Goal: Task Accomplishment & Management: Complete application form

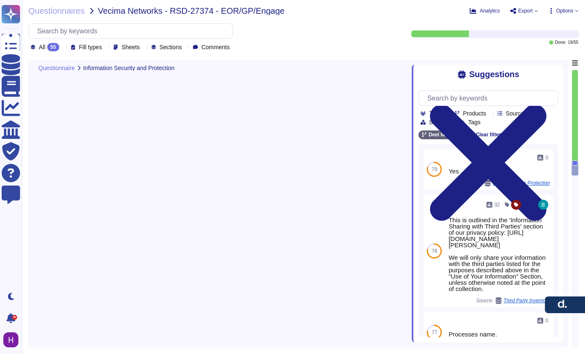
type textarea "[PERSON_NAME] collects and stores client data in AWS data centers located prima…"
type textarea "[PERSON_NAME] will not be collecting or storing any Vecima Networks customer da…"
type textarea "[PERSON_NAME] may have access to clients’ sensitive information, including Pers…"
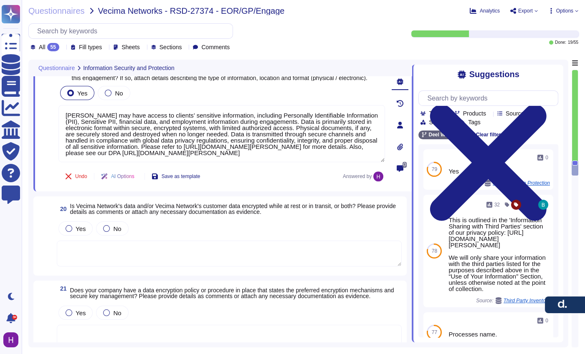
click at [280, 255] on textarea at bounding box center [229, 254] width 345 height 26
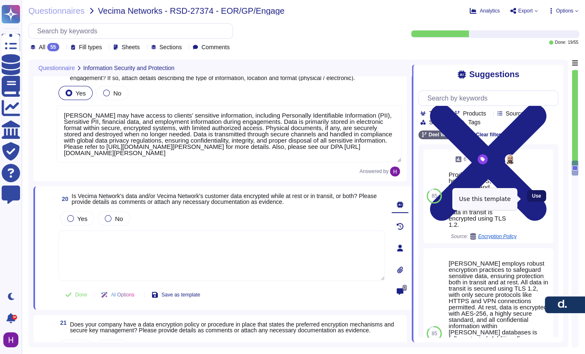
click at [532, 199] on span "Use" at bounding box center [536, 196] width 9 height 5
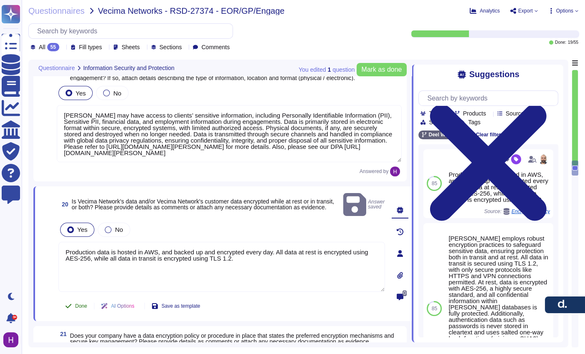
click at [76, 303] on button "Done" at bounding box center [75, 306] width 35 height 17
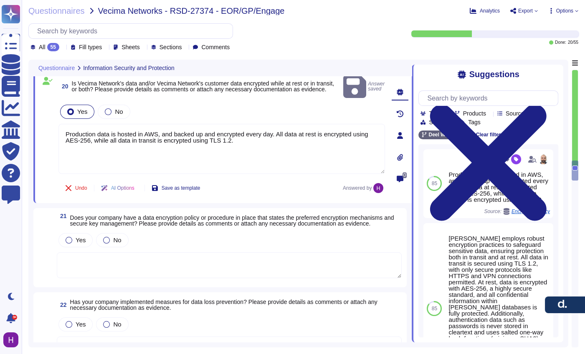
scroll to position [1895, 0]
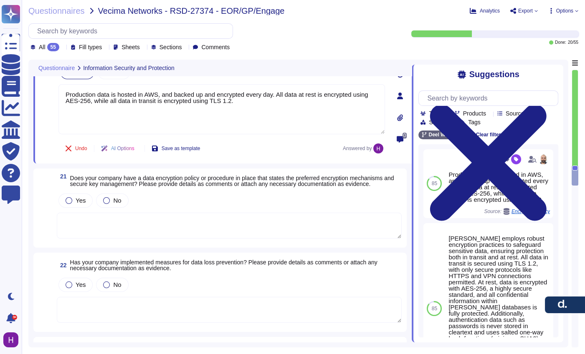
click at [94, 216] on textarea at bounding box center [229, 226] width 345 height 26
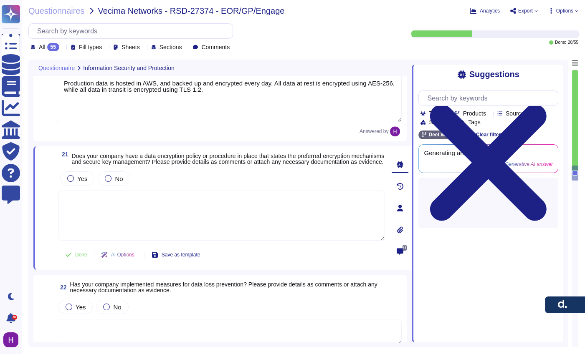
click at [197, 162] on span "Does your company have a data encryption policy or procedure in place that stat…" at bounding box center [228, 159] width 313 height 13
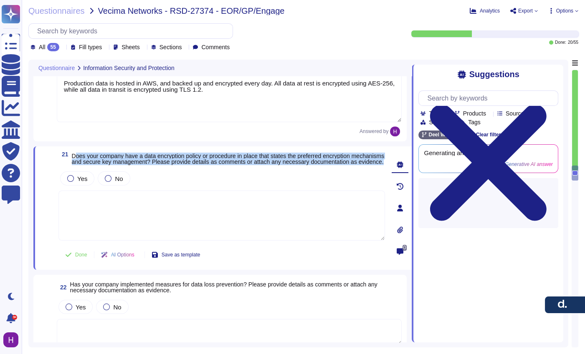
drag, startPoint x: 197, startPoint y: 168, endPoint x: 74, endPoint y: 156, distance: 124.1
click at [74, 156] on span "Does your company have a data encryption policy or procedure in place that stat…" at bounding box center [228, 159] width 313 height 12
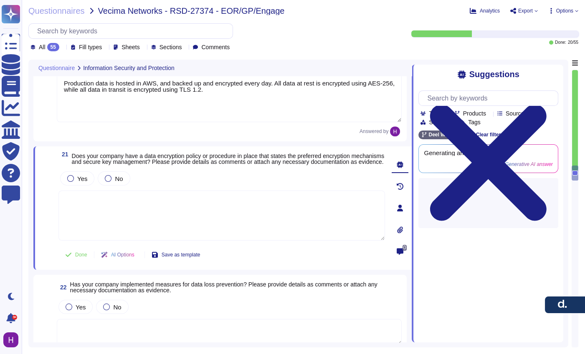
click at [73, 157] on span "Does your company have a data encryption policy or procedure in place that stat…" at bounding box center [228, 159] width 313 height 13
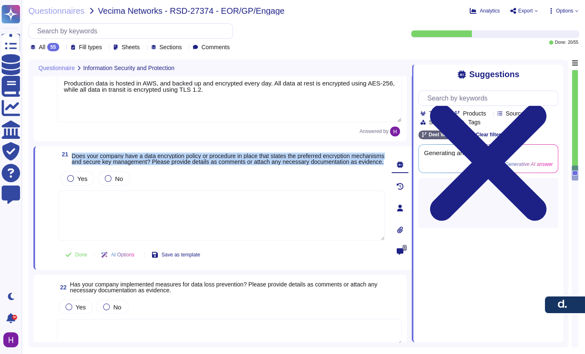
drag, startPoint x: 73, startPoint y: 156, endPoint x: 159, endPoint y: 172, distance: 87.4
click at [159, 172] on div "21 Does your company have a data encryption policy or procedure in place that s…" at bounding box center [212, 208] width 345 height 114
copy span "Does your company have a data encryption policy or procedure in place that stat…"
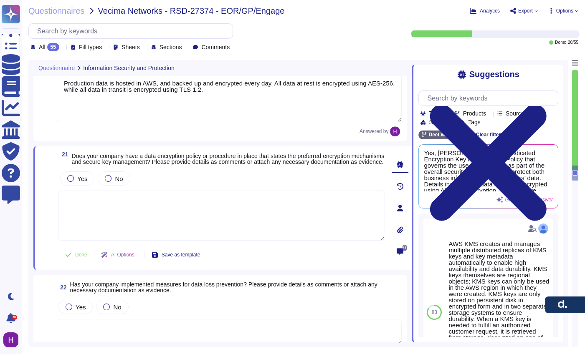
click at [159, 216] on textarea at bounding box center [221, 216] width 326 height 50
paste textarea "Does your company have a data encryption policy or procedure in place that stat…"
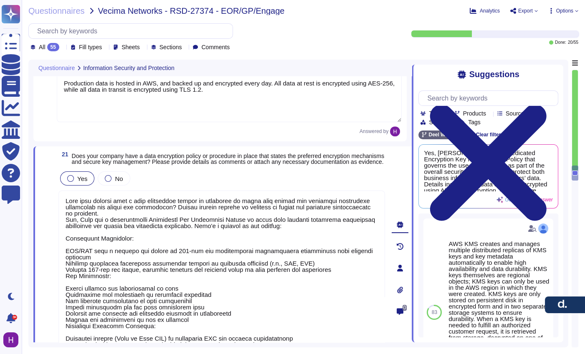
scroll to position [1911, 0]
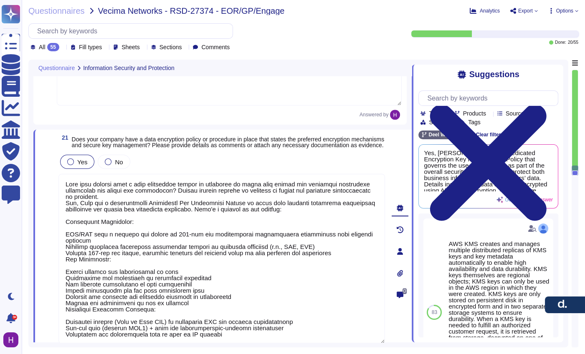
click at [88, 185] on textarea at bounding box center [221, 259] width 326 height 170
type textarea "Does your company have a data encryption policy or procedure in place that stat…"
click at [82, 169] on div "Yes" at bounding box center [77, 162] width 34 height 14
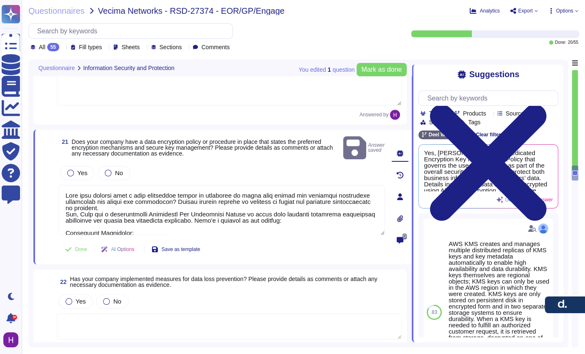
click at [153, 198] on textarea at bounding box center [221, 210] width 326 height 50
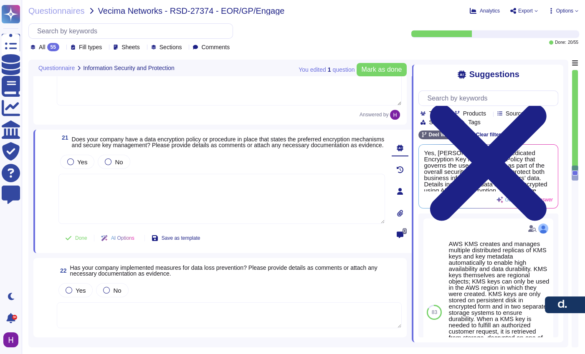
click at [116, 200] on textarea at bounding box center [221, 199] width 326 height 50
paste textarea "[PERSON_NAME] has an Encryption Key Management Policy specifying preferred encr…"
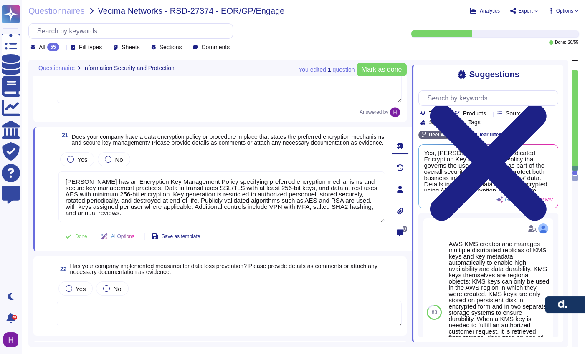
type textarea "[PERSON_NAME] has an Encryption Key Management Policy specifying preferred encr…"
click at [81, 168] on div "Yes No" at bounding box center [221, 160] width 326 height 18
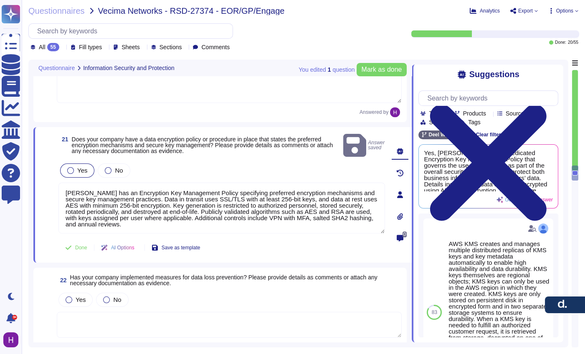
click at [76, 167] on label "Yes" at bounding box center [77, 170] width 20 height 7
click at [75, 240] on button "Done" at bounding box center [75, 248] width 35 height 17
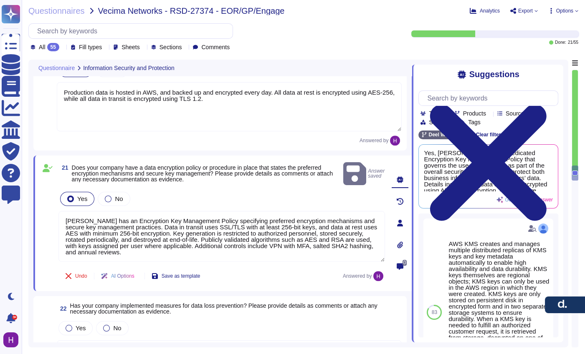
type textarea "[PERSON_NAME] will not be collecting or storing any Vecima Networks customer da…"
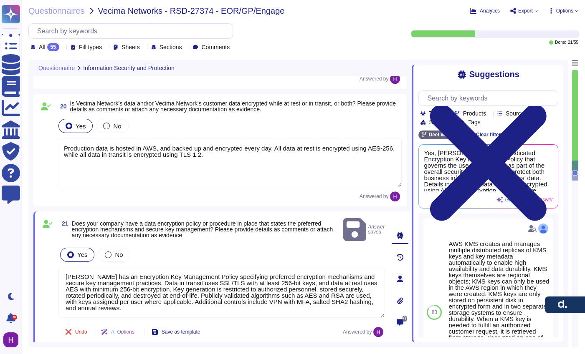
scroll to position [1828, 0]
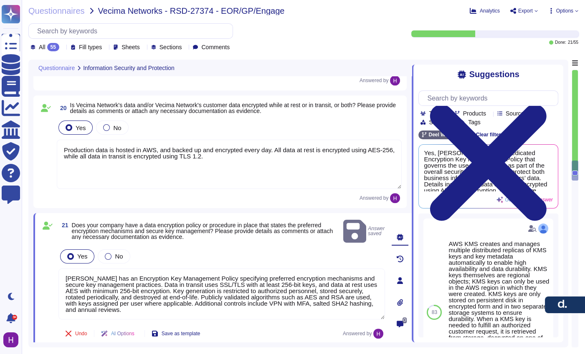
click at [100, 169] on textarea "Production data is hosted in AWS, and backed up and encrypted every day. All da…" at bounding box center [229, 164] width 345 height 49
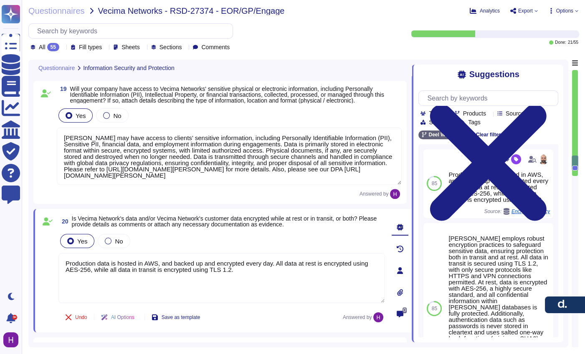
type textarea "[PERSON_NAME] collects and stores client data in AWS data centers located prima…"
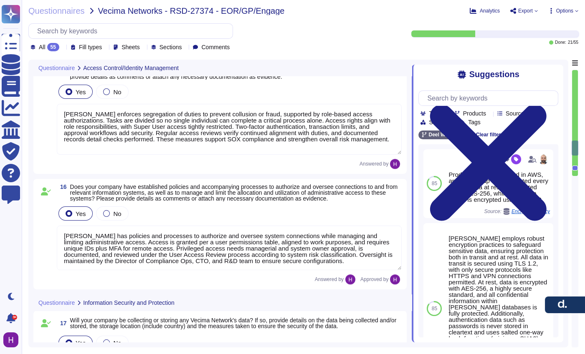
type textarea "[PERSON_NAME] has an authentication information policy that defines the secure …"
type textarea "[PERSON_NAME] has an access review policy to ensure access is revoked when no l…"
type textarea "[PERSON_NAME] enforces segregation of duties to prevent collusion or fraud, sup…"
type textarea "[PERSON_NAME] has policies and processes to authorize and oversee system connec…"
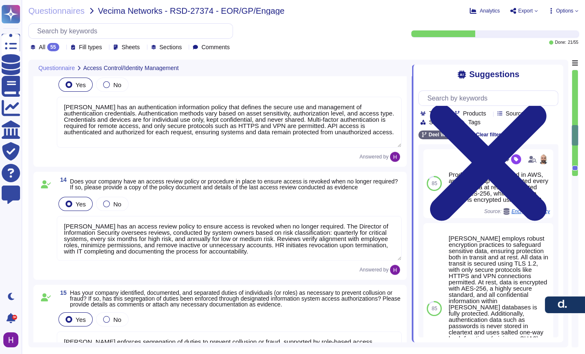
type textarea "[PERSON_NAME] enforces an access control policy based on the principle of least…"
type textarea "[PERSON_NAME] ensures all system access requests are approved before granting p…"
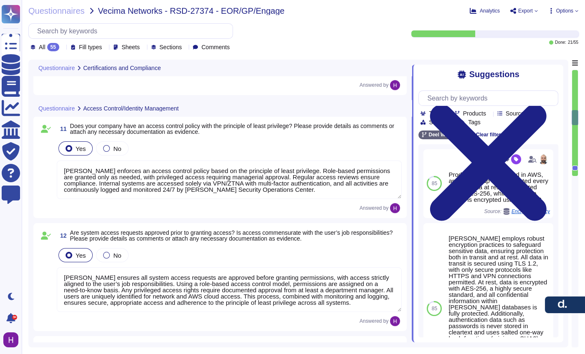
type textarea "Yes, [PERSON_NAME] holds several industry-recognized security certifications, i…"
type textarea "[PERSON_NAME] maintains formal written information security policies aligned wi…"
type textarea "[PERSON_NAME] conducts regular internal audits of its security controls and pra…"
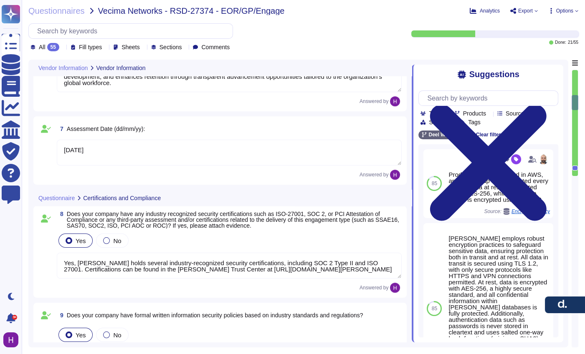
type textarea "[PERSON_NAME][EMAIL_ADDRESS][PERSON_NAME][PERSON_NAME][DOMAIN_NAME]"
type textarea "N/A"
type textarea "EOR (Employer of Record): [PERSON_NAME] EOR serves as the legal employer for a …"
type textarea "[DATE]"
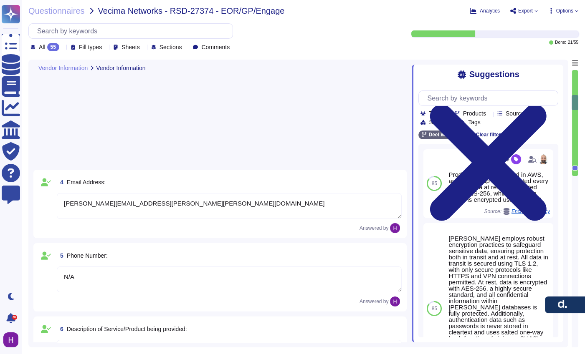
scroll to position [0, 0]
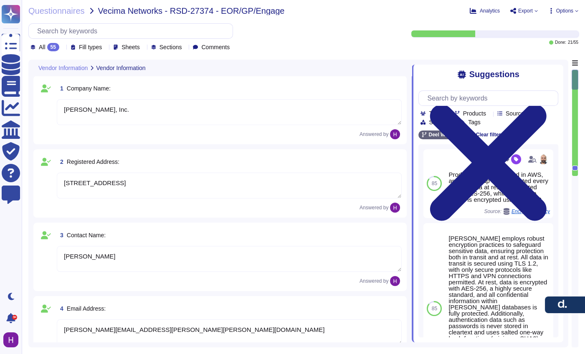
type textarea "[PERSON_NAME], Inc."
type textarea "[STREET_ADDRESS]"
type textarea "[PERSON_NAME]"
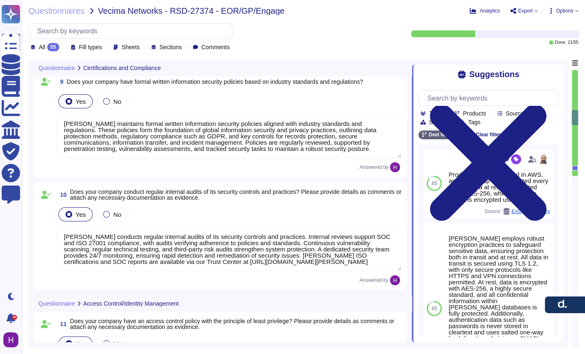
type textarea "Yes, [PERSON_NAME] holds several industry-recognized security certifications, i…"
type textarea "[PERSON_NAME] maintains formal written information security policies aligned wi…"
type textarea "[PERSON_NAME] conducts regular internal audits of its security controls and pra…"
type textarea "[PERSON_NAME] enforces an access control policy based on the principle of least…"
type textarea "[PERSON_NAME] ensures all system access requests are approved before granting p…"
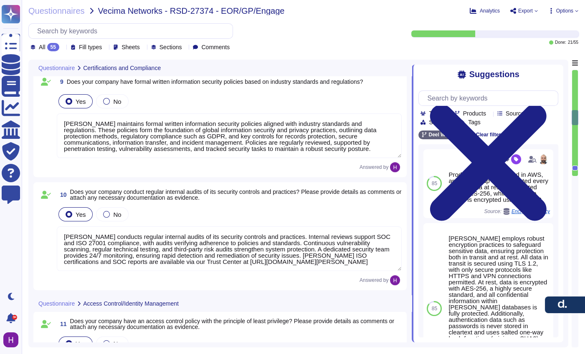
type textarea "[PERSON_NAME] has an authentication information policy that defines the secure …"
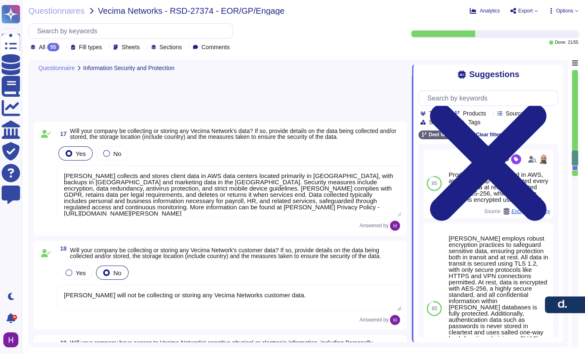
type textarea "[PERSON_NAME] collects and stores client data in AWS data centers located prima…"
type textarea "[PERSON_NAME] will not be collecting or storing any Vecima Networks customer da…"
type textarea "[PERSON_NAME] may have access to clients’ sensitive information, including Pers…"
type textarea "Production data is hosted in AWS, and backed up and encrypted every day. All da…"
type textarea "[PERSON_NAME] has an Encryption Key Management Policy specifying preferred encr…"
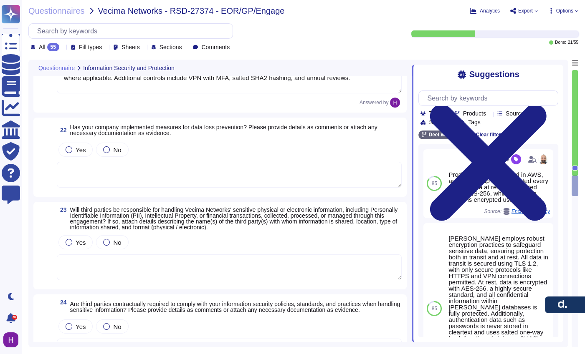
type textarea "Production data is hosted in AWS, and backed up and encrypted every day. All da…"
type textarea "[PERSON_NAME] has an Encryption Key Management Policy specifying preferred encr…"
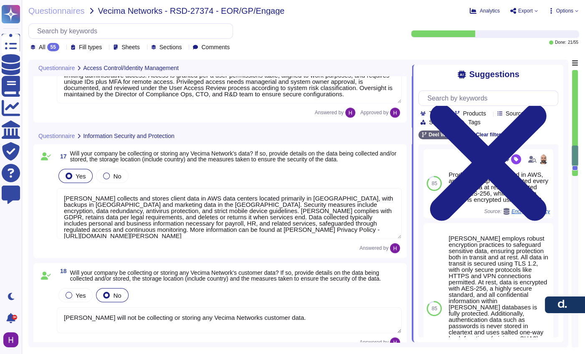
type textarea "[PERSON_NAME] enforces segregation of duties to prevent collusion or fraud, sup…"
type textarea "[PERSON_NAME] has policies and processes to authorize and oversee system connec…"
type textarea "[PERSON_NAME] collects and stores client data in AWS data centers located prima…"
type textarea "[PERSON_NAME] will not be collecting or storing any Vecima Networks customer da…"
type textarea "[PERSON_NAME] may have access to clients’ sensitive information, including Pers…"
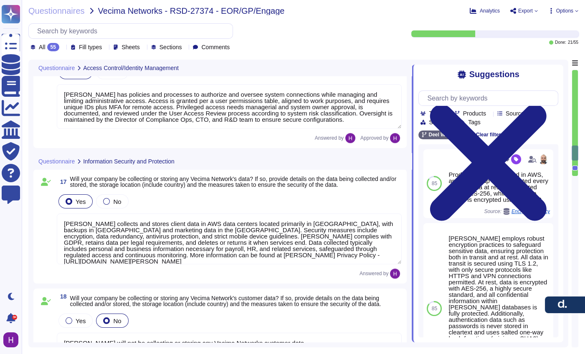
type textarea "[PERSON_NAME] has an access review policy to ensure access is revoked when no l…"
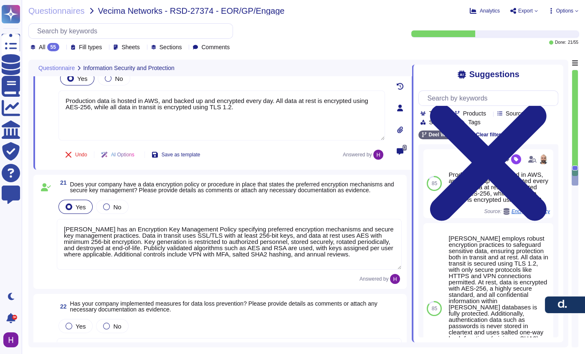
type textarea "[PERSON_NAME] has an Encryption Key Management Policy specifying preferred encr…"
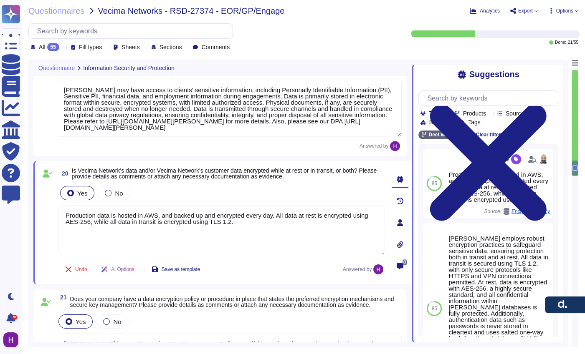
type textarea "[PERSON_NAME] collects and stores client data in AWS data centers located prima…"
type textarea "[PERSON_NAME] will not be collecting or storing any Vecima Networks customer da…"
type textarea "[PERSON_NAME] may have access to clients’ sensitive information, including Pers…"
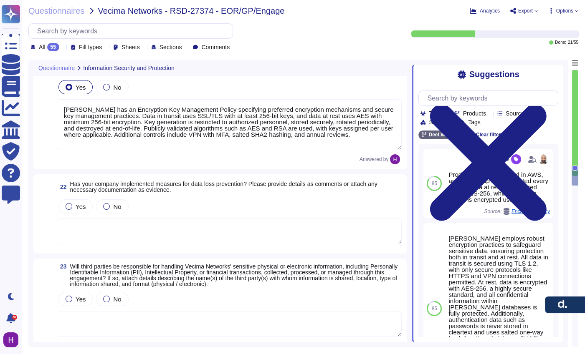
scroll to position [2049, 0]
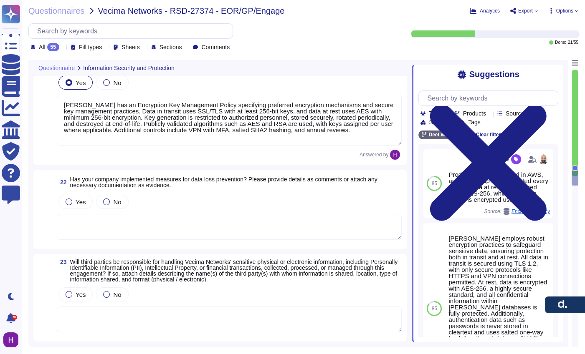
click at [131, 240] on textarea at bounding box center [229, 227] width 345 height 26
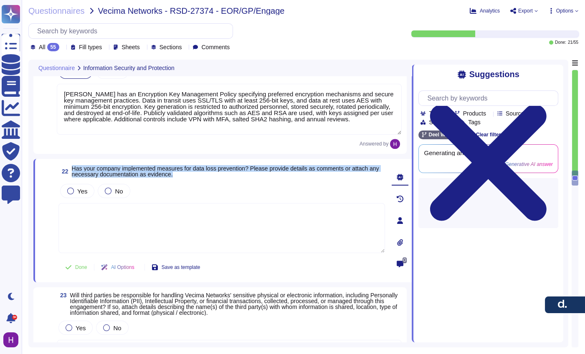
drag, startPoint x: 220, startPoint y: 176, endPoint x: 73, endPoint y: 171, distance: 146.6
click at [73, 171] on span "Has your company implemented measures for data loss prevention? Please provide …" at bounding box center [228, 172] width 313 height 12
copy span "Has your company implemented measures for data loss prevention? Please provide …"
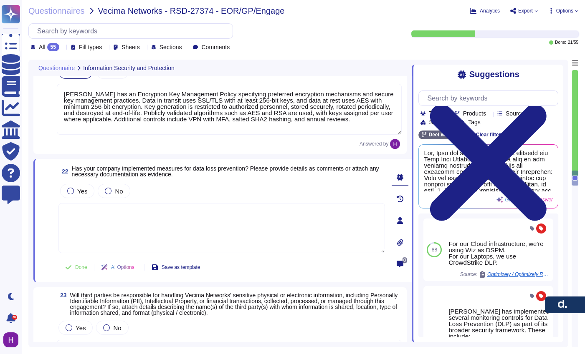
click at [156, 231] on textarea at bounding box center [221, 228] width 326 height 50
paste textarea "[PERSON_NAME] has implemented Data Loss Prevention (DLP) measures to protect se…"
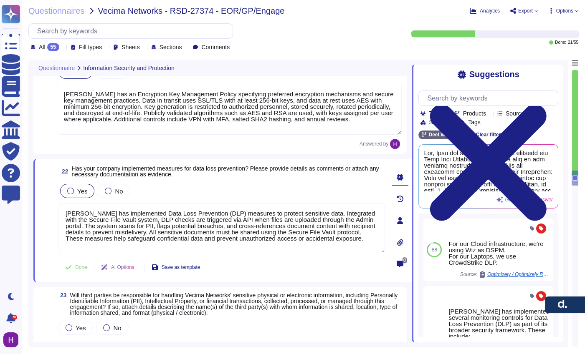
type textarea "[PERSON_NAME] has implemented Data Loss Prevention (DLP) measures to protect se…"
click at [91, 196] on div "Yes" at bounding box center [77, 191] width 34 height 14
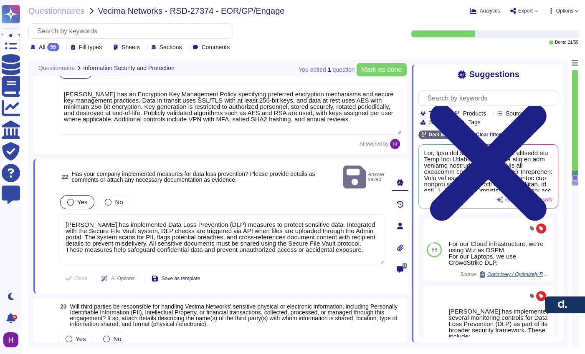
click at [71, 198] on div "Yes" at bounding box center [77, 202] width 34 height 14
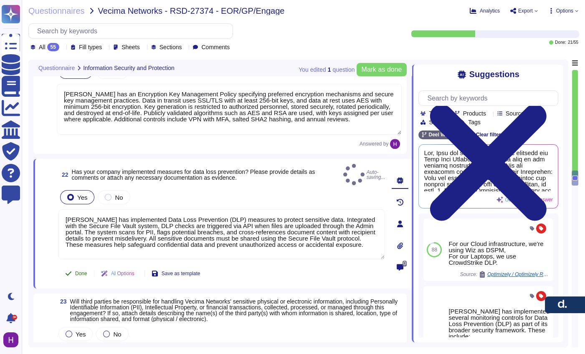
click at [74, 268] on button "Done" at bounding box center [75, 273] width 35 height 17
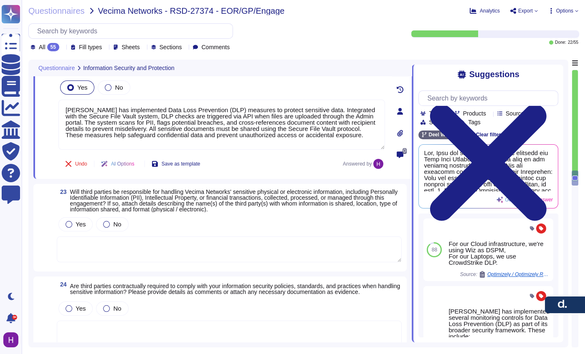
scroll to position [2175, 0]
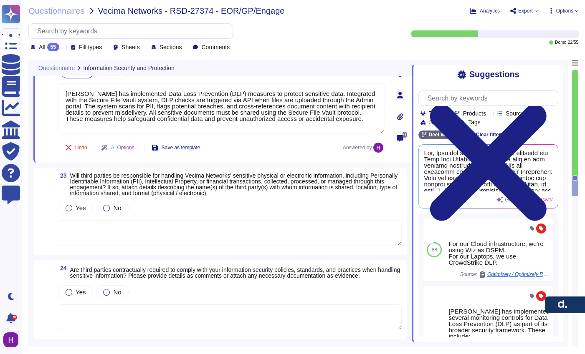
click at [87, 172] on span "Will third parties be responsible for handling Vecima Networks' sensitive physi…" at bounding box center [234, 184] width 328 height 24
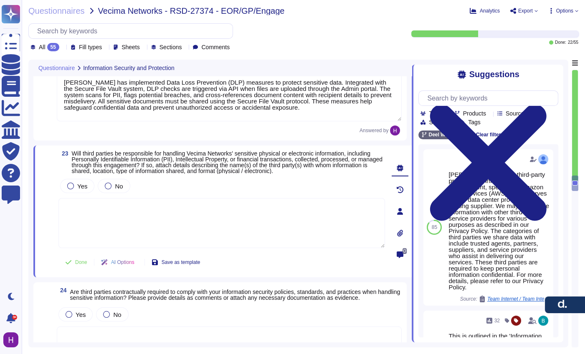
click at [103, 164] on span "Will third parties be responsible for handling Vecima Networks' sensitive physi…" at bounding box center [227, 162] width 310 height 24
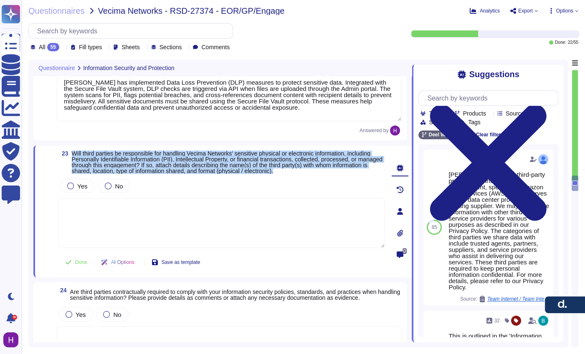
click at [103, 164] on span "Will third parties be responsible for handling Vecima Networks' sensitive physi…" at bounding box center [227, 162] width 310 height 24
copy span "Will third parties be responsible for handling Vecima Networks' sensitive physi…"
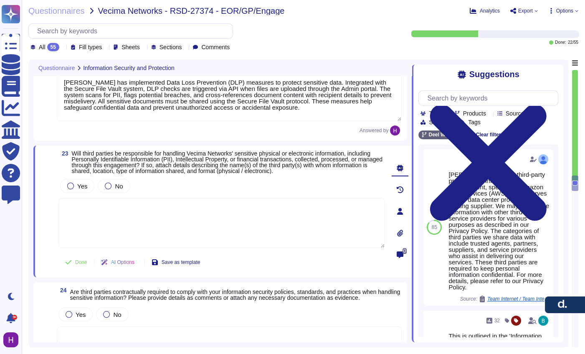
click at [201, 239] on textarea at bounding box center [221, 223] width 326 height 50
paste textarea "This is outlined in the 'Information Sharing with Third Parties' section of our…"
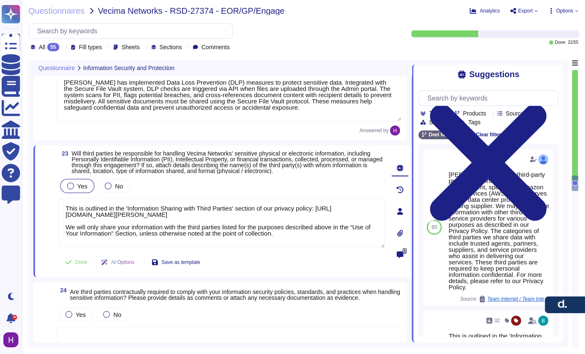
type textarea "This is outlined in the 'Information Sharing with Third Parties' section of our…"
click at [63, 188] on div "Yes" at bounding box center [77, 186] width 34 height 14
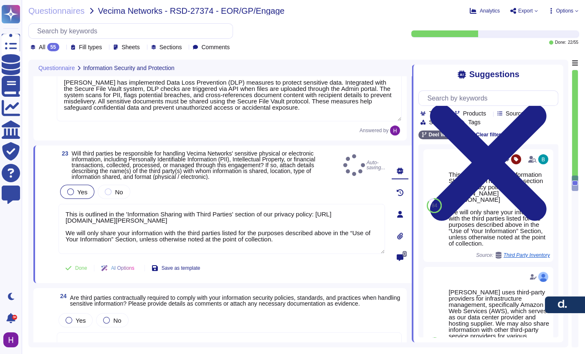
click at [84, 193] on span "Yes" at bounding box center [82, 192] width 10 height 7
drag, startPoint x: 149, startPoint y: 224, endPoint x: 56, endPoint y: 221, distance: 93.5
click at [56, 221] on div "23 Will third parties be responsible for handling Vecima Networks' sensitive ph…" at bounding box center [212, 215] width 345 height 128
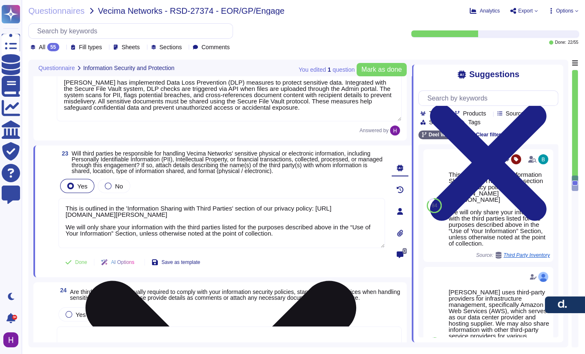
drag, startPoint x: 119, startPoint y: 236, endPoint x: 363, endPoint y: 228, distance: 245.1
click at [363, 228] on textarea "This is outlined in the 'Information Sharing with Third Parties' section of our…" at bounding box center [221, 223] width 326 height 50
click at [150, 211] on textarea "This is outlined in the 'Information Sharing with Third Parties' section of our…" at bounding box center [221, 223] width 326 height 50
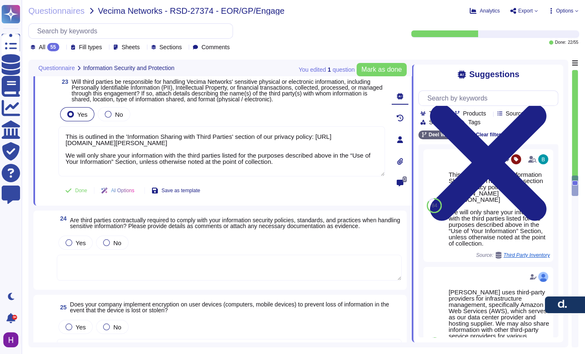
scroll to position [2243, 0]
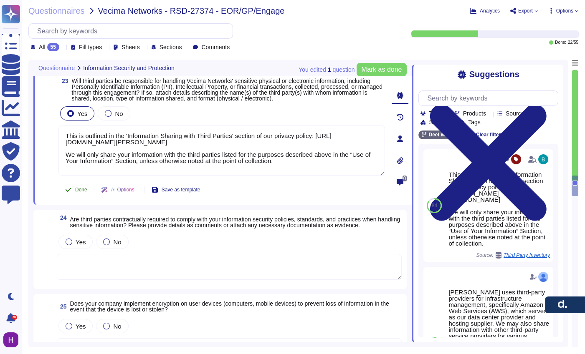
click at [78, 189] on span "Done" at bounding box center [81, 189] width 12 height 5
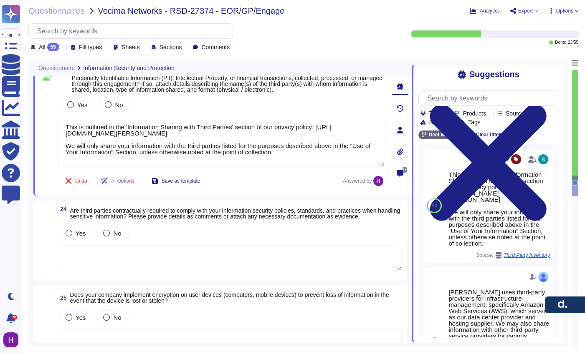
scroll to position [2255, 0]
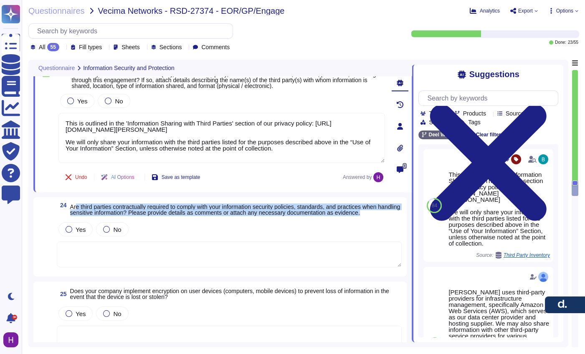
drag, startPoint x: 101, startPoint y: 217, endPoint x: 78, endPoint y: 204, distance: 26.0
click at [78, 204] on span "Are third parties contractually required to comply with your information securi…" at bounding box center [236, 210] width 332 height 12
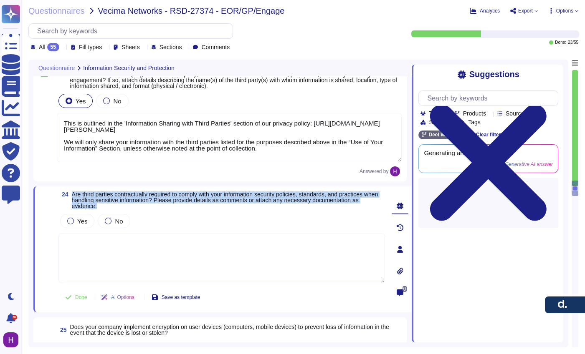
drag, startPoint x: 167, startPoint y: 211, endPoint x: 73, endPoint y: 199, distance: 95.1
click at [73, 199] on span "Are third parties contractually required to comply with your information securi…" at bounding box center [228, 201] width 313 height 18
copy span "Are third parties contractually required to comply with your information securi…"
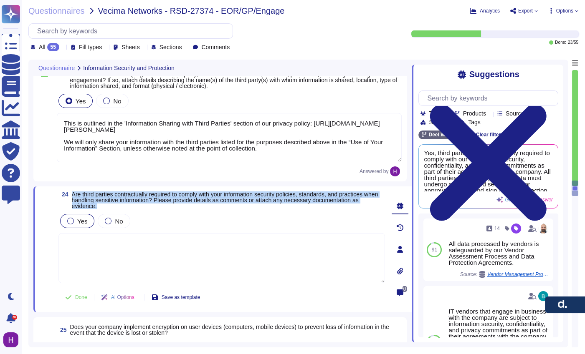
click at [90, 222] on div "Yes" at bounding box center [77, 221] width 34 height 14
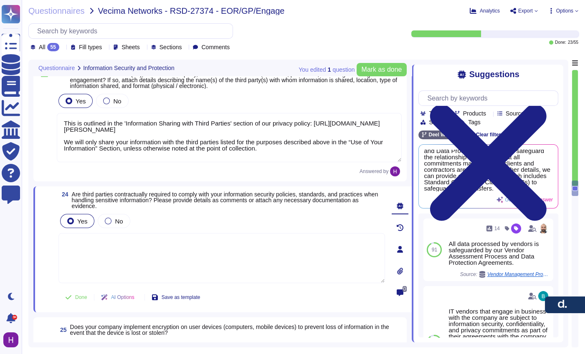
click at [171, 257] on textarea at bounding box center [221, 258] width 326 height 50
paste textarea "third parties are contractually obligated to follow our information security, c…"
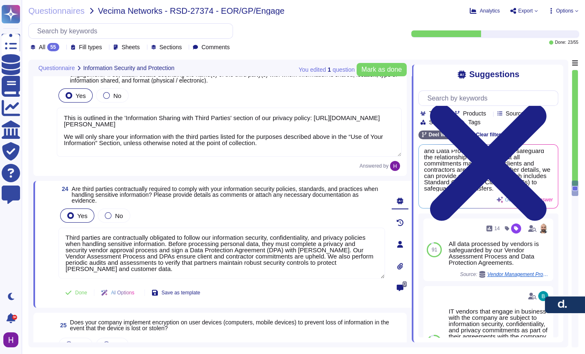
scroll to position [2265, 0]
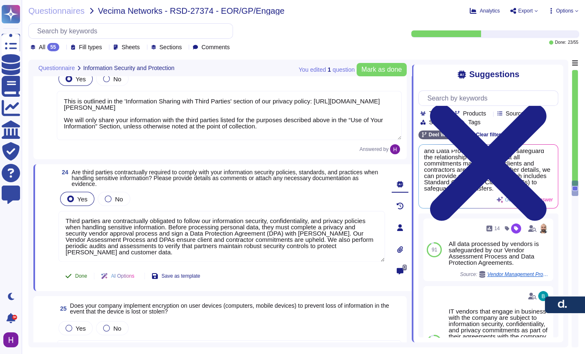
type textarea "Third parties are contractually obligated to follow our information security, c…"
click at [70, 279] on icon at bounding box center [68, 276] width 7 height 7
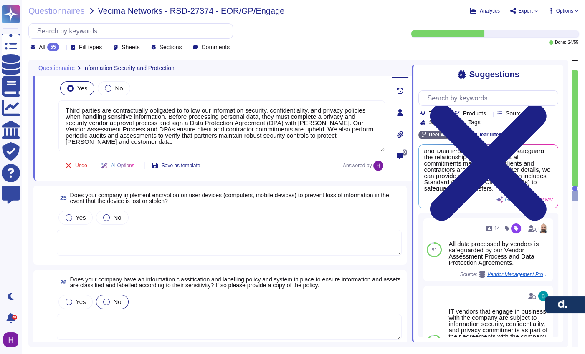
scroll to position [2483, 0]
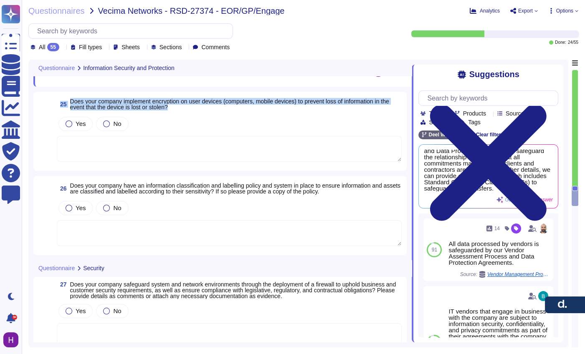
drag, startPoint x: 67, startPoint y: 88, endPoint x: 198, endPoint y: 98, distance: 131.5
click at [198, 98] on span "25 Does your company implement encryption on user devices (computers, mobile de…" at bounding box center [229, 104] width 345 height 15
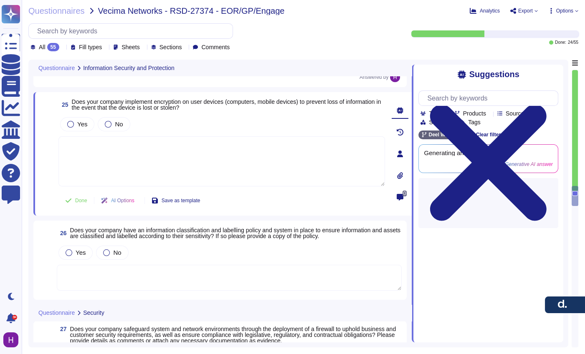
scroll to position [2467, 0]
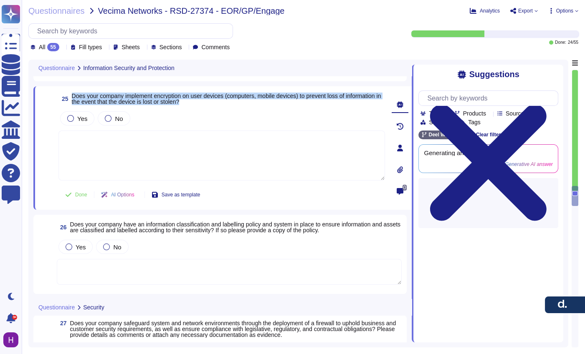
drag, startPoint x: 234, startPoint y: 103, endPoint x: 70, endPoint y: 93, distance: 163.9
click at [70, 93] on div "25 Does your company implement encryption on user devices (computers, mobile de…" at bounding box center [222, 148] width 378 height 124
copy span "Does your company implement encryption on user devices (computers, mobile devic…"
click at [78, 114] on div "Yes" at bounding box center [77, 118] width 34 height 14
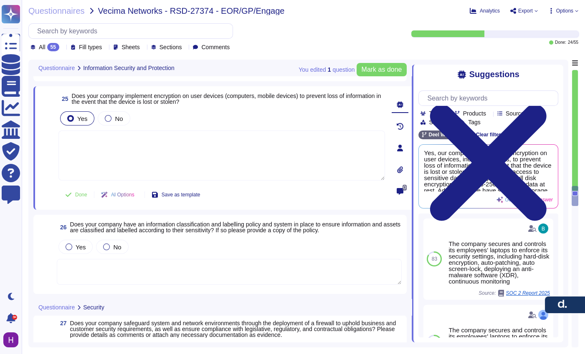
drag, startPoint x: 135, startPoint y: 143, endPoint x: 116, endPoint y: 140, distance: 19.4
click at [134, 142] on textarea at bounding box center [221, 156] width 326 height 50
paste textarea "our company encrypts user devices to protect information in the event of loss o…"
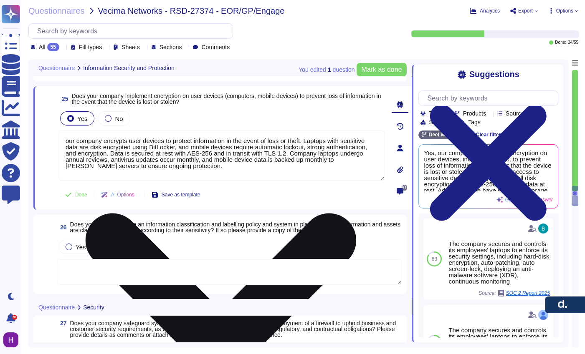
click at [106, 144] on textarea "our company encrypts user devices to protect information in the event of loss o…" at bounding box center [221, 156] width 326 height 50
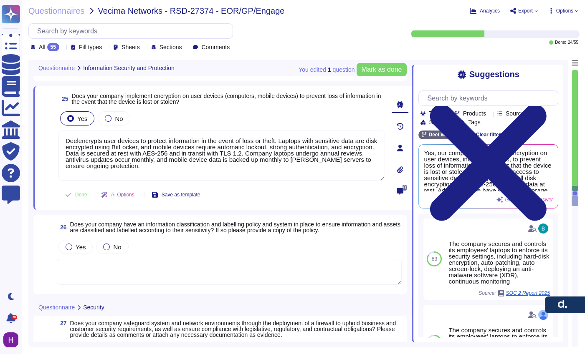
type textarea "[PERSON_NAME] encrypts user devices to protect information in the event of loss…"
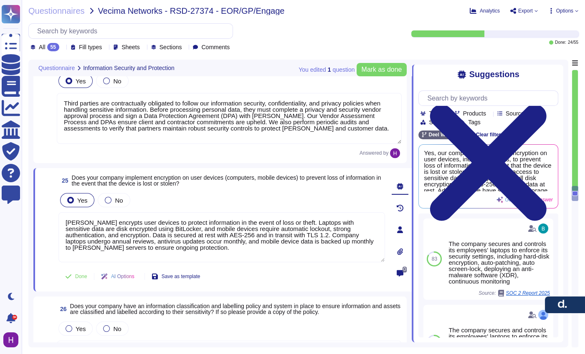
type textarea "[PERSON_NAME] has implemented Data Loss Prevention (DLP) measures to protect se…"
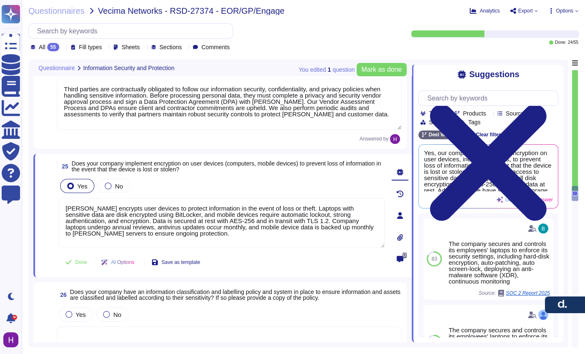
scroll to position [2402, 0]
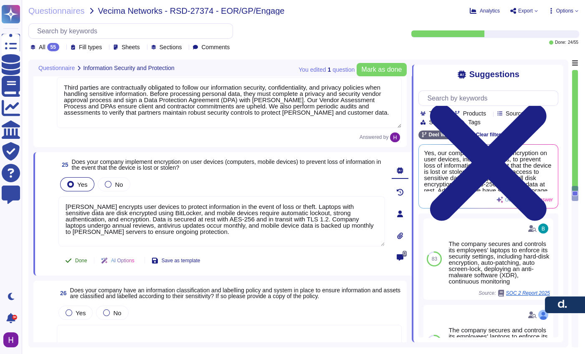
type textarea "[PERSON_NAME] encrypts user devices to protect information in the event of loss…"
click at [82, 259] on button "Done" at bounding box center [75, 260] width 35 height 17
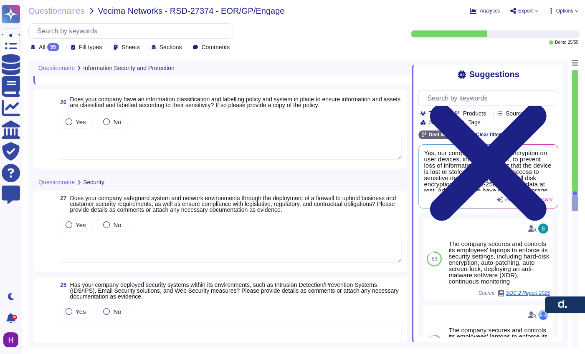
scroll to position [2577, 0]
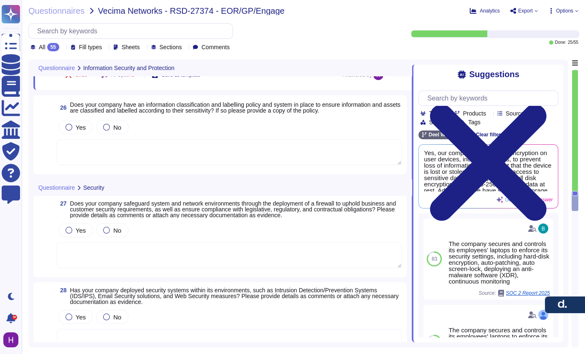
click at [137, 110] on span "Does your company have an information classification and labelling policy and s…" at bounding box center [235, 107] width 330 height 13
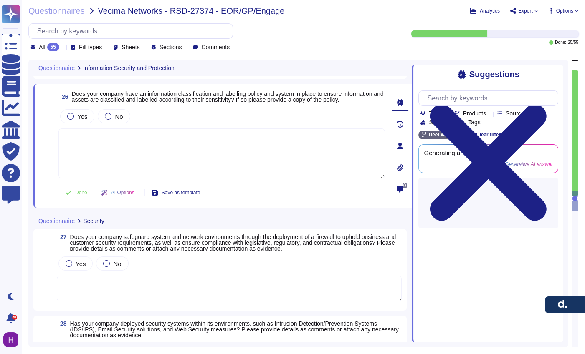
click at [137, 110] on div "26 Does your company have an information classification and labelling policy an…" at bounding box center [212, 146] width 345 height 114
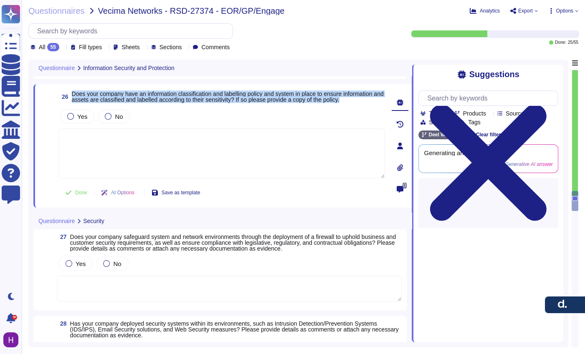
click at [137, 110] on div "26 Does your company have an information classification and labelling policy an…" at bounding box center [212, 146] width 345 height 114
copy span "Does your company have an information classification and labelling policy and s…"
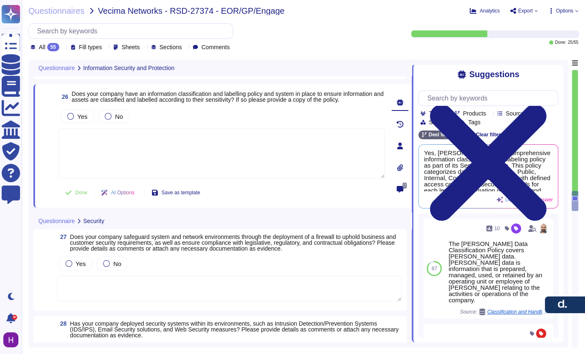
click at [157, 164] on textarea at bounding box center [221, 154] width 326 height 50
paste textarea "A = Yes, Deel has an information classification and labelling policy to ensure …"
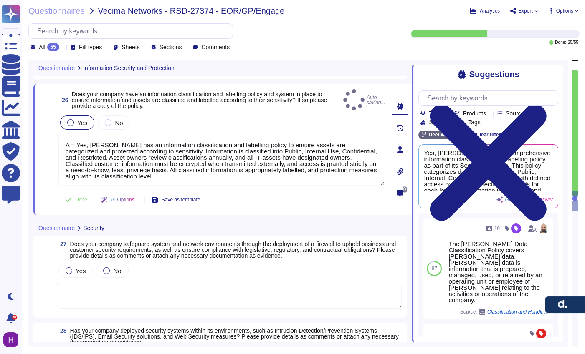
click at [75, 122] on label "Yes" at bounding box center [77, 122] width 20 height 7
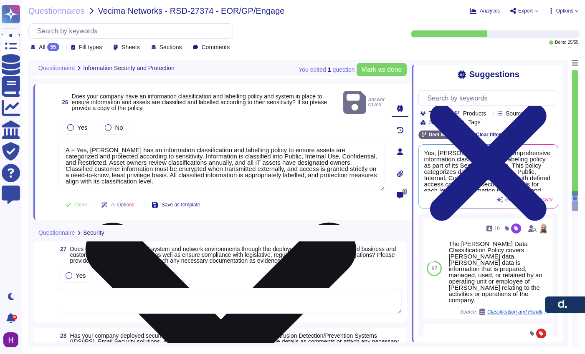
click at [91, 146] on textarea "A = Yes, Deel has an information classification and labelling policy to ensure …" at bounding box center [221, 165] width 326 height 51
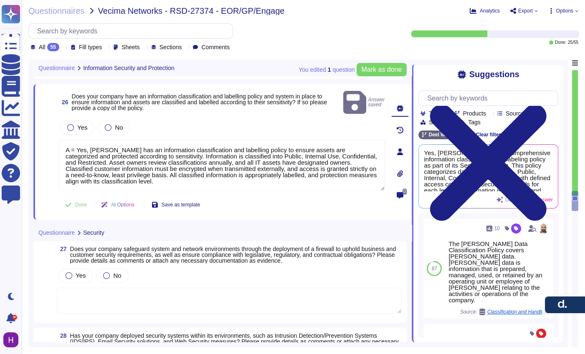
drag, startPoint x: 91, startPoint y: 146, endPoint x: 23, endPoint y: 140, distance: 68.7
click at [23, 140] on div "Questionnaires Vecima Networks - RSD-27374 - EOR/GP/Engage Analytics Export Opt…" at bounding box center [303, 177] width 563 height 354
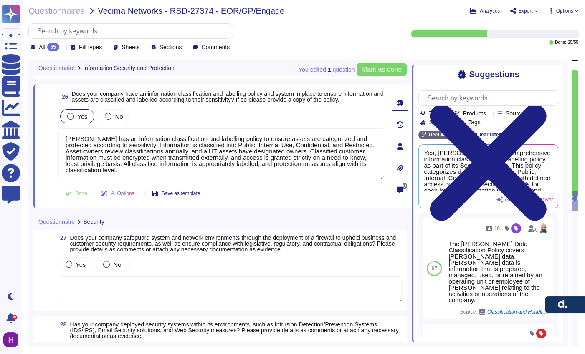
type textarea "[PERSON_NAME] has an information classification and labelling policy to ensure …"
click at [91, 124] on div "Yes" at bounding box center [77, 116] width 34 height 14
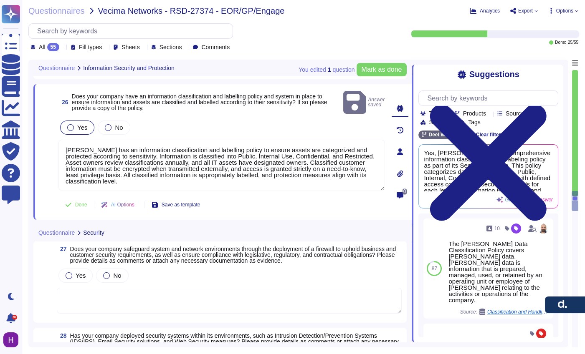
click at [73, 124] on label "Yes" at bounding box center [77, 127] width 20 height 7
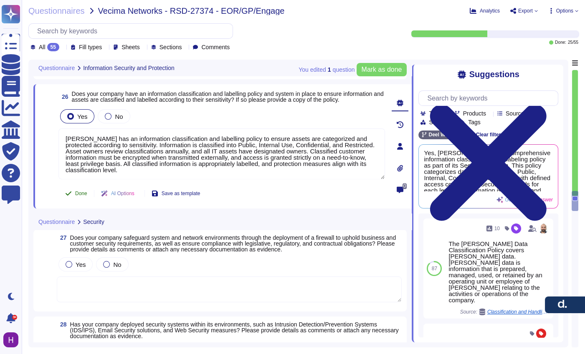
click at [83, 196] on span "Done" at bounding box center [81, 193] width 12 height 5
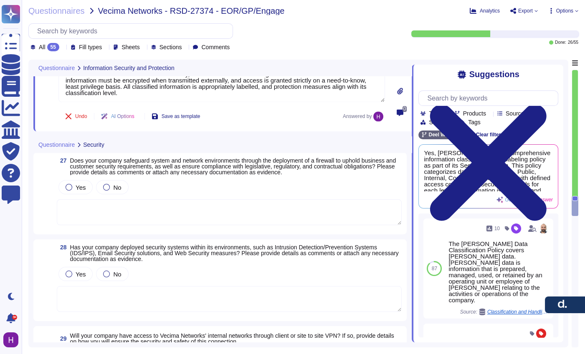
scroll to position [2656, 0]
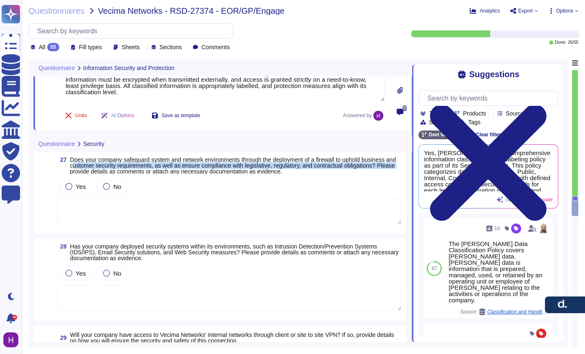
drag, startPoint x: 333, startPoint y: 173, endPoint x: 182, endPoint y: 179, distance: 151.2
click at [112, 170] on span "Does your company safeguard system and network environments through the deploym…" at bounding box center [236, 166] width 332 height 18
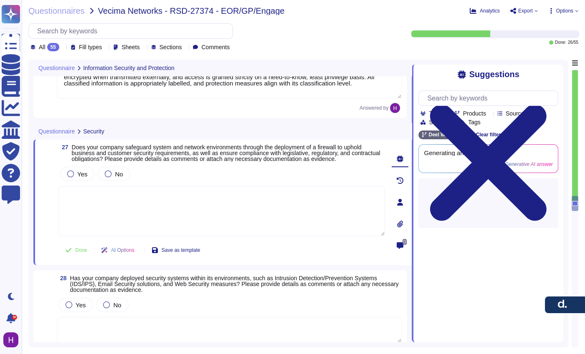
click at [336, 159] on span "Does your company safeguard system and network environments through the deploym…" at bounding box center [226, 153] width 308 height 18
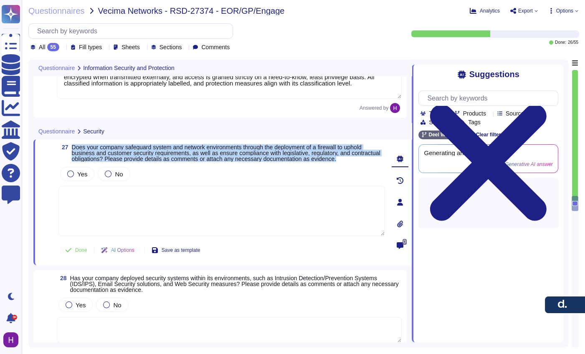
click at [336, 159] on span "Does your company safeguard system and network environments through the deploym…" at bounding box center [226, 153] width 308 height 18
copy span "Does your company safeguard system and network environments through the deploym…"
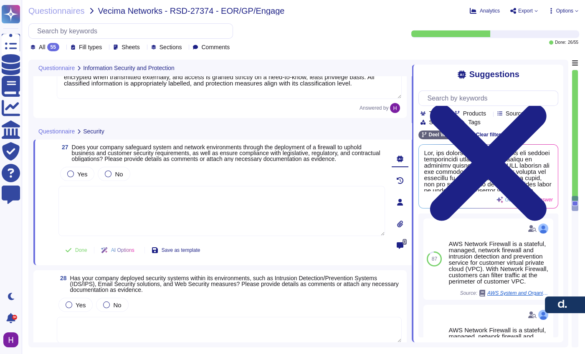
click at [220, 211] on textarea at bounding box center [221, 211] width 326 height 50
paste textarea "[PERSON_NAME] safeguards its system and network environments by using AWS Secur…"
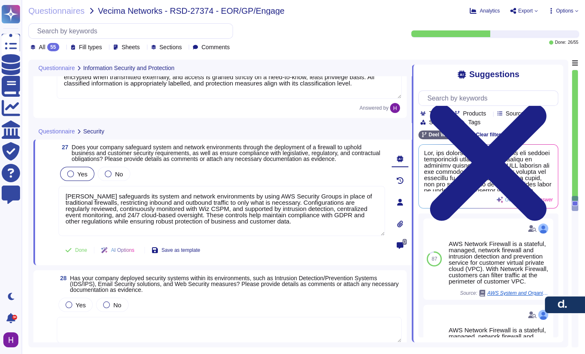
type textarea "[PERSON_NAME] safeguards its system and network environments by using AWS Secur…"
click at [78, 178] on span "Yes" at bounding box center [82, 174] width 10 height 7
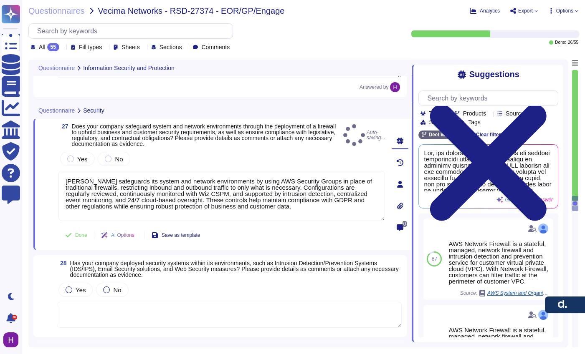
scroll to position [2717, 0]
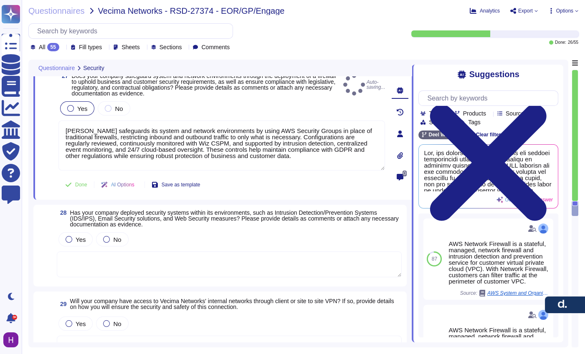
click at [78, 108] on span "Yes" at bounding box center [82, 108] width 10 height 7
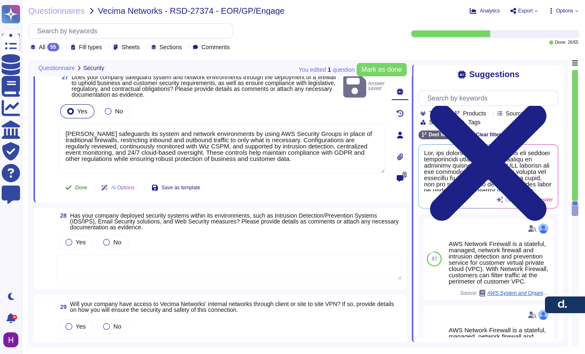
click at [83, 179] on button "Done" at bounding box center [75, 187] width 35 height 17
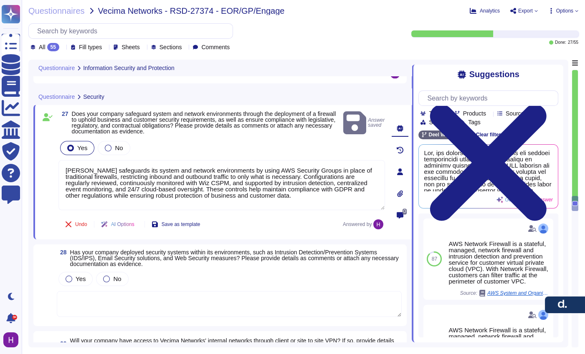
type textarea "[PERSON_NAME] encrypts user devices to protect information in the event of loss…"
type textarea "[PERSON_NAME] has an information classification and labelling policy to ensure …"
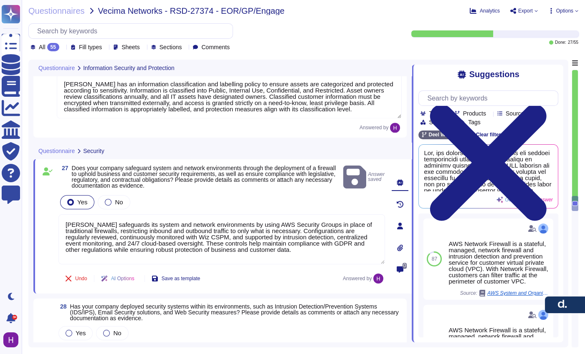
type textarea "Third parties are contractually obligated to follow our information security, c…"
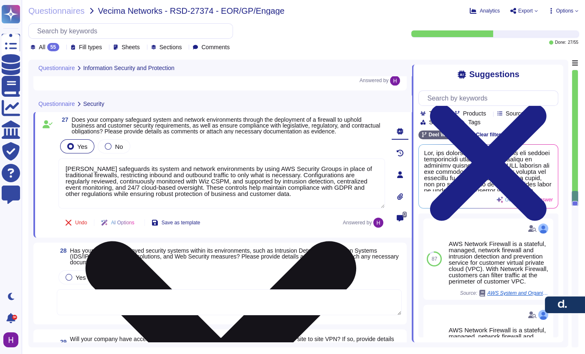
scroll to position [2703, 0]
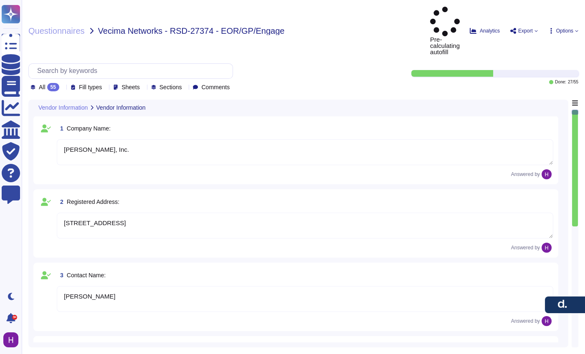
type textarea "[PERSON_NAME], Inc."
type textarea "[STREET_ADDRESS]"
type textarea "[PERSON_NAME]"
type textarea "[PERSON_NAME][EMAIL_ADDRESS][PERSON_NAME][PERSON_NAME][DOMAIN_NAME]"
type textarea "N/A"
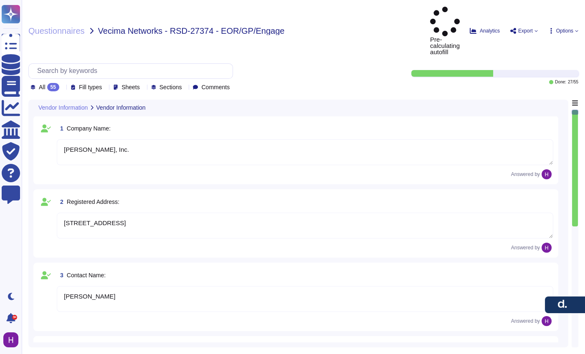
type textarea "EOR (Employer of Record): [PERSON_NAME] EOR serves as the legal employer for a …"
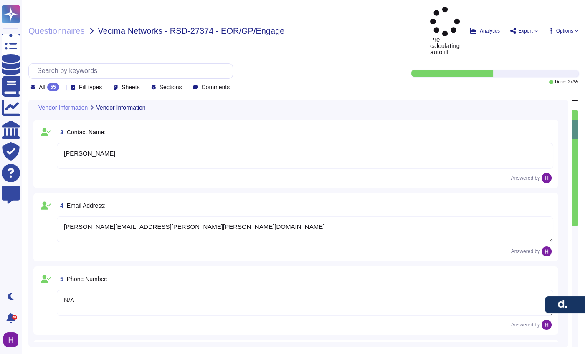
type textarea "[DATE]"
type textarea "Yes, [PERSON_NAME] holds several industry-recognized security certifications, i…"
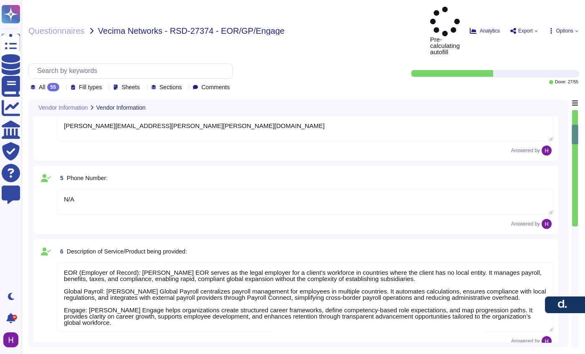
type textarea "[PERSON_NAME] maintains formal written information security policies aligned wi…"
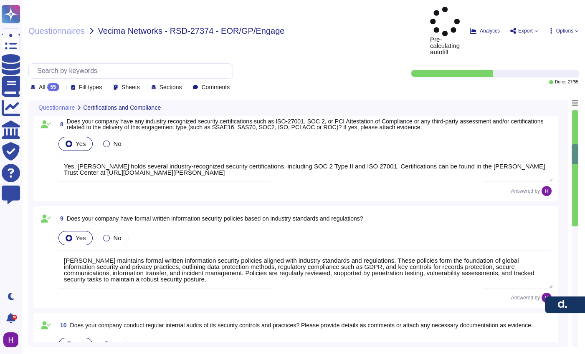
type textarea "[PERSON_NAME] conducts regular internal audits of its security controls and pra…"
type textarea "[PERSON_NAME] enforces an access control policy based on the principle of least…"
type textarea "[PERSON_NAME] ensures all system access requests are approved before granting p…"
type textarea "[PERSON_NAME] has an authentication information policy that defines the secure …"
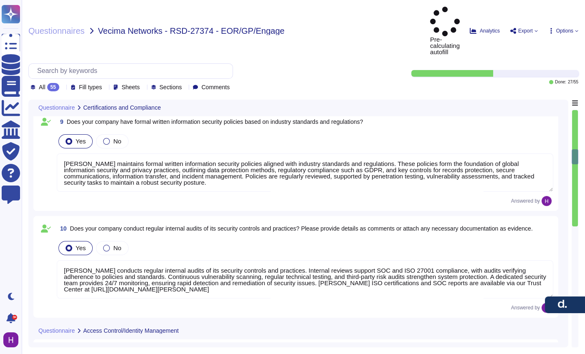
type textarea "[PERSON_NAME] has an access review policy to ensure access is revoked when no l…"
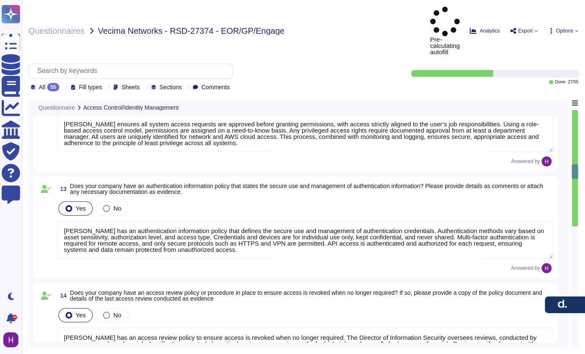
type textarea "[PERSON_NAME] enforces segregation of duties to prevent collusion or fraud, sup…"
type textarea "[PERSON_NAME] has policies and processes to authorize and oversee system connec…"
type textarea "[PERSON_NAME] collects and stores client data in AWS data centers located prima…"
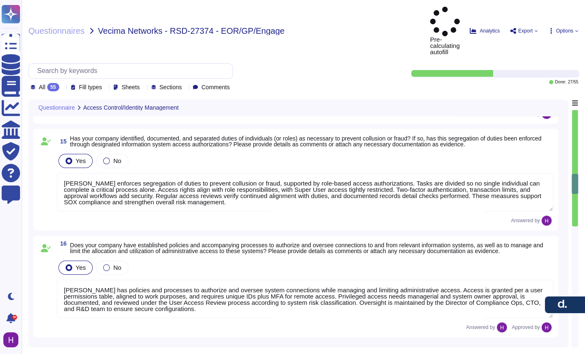
type textarea "[PERSON_NAME] will not be collecting or storing any Vecima Networks customer da…"
type textarea "[PERSON_NAME] may have access to clients’ sensitive information, including Pers…"
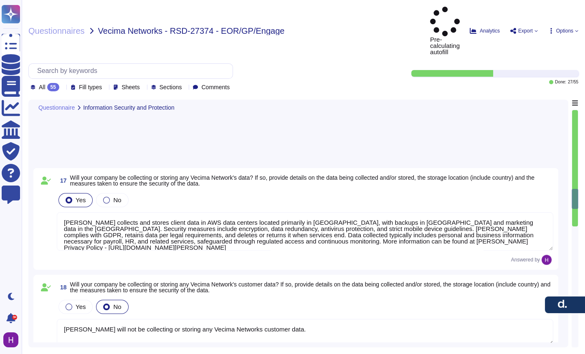
type textarea "Production data is hosted in AWS, and backed up and encrypted every day. All da…"
type textarea "[PERSON_NAME] has an Encryption Key Management Policy specifying preferred encr…"
type textarea "[PERSON_NAME] has implemented Data Loss Prevention (DLP) measures to protect se…"
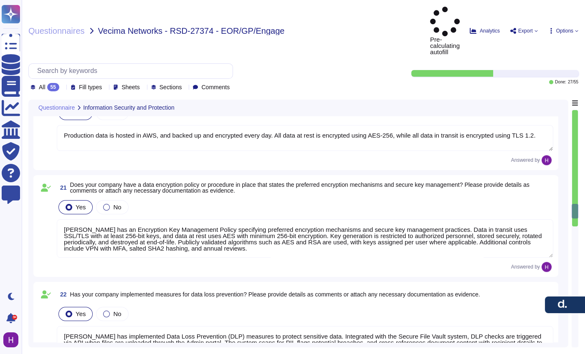
type textarea "This is outlined in the 'Information Sharing with Third Parties' section of our…"
type textarea "Third parties are contractually obligated to follow our information security, c…"
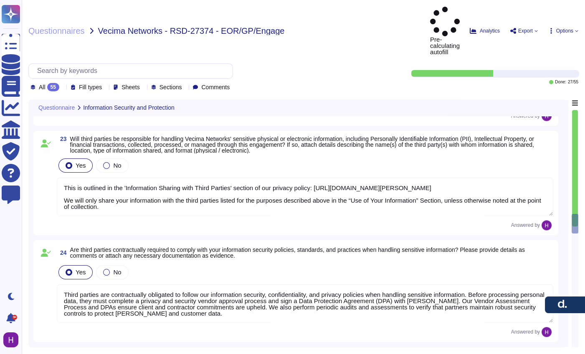
type textarea "[PERSON_NAME] encrypts user devices to protect information in the event of loss…"
type textarea "[PERSON_NAME] has an information classification and labelling policy to ensure …"
type textarea "[PERSON_NAME] safeguards its system and network environments by using AWS Secur…"
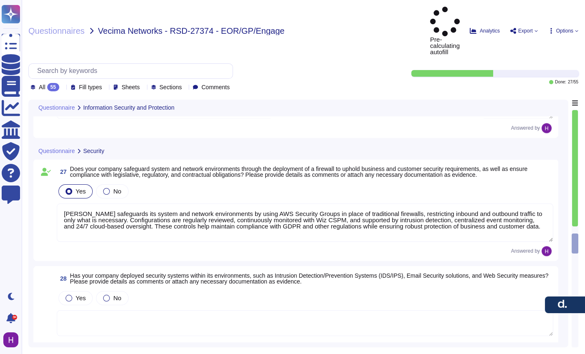
type textarea "[PERSON_NAME] encrypts user devices to protect information in the event of loss…"
type textarea "[PERSON_NAME] has an information classification and labelling policy to ensure …"
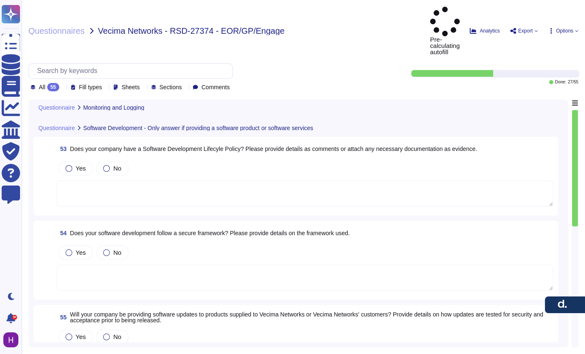
scroll to position [4652, 0]
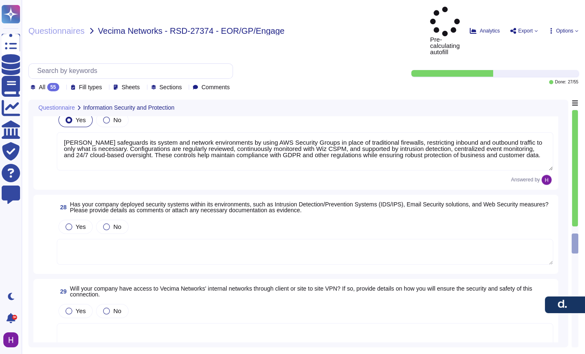
type textarea "[PERSON_NAME] encrypts user devices to protect information in the event of loss…"
type textarea "[PERSON_NAME] has an information classification and labelling policy to ensure …"
type textarea "[PERSON_NAME] safeguards its system and network environments by using AWS Secur…"
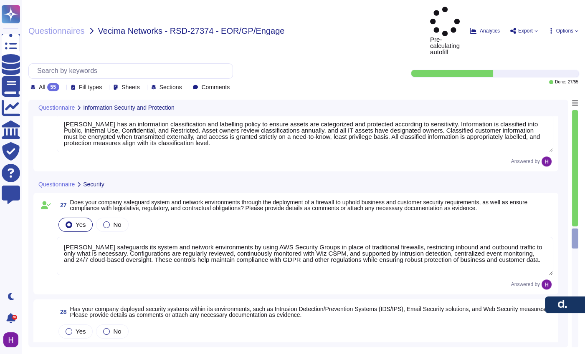
type textarea "Third parties are contractually obligated to follow our information security, c…"
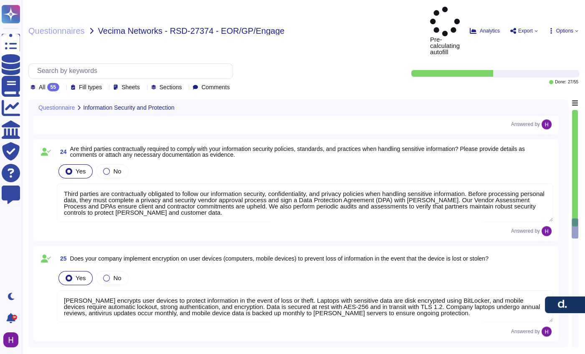
type textarea "[PERSON_NAME] has implemented Data Loss Prevention (DLP) measures to protect se…"
type textarea "This is outlined in the 'Information Sharing with Third Parties' section of our…"
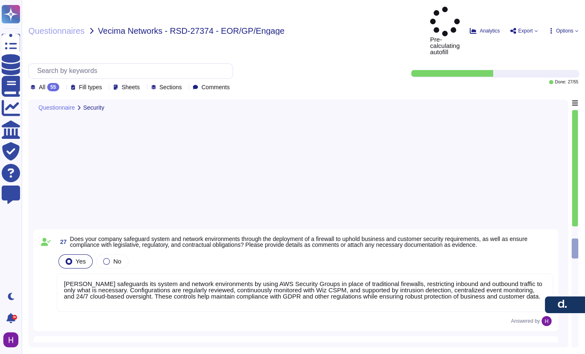
scroll to position [2528, 0]
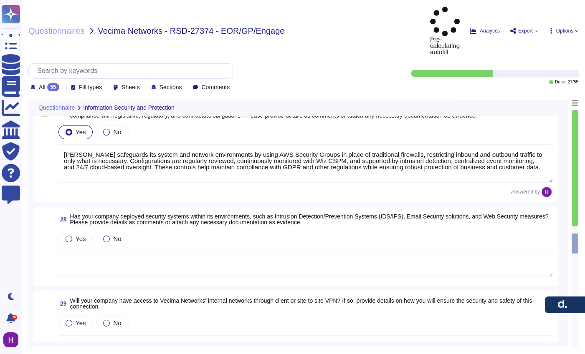
type textarea "[PERSON_NAME] encrypts user devices to protect information in the event of loss…"
type textarea "[PERSON_NAME] has an information classification and labelling policy to ensure …"
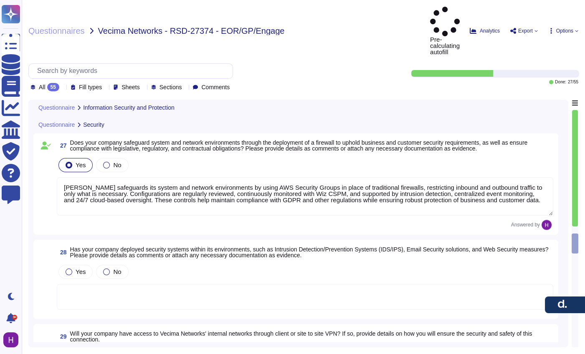
scroll to position [2477, 0]
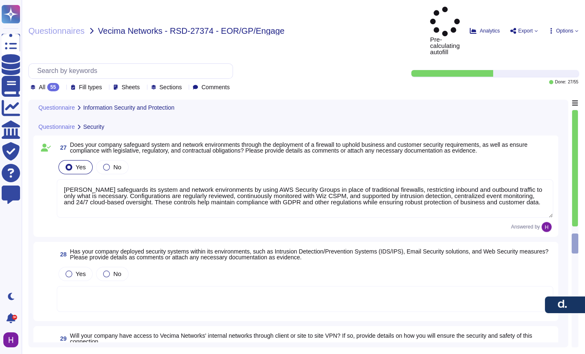
click at [103, 242] on div "28 Has your company deployed security systems within its environments, such as …" at bounding box center [295, 281] width 525 height 79
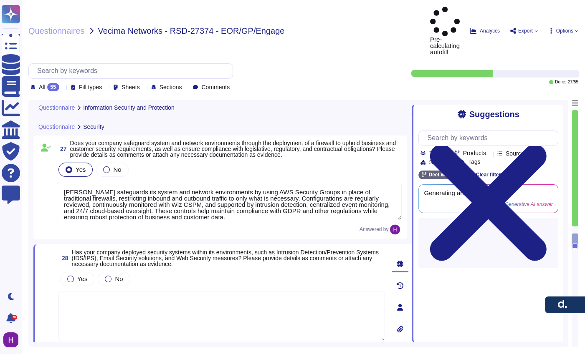
click at [152, 249] on span "Has your company deployed security systems within its environments, such as Int…" at bounding box center [225, 258] width 307 height 18
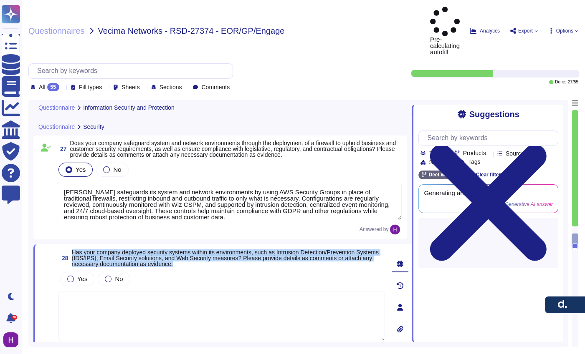
click at [152, 249] on span "Has your company deployed security systems within its environments, such as Int…" at bounding box center [225, 258] width 307 height 18
copy span "Has your company deployed security systems within its environments, such as Int…"
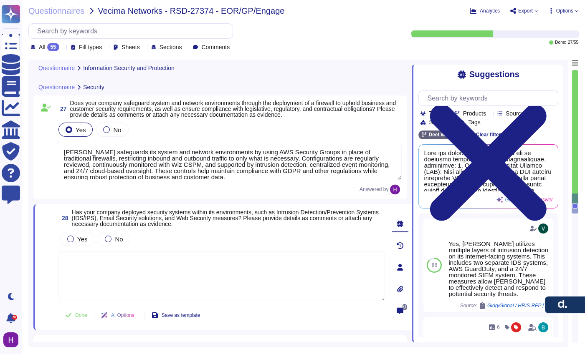
click at [180, 263] on textarea at bounding box center [221, 276] width 326 height 50
paste textarea "[PERSON_NAME] has deployed multiple security systems to protect its environment…"
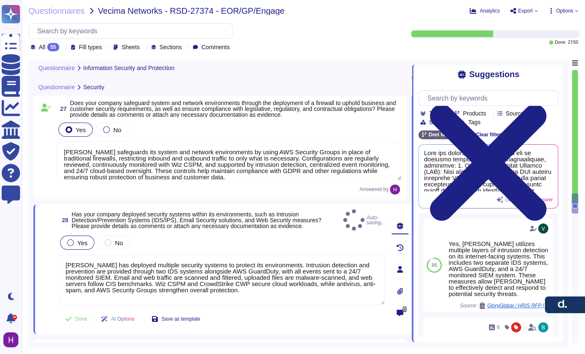
type textarea "[PERSON_NAME] has deployed multiple security systems to protect its environment…"
click at [86, 236] on div "Yes" at bounding box center [77, 243] width 34 height 14
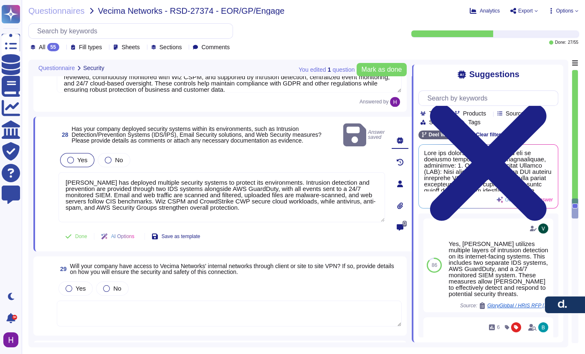
click at [82, 157] on span "Yes" at bounding box center [82, 160] width 10 height 7
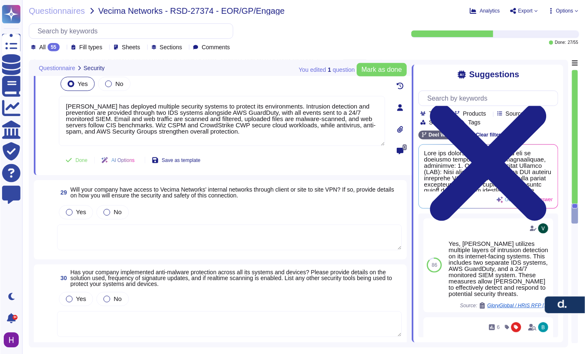
scroll to position [2632, 0]
click at [88, 186] on span "Will your company have access to Vecima Networks' internal networks through cli…" at bounding box center [232, 192] width 324 height 13
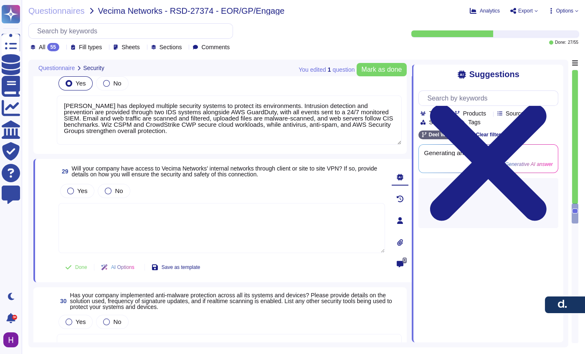
click at [88, 184] on div "Yes" at bounding box center [77, 191] width 34 height 14
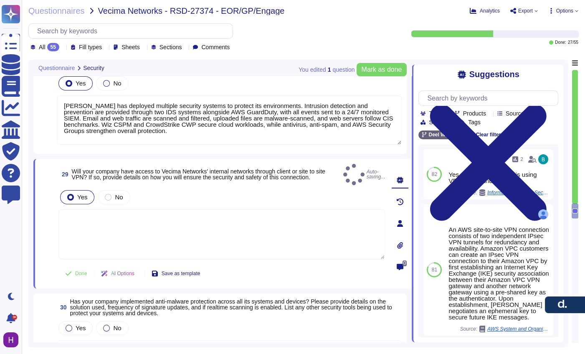
click at [88, 190] on div "Yes" at bounding box center [77, 197] width 34 height 14
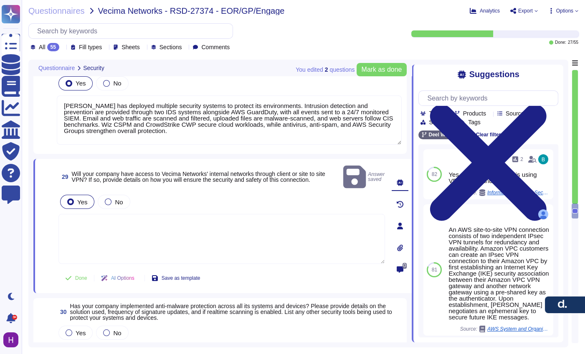
click at [95, 171] on span "Will your company have access to Vecima Networks' internal networks through cli…" at bounding box center [198, 177] width 253 height 13
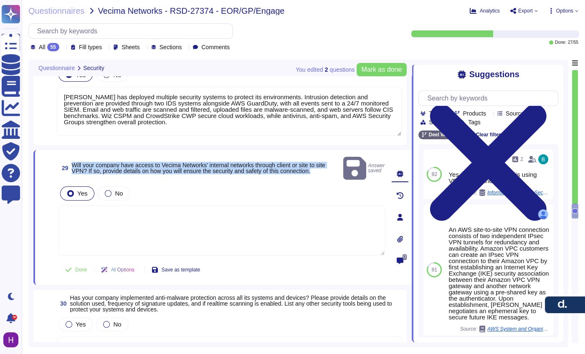
click at [95, 166] on span "Will your company have access to Vecima Networks' internal networks through cli…" at bounding box center [198, 168] width 253 height 13
copy span "Will your company have access to Vecima Networks' internal networks through cli…"
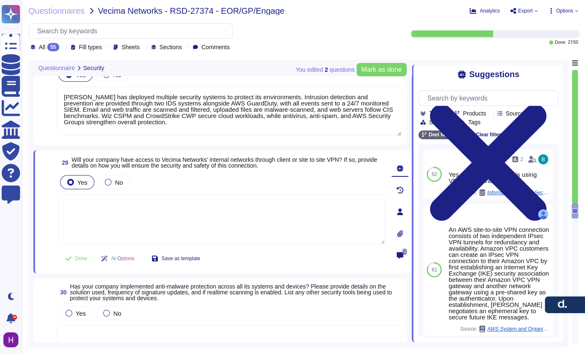
click at [133, 203] on textarea at bounding box center [221, 219] width 326 height 50
paste textarea "[PERSON_NAME] does not require or maintain direct access to a client's internal…"
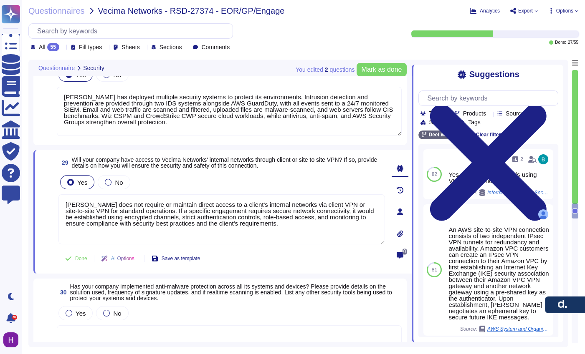
click at [107, 174] on div "Yes No" at bounding box center [221, 183] width 326 height 18
click at [111, 180] on div at bounding box center [108, 182] width 7 height 7
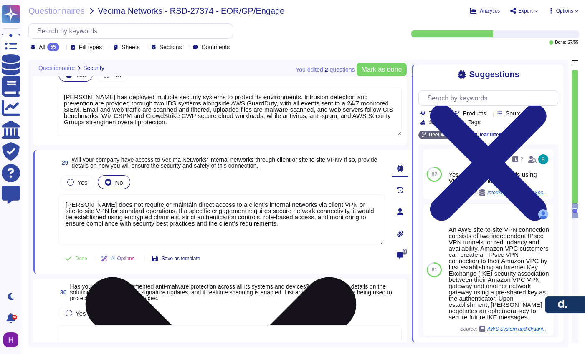
click at [298, 225] on textarea "[PERSON_NAME] does not require or maintain direct access to a client's internal…" at bounding box center [221, 219] width 326 height 50
click at [332, 219] on textarea "[PERSON_NAME] does not require or maintain direct access to a client's internal…" at bounding box center [221, 219] width 326 height 50
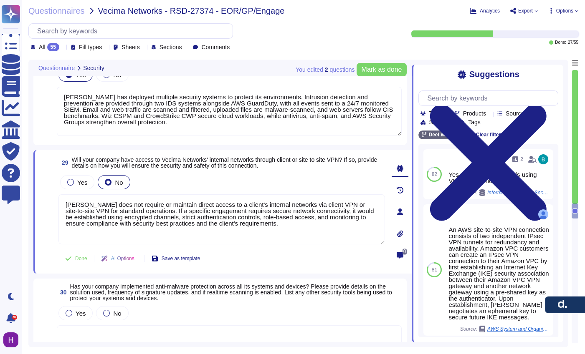
drag, startPoint x: 322, startPoint y: 230, endPoint x: 159, endPoint y: 188, distance: 168.2
click at [159, 188] on div "Yes No [PERSON_NAME] does not require or maintain direct access to a client's i…" at bounding box center [221, 210] width 326 height 72
click at [173, 162] on span "Will your company have access to Vecima Networks' internal networks through cli…" at bounding box center [224, 163] width 305 height 13
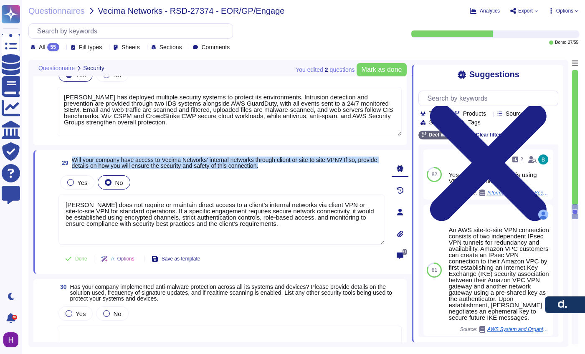
click at [173, 162] on span "Will your company have access to Vecima Networks' internal networks through cli…" at bounding box center [224, 163] width 305 height 13
copy span "Will your company have access to Vecima Networks' internal networks through cli…"
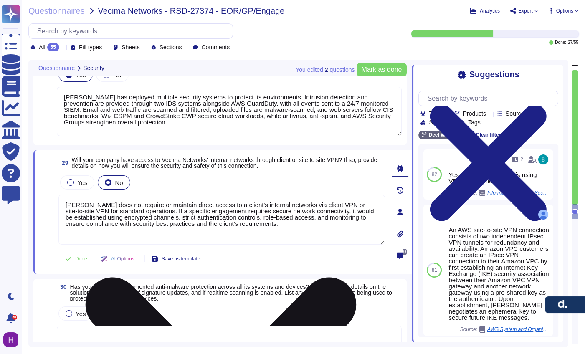
click at [126, 213] on textarea "[PERSON_NAME] does not require or maintain direct access to a client's internal…" at bounding box center [221, 219] width 326 height 50
click at [127, 212] on textarea "[PERSON_NAME] does not require or maintain direct access to a client's internal…" at bounding box center [221, 219] width 326 height 50
click at [126, 212] on textarea "[PERSON_NAME] does not require or maintain direct access to a client's internal…" at bounding box center [221, 219] width 326 height 50
paste textarea "provides a SaaS platform that does not usually require direct connection to a c…"
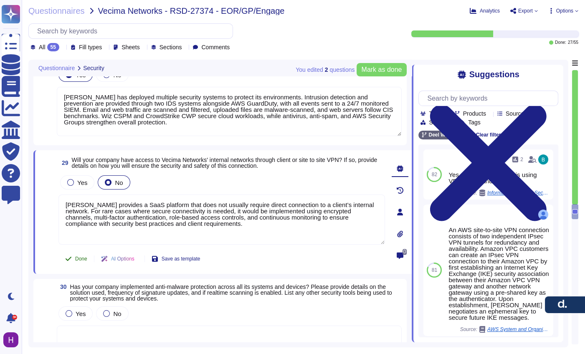
type textarea "[PERSON_NAME] provides a SaaS platform that does not usually require direct con…"
click at [79, 262] on button "Done" at bounding box center [75, 258] width 35 height 17
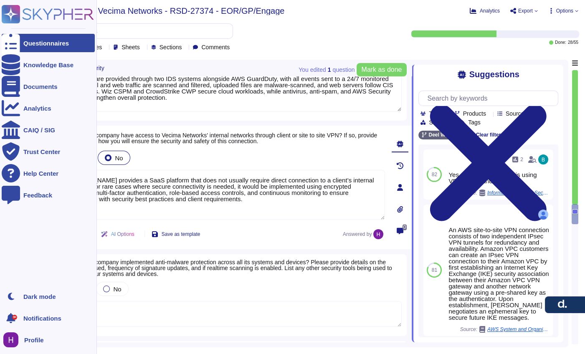
scroll to position [2705, 0]
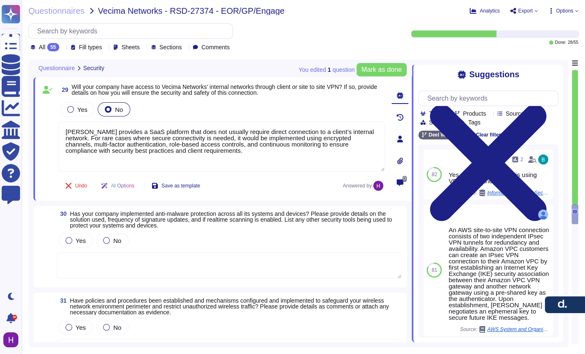
click at [114, 215] on span "Has your company implemented anti-malware protection across all its systems and…" at bounding box center [231, 219] width 322 height 18
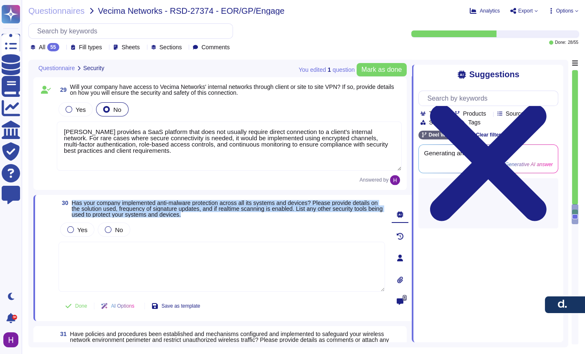
click at [114, 215] on span "Has your company implemented anti-malware protection across all its systems and…" at bounding box center [227, 208] width 311 height 18
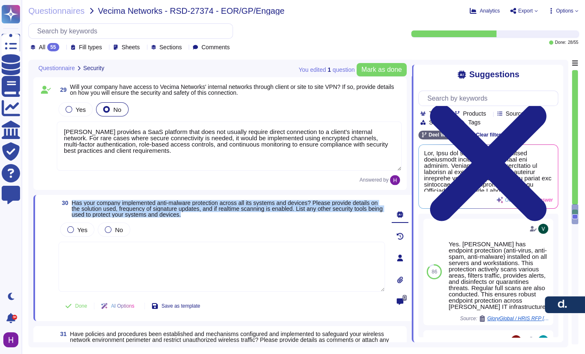
copy span "Has your company implemented anti-malware protection across all its systems and…"
click at [158, 213] on span "Has your company implemented anti-malware protection across all its systems and…" at bounding box center [227, 208] width 311 height 18
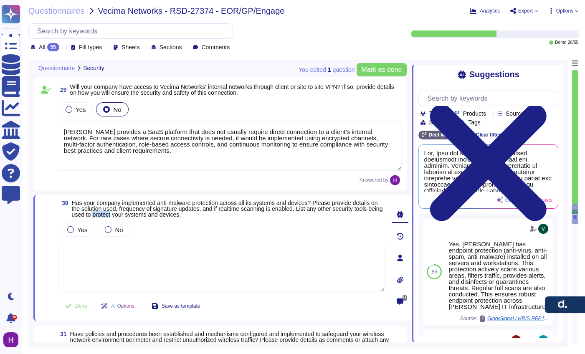
click at [158, 213] on span "Has your company implemented anti-malware protection across all its systems and…" at bounding box center [227, 208] width 311 height 18
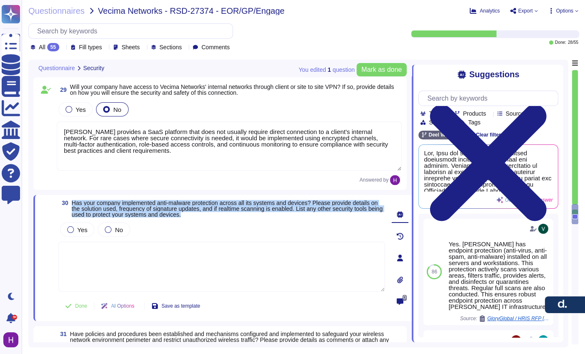
click at [158, 213] on span "Has your company implemented anti-malware protection across all its systems and…" at bounding box center [227, 208] width 311 height 18
copy span "Has your company implemented anti-malware protection across all its systems and…"
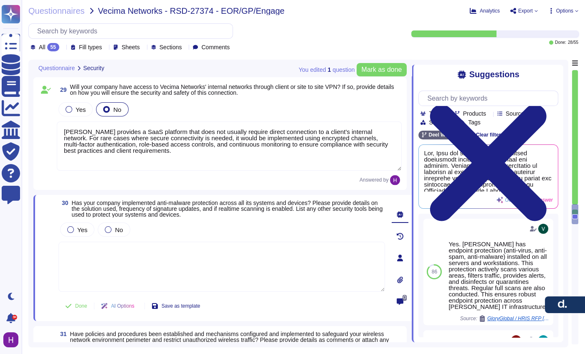
click at [141, 265] on textarea at bounding box center [221, 267] width 326 height 50
paste textarea "[PERSON_NAME] has implemented anti-malware protection across all systems and de…"
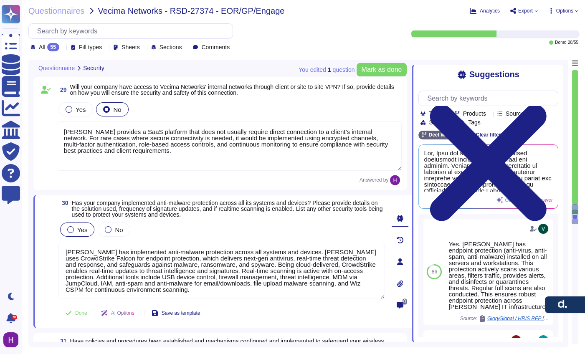
type textarea "[PERSON_NAME] has implemented anti-malware protection across all systems and de…"
click at [85, 228] on div "Yes" at bounding box center [77, 229] width 34 height 14
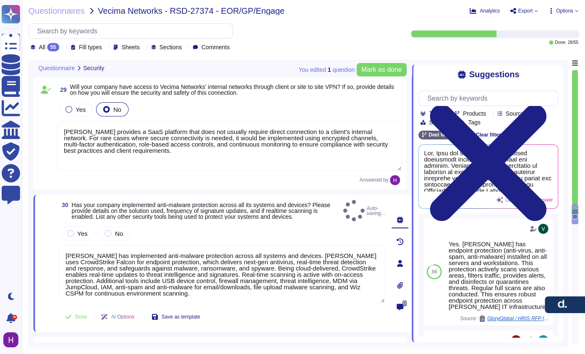
scroll to position [0, 0]
click at [75, 230] on div "Yes" at bounding box center [77, 233] width 34 height 14
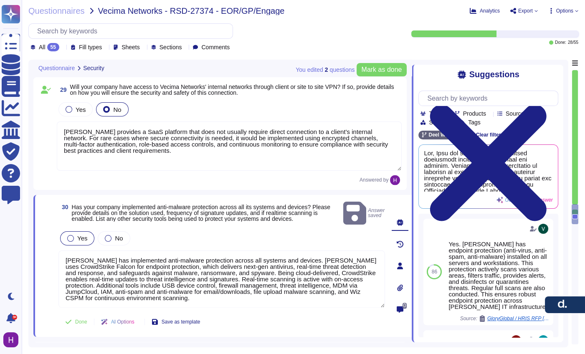
click at [80, 235] on span "Yes" at bounding box center [82, 238] width 10 height 7
click at [78, 321] on button "Done" at bounding box center [75, 321] width 35 height 17
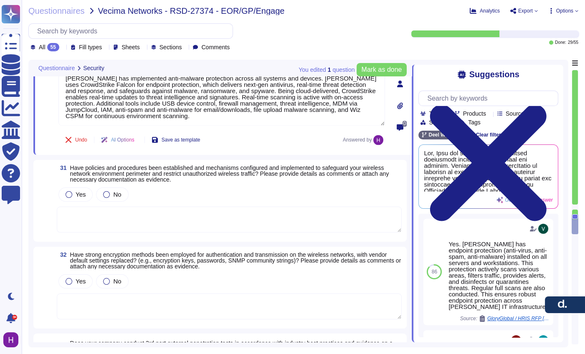
scroll to position [2885, 0]
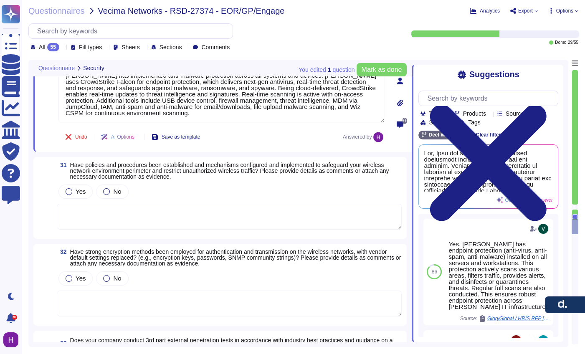
click at [142, 163] on span "Have policies and procedures been established and mechanisms configured and imp…" at bounding box center [229, 171] width 319 height 18
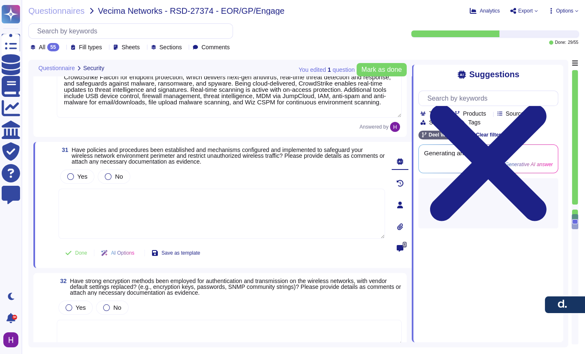
scroll to position [0, 0]
click at [142, 168] on div "Yes No" at bounding box center [221, 177] width 326 height 18
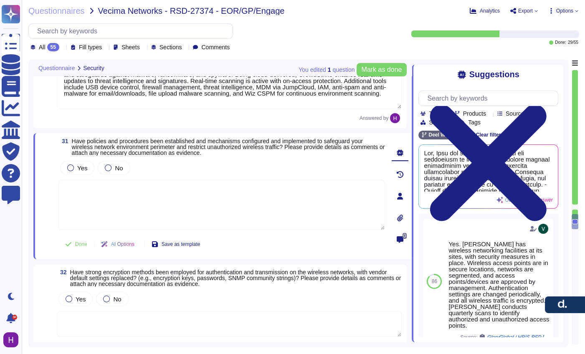
click at [142, 163] on div "Yes No" at bounding box center [221, 168] width 326 height 18
click at [146, 144] on span "Have policies and procedures been established and mechanisms configured and imp…" at bounding box center [228, 147] width 313 height 18
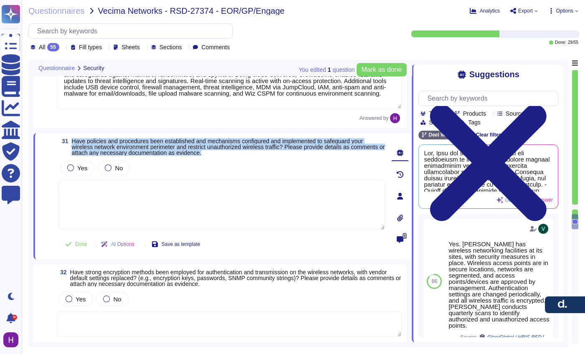
click at [146, 144] on span "Have policies and procedures been established and mechanisms configured and imp…" at bounding box center [228, 147] width 313 height 18
copy span "Have policies and procedures been established and mechanisms configured and imp…"
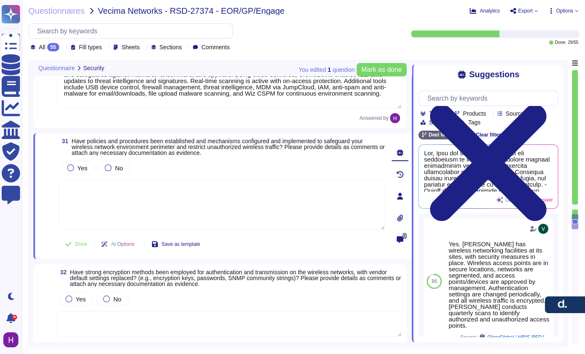
click at [124, 157] on div "31 Have policies and procedures been established and mechanisms configured and …" at bounding box center [212, 196] width 345 height 116
click at [128, 151] on span "Have policies and procedures been established and mechanisms configured and imp…" at bounding box center [228, 147] width 313 height 18
click at [128, 150] on span "Have policies and procedures been established and mechanisms configured and imp…" at bounding box center [228, 147] width 313 height 18
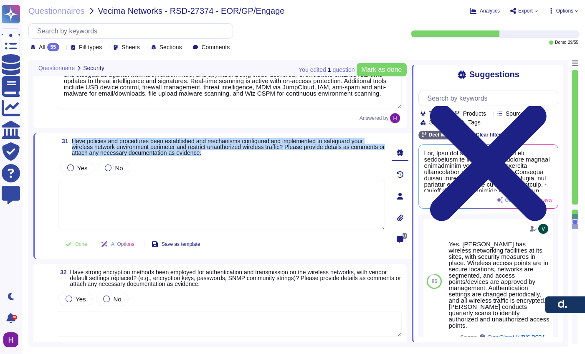
click at [128, 150] on span "Have policies and procedures been established and mechanisms configured and imp…" at bounding box center [228, 147] width 313 height 18
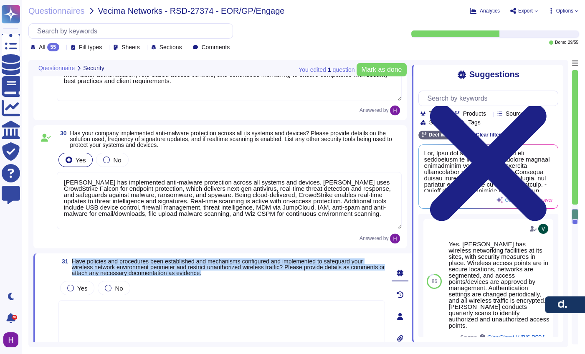
type textarea "[PERSON_NAME] safeguards its system and network environments by using AWS Secur…"
type textarea "[PERSON_NAME] has deployed multiple security systems to protect its environment…"
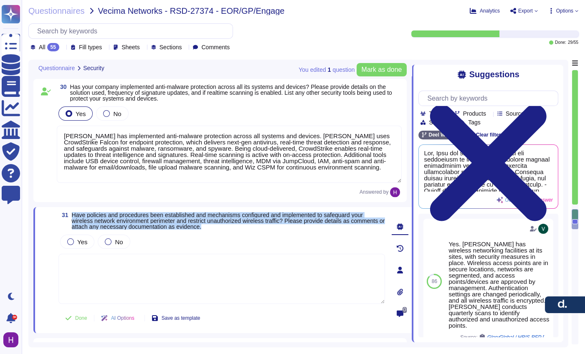
scroll to position [2725, 0]
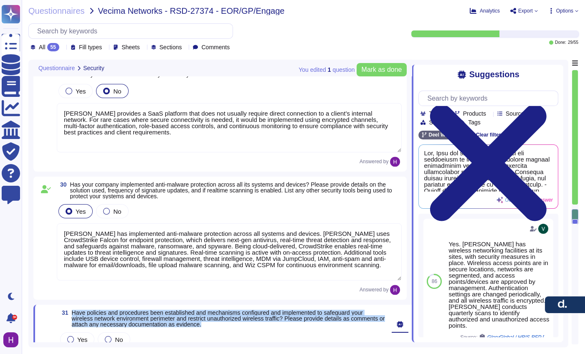
type textarea "[PERSON_NAME] safeguards its system and network environments by using AWS Secur…"
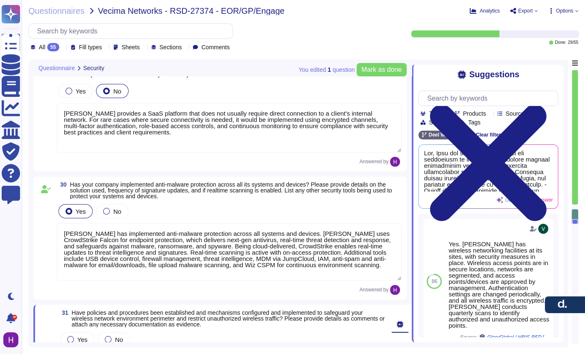
click at [197, 136] on textarea "[PERSON_NAME] provides a SaaS platform that does not usually require direct con…" at bounding box center [229, 127] width 345 height 49
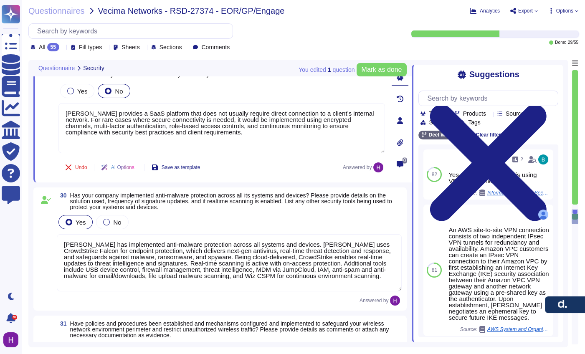
drag, startPoint x: 241, startPoint y: 137, endPoint x: -41, endPoint y: 101, distance: 284.9
click at [0, 101] on html "Questionnaires Knowledge Base Documents Analytics CAIQ / SIG Trust Center Help …" at bounding box center [292, 177] width 585 height 354
paste textarea "does not access the client's network. [PERSON_NAME] has implemented multiple ne…"
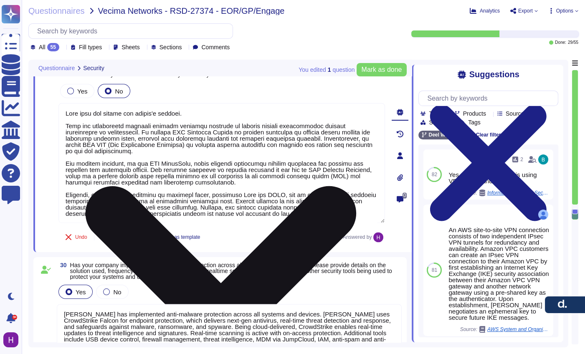
scroll to position [0, 0]
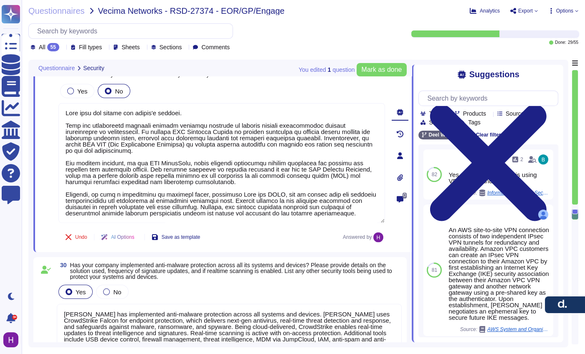
type textarea "[PERSON_NAME] does not access the client's network. [PERSON_NAME] has implement…"
click at [264, 274] on span "Has your company implemented anti-malware protection across all its systems and…" at bounding box center [236, 271] width 332 height 18
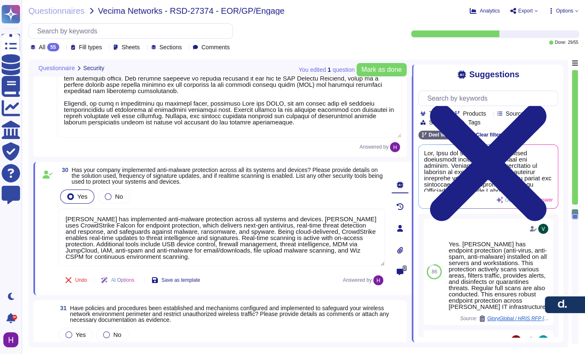
scroll to position [2877, 0]
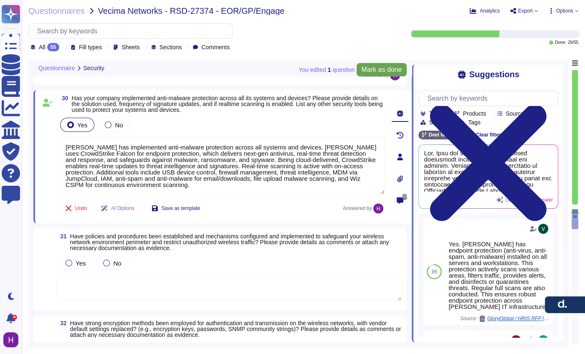
click at [372, 68] on span "Mark as done" at bounding box center [381, 69] width 40 height 7
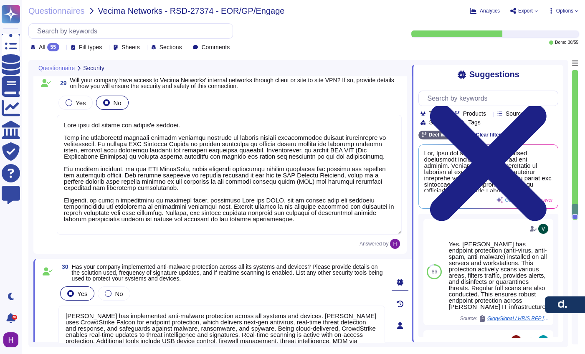
type textarea "[PERSON_NAME] safeguards its system and network environments by using AWS Secur…"
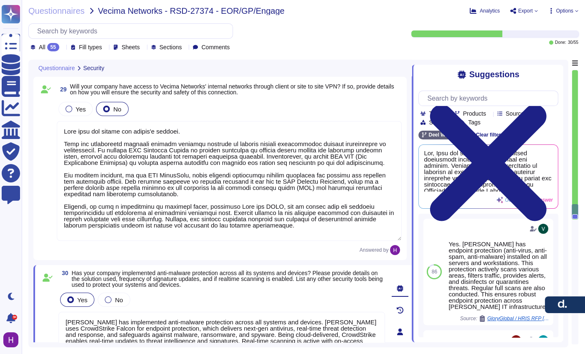
scroll to position [2707, 0]
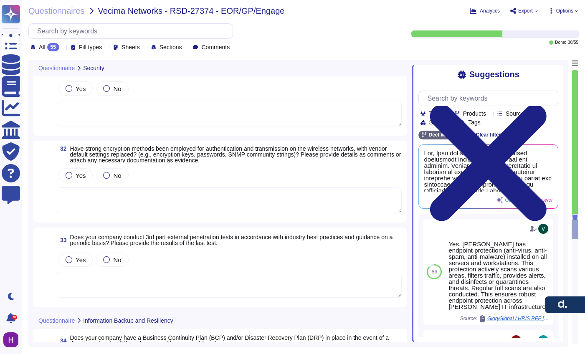
type textarea "[PERSON_NAME] does not access the client's network. [PERSON_NAME] has implement…"
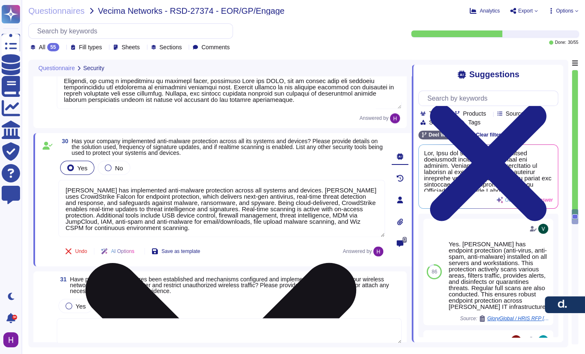
type textarea "[PERSON_NAME] has deployed multiple security systems to protect its environment…"
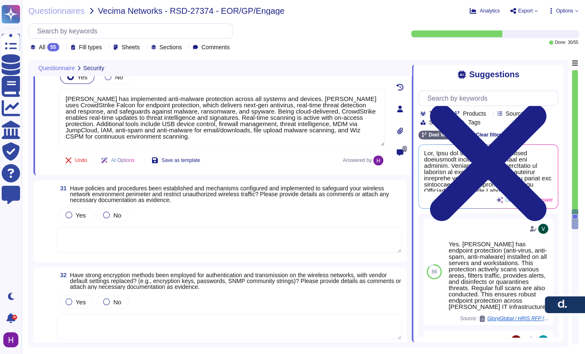
scroll to position [2972, 0]
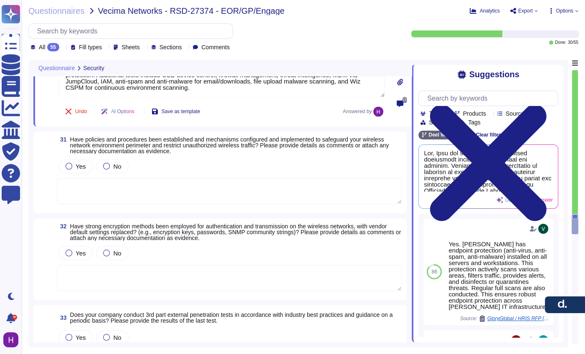
click at [146, 150] on span "Have policies and procedures been established and mechanisms configured and imp…" at bounding box center [229, 145] width 319 height 18
click at [146, 157] on div "Yes No" at bounding box center [229, 166] width 345 height 18
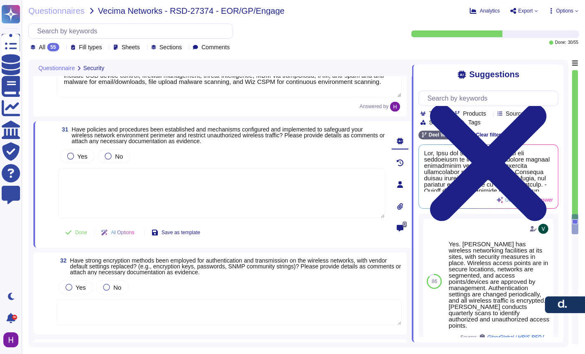
click at [146, 150] on div "Yes No" at bounding box center [221, 156] width 326 height 18
click at [149, 144] on div "31 Have policies and procedures been established and mechanisms configured and …" at bounding box center [212, 184] width 345 height 116
click at [150, 144] on div "31 Have policies and procedures been established and mechanisms configured and …" at bounding box center [212, 184] width 345 height 116
click at [154, 136] on span "Have policies and procedures been established and mechanisms configured and imp…" at bounding box center [228, 135] width 313 height 18
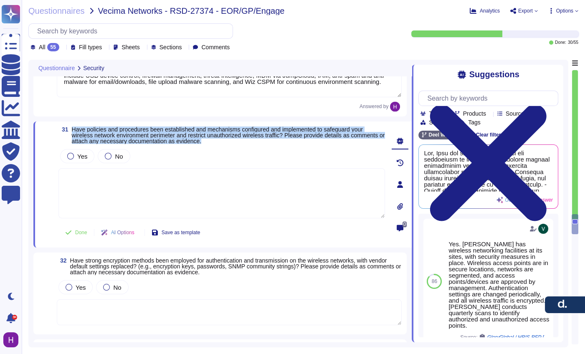
click at [154, 135] on span "Have policies and procedures been established and mechanisms configured and imp…" at bounding box center [228, 135] width 313 height 18
copy span "Have policies and procedures been established and mechanisms configured and imp…"
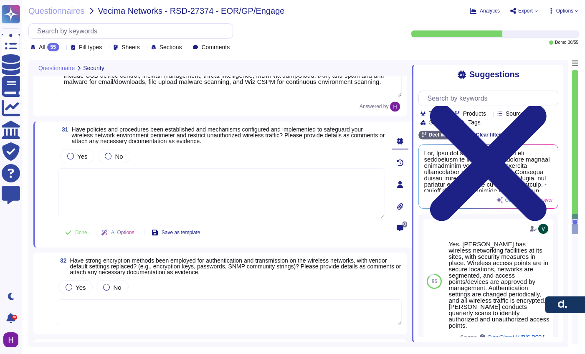
click at [180, 205] on textarea at bounding box center [221, 193] width 326 height 50
paste textarea "[PERSON_NAME] has established policies, procedures, and controls to safeguard i…"
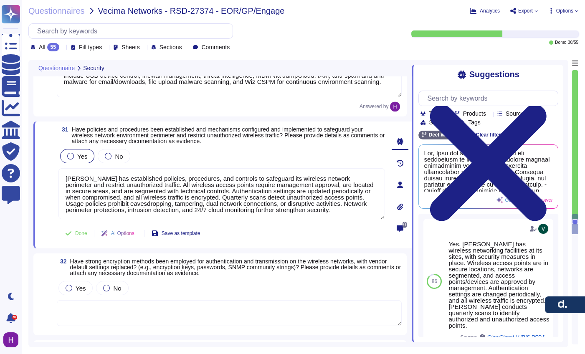
type textarea "[PERSON_NAME] has established policies, procedures, and controls to safeguard i…"
click at [66, 157] on div "Yes" at bounding box center [77, 156] width 34 height 14
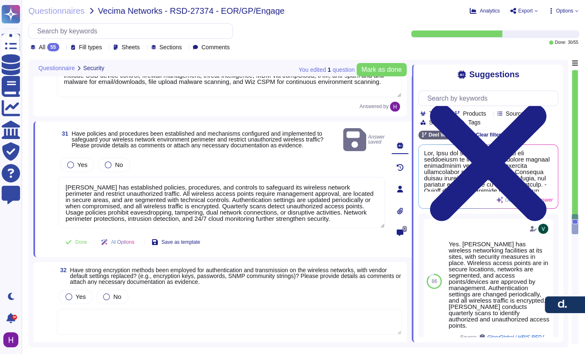
click at [84, 144] on div "31 Have policies and procedures been established and mechanisms configured and …" at bounding box center [212, 189] width 345 height 126
click at [81, 161] on span "Yes" at bounding box center [82, 164] width 10 height 7
click at [80, 240] on span "Done" at bounding box center [81, 242] width 12 height 5
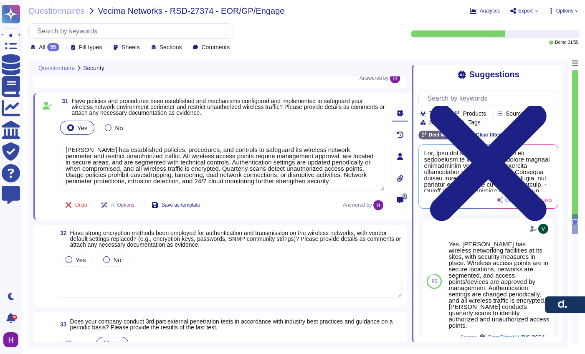
scroll to position [3108, 0]
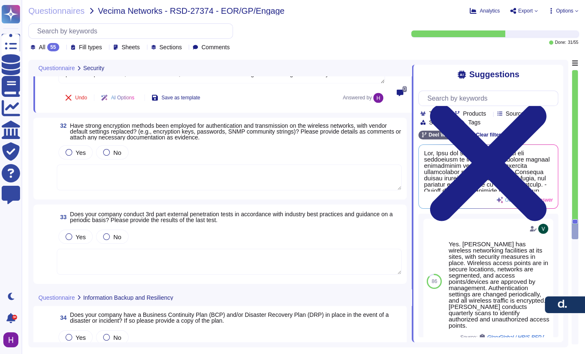
click at [89, 128] on span "Have strong encryption methods been employed for authentication and transmissio…" at bounding box center [235, 131] width 331 height 18
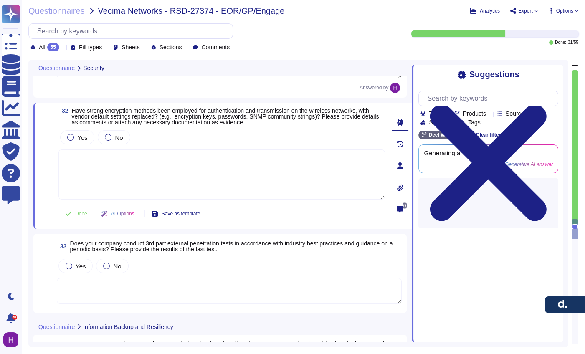
click at [89, 128] on div "32 Have strong encryption methods been employed for authentication and transmis…" at bounding box center [212, 166] width 345 height 116
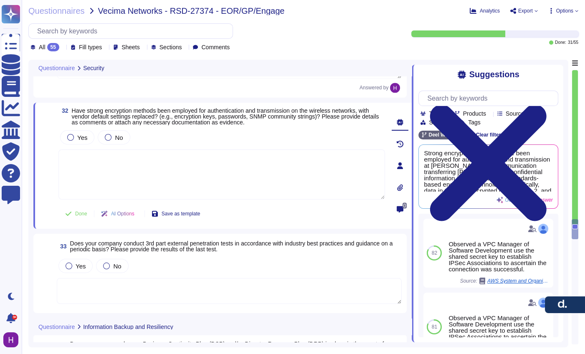
click at [89, 128] on div "32 Have strong encryption methods been employed for authentication and transmis…" at bounding box center [212, 166] width 345 height 116
click at [98, 108] on span "Have strong encryption methods been employed for authentication and transmissio…" at bounding box center [225, 116] width 307 height 18
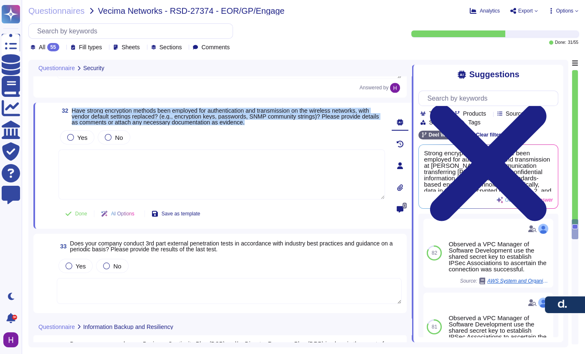
click at [98, 108] on span "Have strong encryption methods been employed for authentication and transmissio…" at bounding box center [225, 116] width 307 height 18
copy span "Have strong encryption methods been employed for authentication and transmissio…"
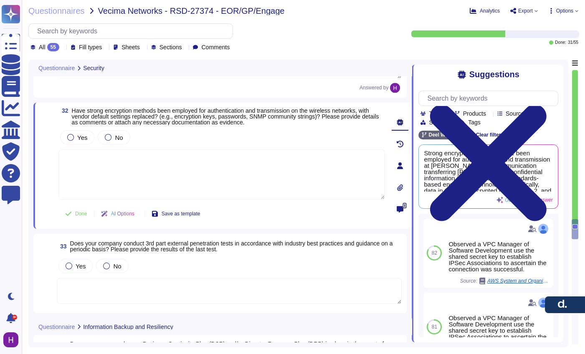
drag, startPoint x: 140, startPoint y: 174, endPoint x: 133, endPoint y: 175, distance: 6.9
click at [140, 173] on textarea at bounding box center [221, 174] width 326 height 50
paste textarea "[PERSON_NAME] uses strong encryption methods for authentication and transmissio…"
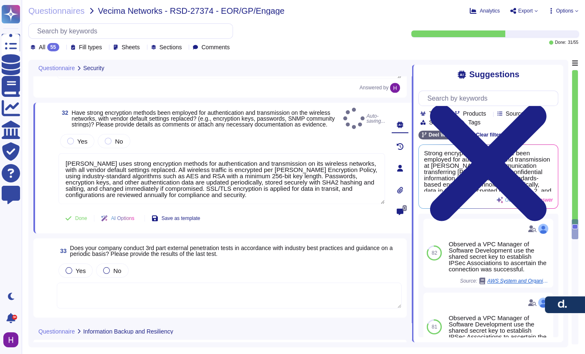
type textarea "[PERSON_NAME] uses strong encryption methods for authentication and transmissio…"
click at [82, 146] on div "Yes No [PERSON_NAME] uses strong encryption methods for authentication and tran…" at bounding box center [221, 168] width 326 height 73
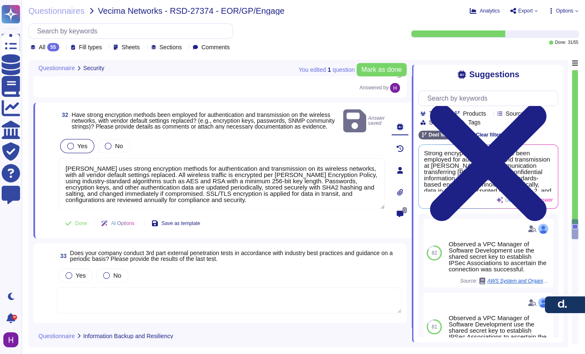
click at [89, 145] on div "Yes" at bounding box center [77, 146] width 34 height 14
click at [83, 215] on button "Done" at bounding box center [75, 223] width 35 height 17
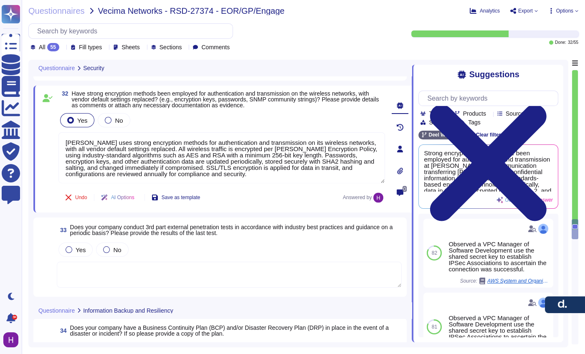
scroll to position [3185, 0]
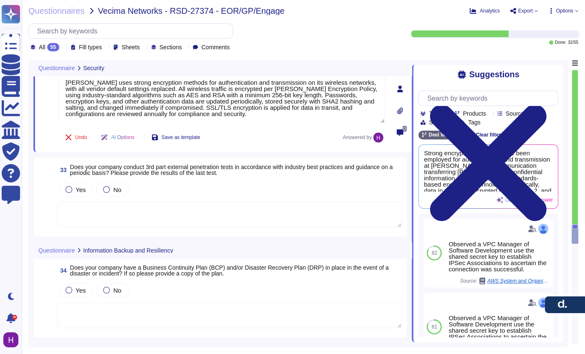
click at [95, 168] on span "Does your company conduct 3rd part external penetration tests in accordance wit…" at bounding box center [231, 170] width 323 height 13
click at [95, 168] on div "33 Does your company conduct 3rd part external penetration tests in accordance …" at bounding box center [219, 196] width 363 height 69
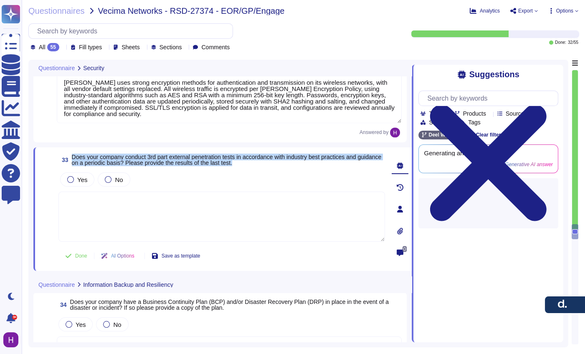
click at [95, 168] on div "33 Does your company conduct 3rd part external penetration tests in accordance …" at bounding box center [212, 209] width 345 height 114
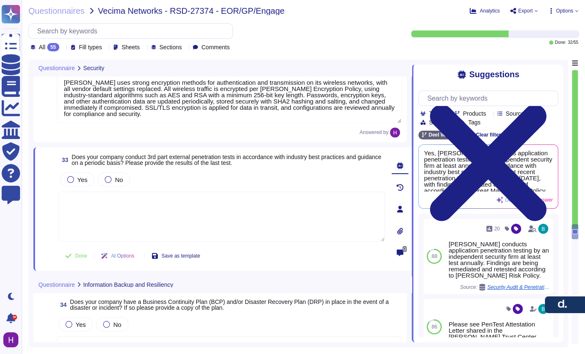
click at [106, 164] on span "Does your company conduct 3rd part external penetration tests in accordance wit…" at bounding box center [227, 160] width 310 height 13
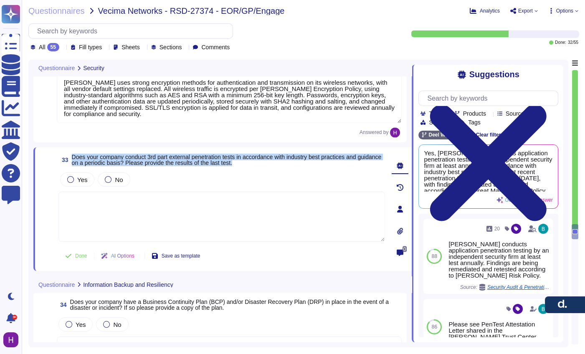
click at [106, 164] on span "Does your company conduct 3rd part external penetration tests in accordance wit…" at bounding box center [227, 160] width 310 height 13
copy span "Does your company conduct 3rd part external penetration tests in accordance wit…"
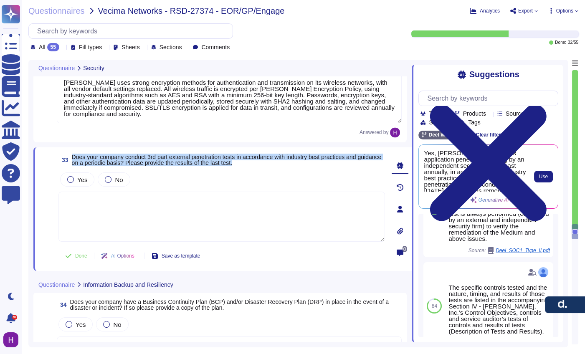
scroll to position [264, 0]
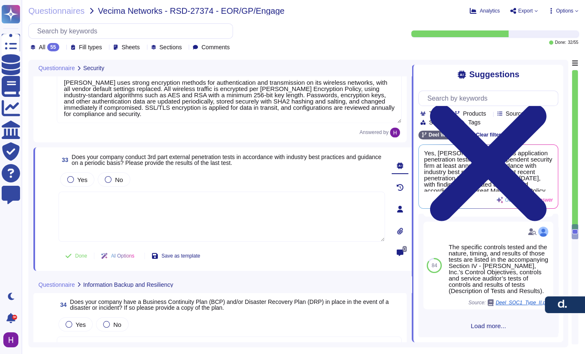
click at [487, 326] on span "Load more..." at bounding box center [488, 326] width 140 height 6
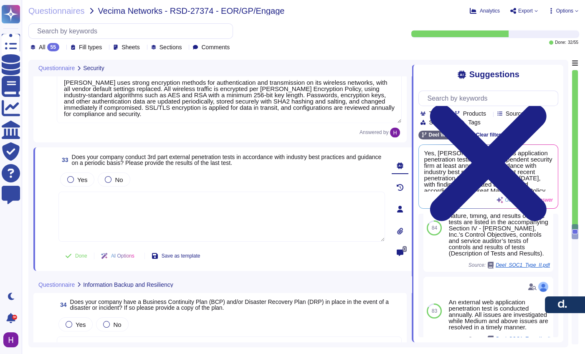
scroll to position [334, 0]
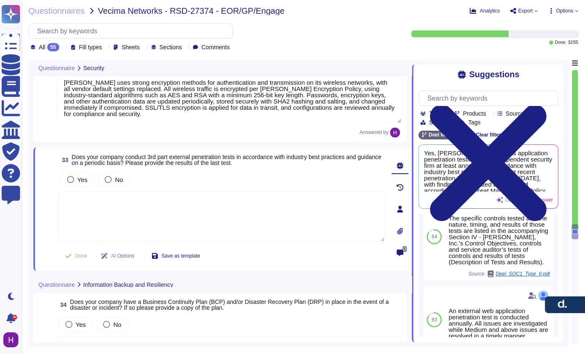
click at [273, 162] on span "Does your company conduct 3rd part external penetration tests in accordance wit…" at bounding box center [228, 160] width 313 height 12
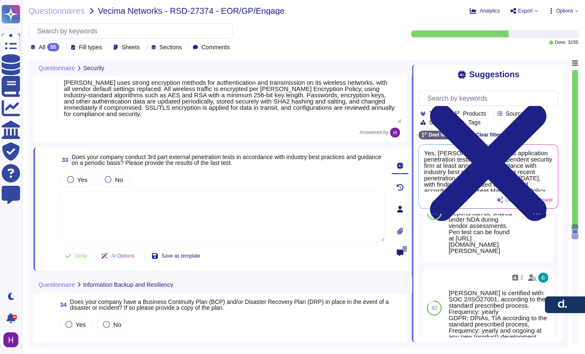
scroll to position [630, 0]
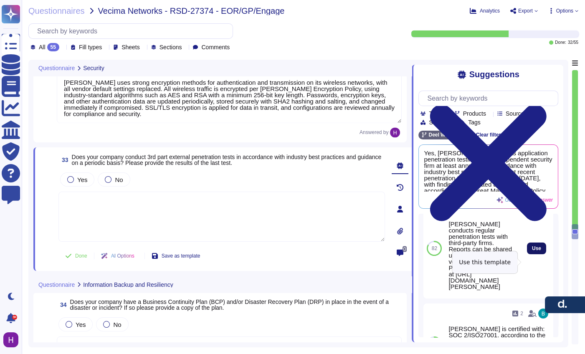
click at [535, 251] on span "Use" at bounding box center [536, 248] width 9 height 5
type textarea "[PERSON_NAME] conducts regular penetration tests with third-party firms. Report…"
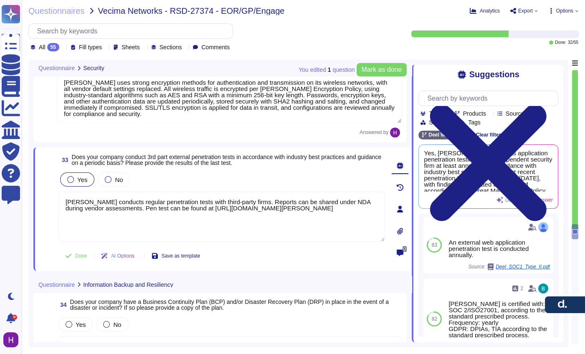
click at [79, 180] on span "Yes" at bounding box center [82, 179] width 10 height 7
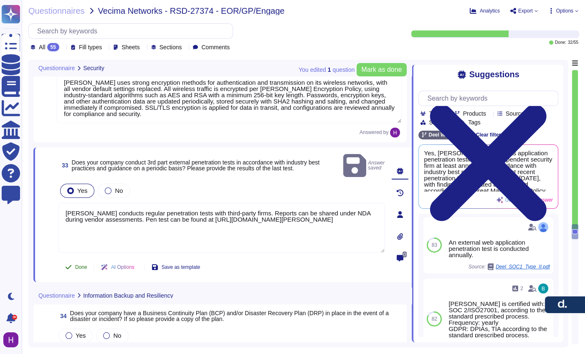
click at [75, 265] on span "Done" at bounding box center [81, 267] width 12 height 5
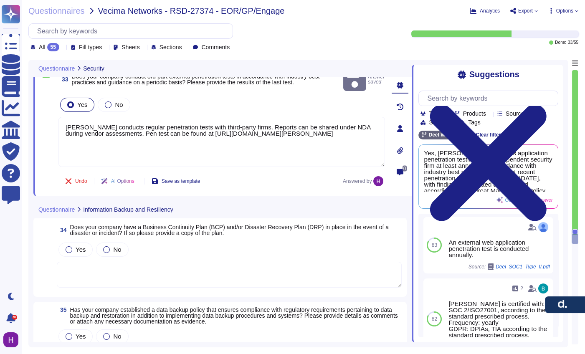
scroll to position [3329, 0]
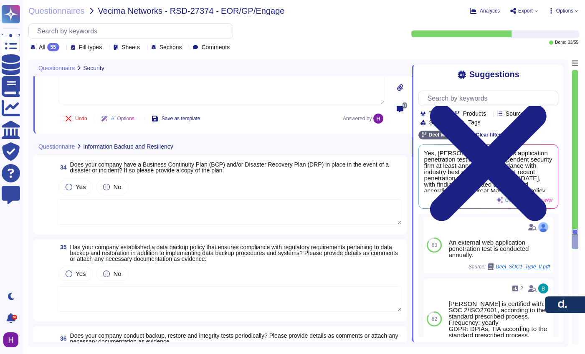
click at [118, 161] on span "Does your company have a Business Continuity Plan (BCP) and/or Disaster Recover…" at bounding box center [229, 167] width 318 height 13
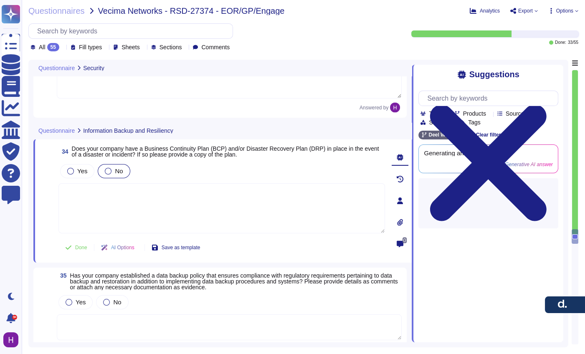
scroll to position [0, 0]
click at [118, 167] on span "No" at bounding box center [119, 170] width 8 height 7
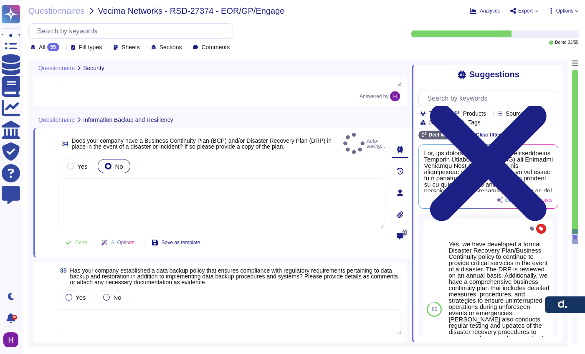
click at [118, 163] on span "No" at bounding box center [119, 166] width 8 height 7
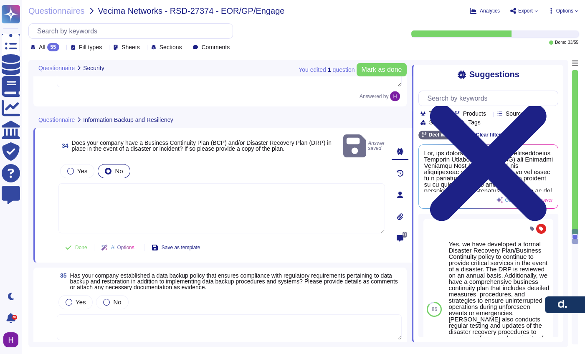
click at [129, 144] on span "Does your company have a Business Continuity Plan (BCP) and/or Disaster Recover…" at bounding box center [202, 145] width 260 height 13
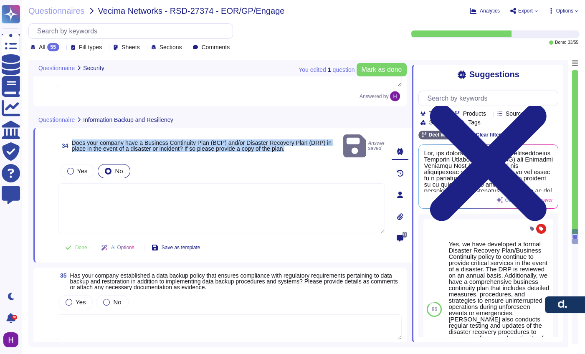
click at [129, 144] on span "Does your company have a Business Continuity Plan (BCP) and/or Disaster Recover…" at bounding box center [202, 145] width 260 height 13
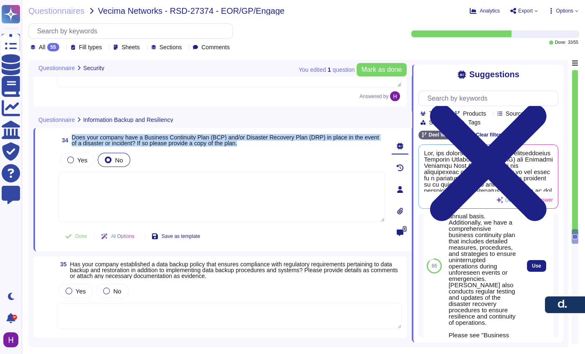
scroll to position [76, 0]
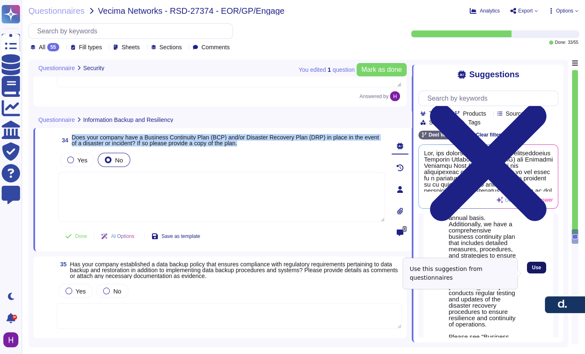
click at [527, 271] on button "Use" at bounding box center [536, 268] width 19 height 12
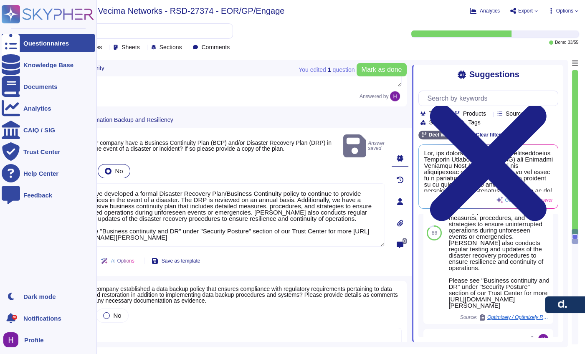
drag, startPoint x: 82, startPoint y: 182, endPoint x: 22, endPoint y: 167, distance: 62.6
click at [22, 167] on div "Questionnaires Knowledge Base Documents Analytics CAIQ / SIG Trust Center Help …" at bounding box center [292, 177] width 585 height 354
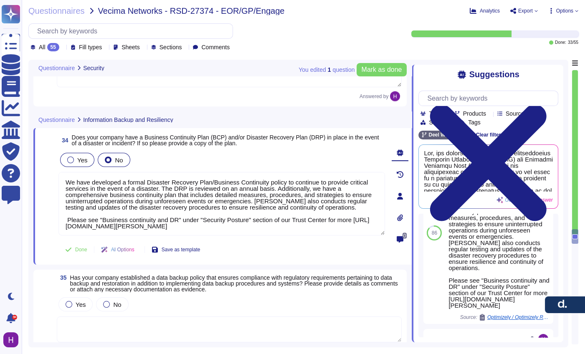
type textarea "We have developed a formal Disaster Recovery Plan/Business Continuity policy to…"
click at [65, 157] on div "Yes" at bounding box center [77, 160] width 34 height 14
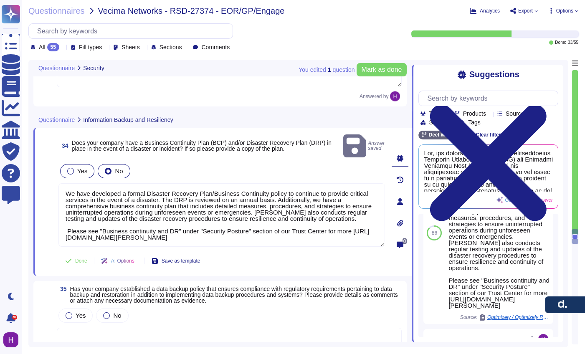
click at [68, 168] on div at bounding box center [70, 171] width 7 height 7
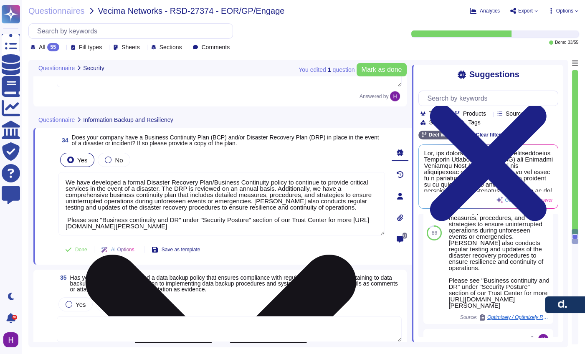
scroll to position [0, 0]
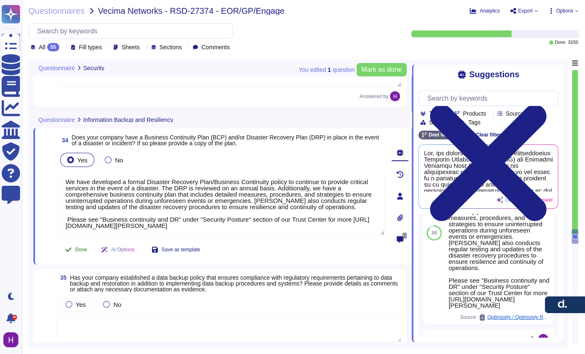
click at [68, 241] on button "Done" at bounding box center [75, 249] width 35 height 17
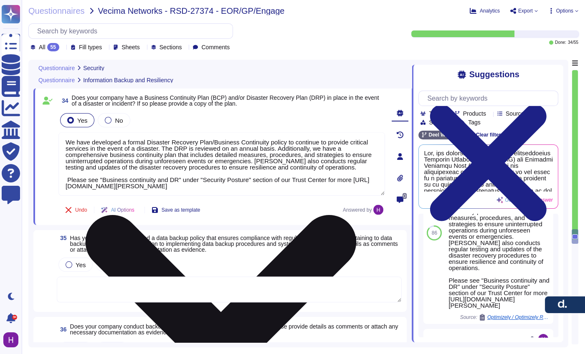
scroll to position [3488, 0]
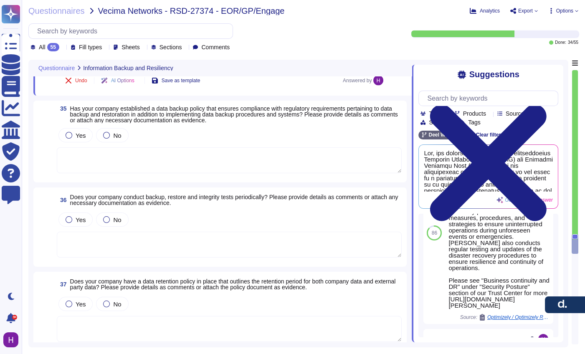
click at [282, 128] on div "Yes No" at bounding box center [229, 135] width 345 height 18
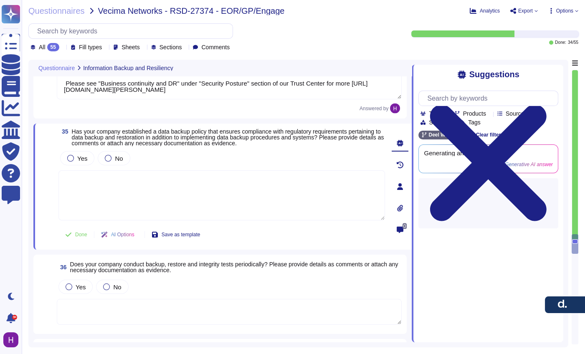
scroll to position [3416, 0]
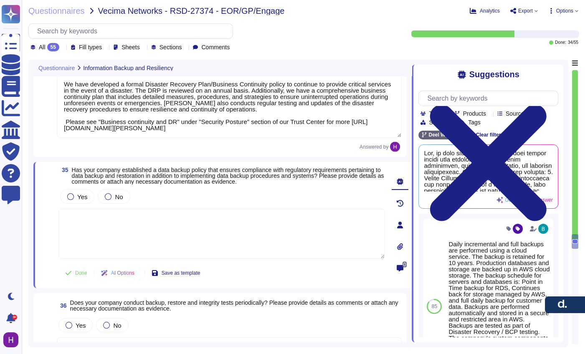
click at [245, 121] on textarea "We have developed a formal Disaster Recovery Plan/Business Continuity policy to…" at bounding box center [229, 105] width 345 height 63
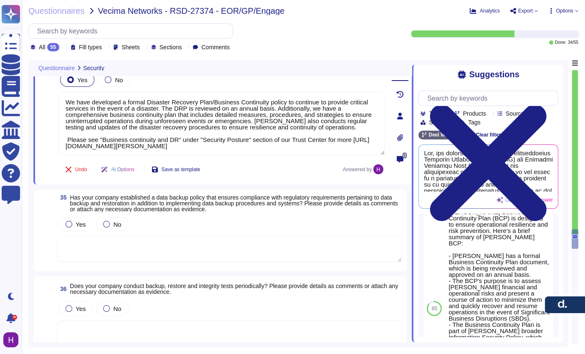
scroll to position [3326, 0]
type textarea "[PERSON_NAME] uses strong encryption methods for authentication and transmissio…"
type textarea "[PERSON_NAME] conducts regular penetration tests with third-party firms. Report…"
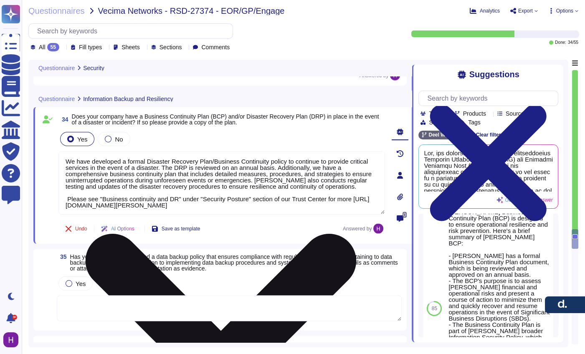
drag, startPoint x: 154, startPoint y: 210, endPoint x: 151, endPoint y: 204, distance: 7.1
click at [151, 207] on textarea "We have developed a formal Disaster Recovery Plan/Business Continuity policy to…" at bounding box center [221, 182] width 326 height 63
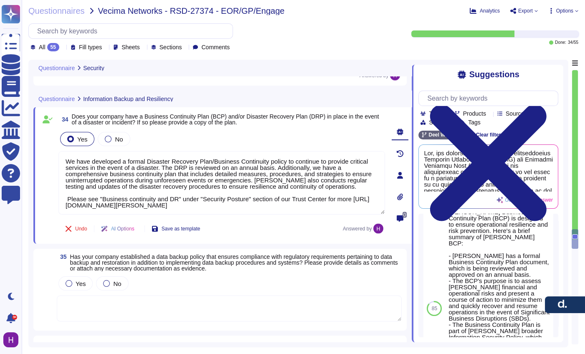
scroll to position [0, 0]
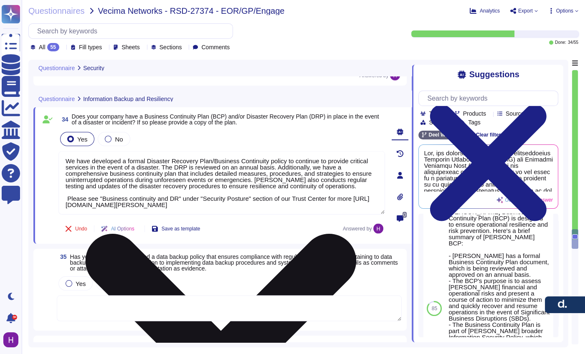
drag, startPoint x: 153, startPoint y: 200, endPoint x: 156, endPoint y: 209, distance: 9.4
click at [156, 209] on textarea "We have developed a formal Disaster Recovery Plan/Business Continuity policy to…" at bounding box center [221, 182] width 326 height 63
click at [154, 210] on textarea "We have developed a formal Disaster Recovery Plan/Business Continuity policy to…" at bounding box center [221, 182] width 326 height 63
click at [152, 210] on textarea "We have developed a formal Disaster Recovery Plan/Business Continuity policy to…" at bounding box center [221, 182] width 326 height 63
click at [78, 207] on textarea "We have developed a formal Disaster Recovery Plan/Business Continuity policy to…" at bounding box center [221, 182] width 326 height 63
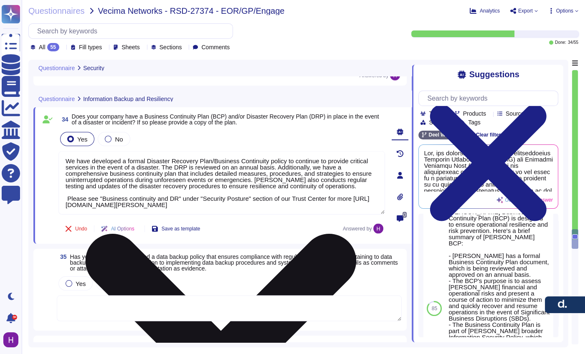
click at [77, 205] on textarea "We have developed a formal Disaster Recovery Plan/Business Continuity policy to…" at bounding box center [221, 182] width 326 height 63
click at [75, 196] on textarea "We have developed a formal Disaster Recovery Plan/Business Continuity policy to…" at bounding box center [221, 182] width 326 height 63
type textarea "We have developed a formal Disaster Recovery Plan/Business Continuity policy to…"
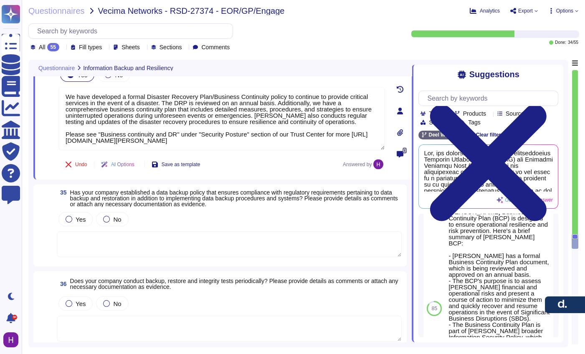
scroll to position [3382, 0]
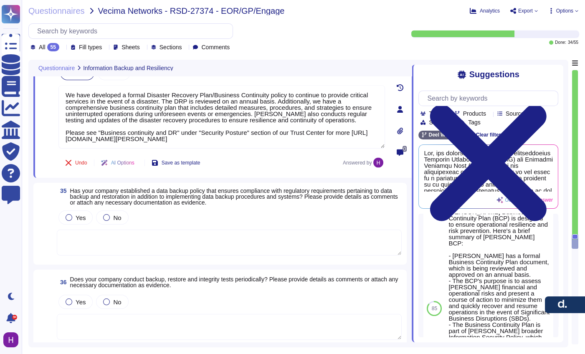
click at [141, 191] on span "Has your company established a data backup policy that ensures compliance with …" at bounding box center [234, 196] width 328 height 18
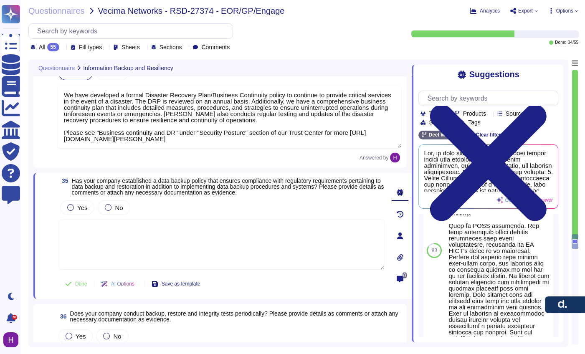
scroll to position [0, 0]
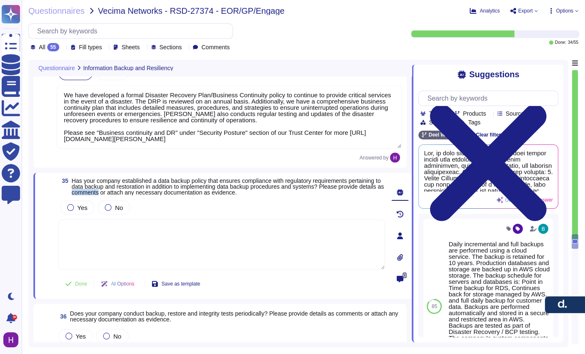
click at [142, 190] on span "Has your company established a data backup policy that ensures compliance with …" at bounding box center [228, 186] width 312 height 18
click at [142, 187] on span "Has your company established a data backup policy that ensures compliance with …" at bounding box center [228, 186] width 312 height 18
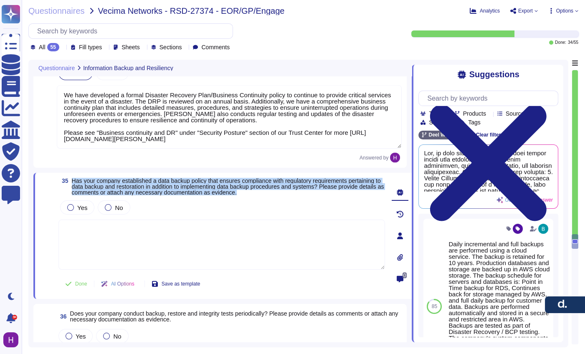
click at [142, 187] on span "Has your company established a data backup policy that ensures compliance with …" at bounding box center [228, 186] width 312 height 18
copy span "Has your company established a data backup policy that ensures compliance with …"
click at [209, 187] on span "Has your company established a data backup policy that ensures compliance with …" at bounding box center [228, 186] width 312 height 18
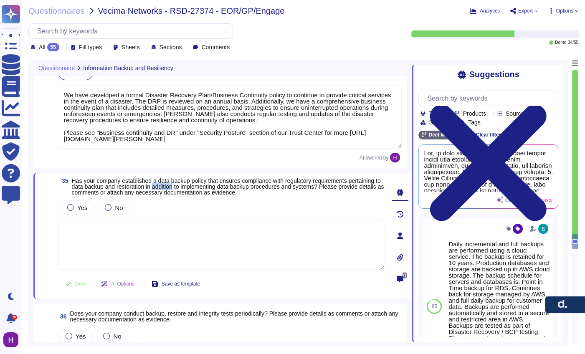
click at [209, 187] on span "Has your company established a data backup policy that ensures compliance with …" at bounding box center [228, 186] width 312 height 18
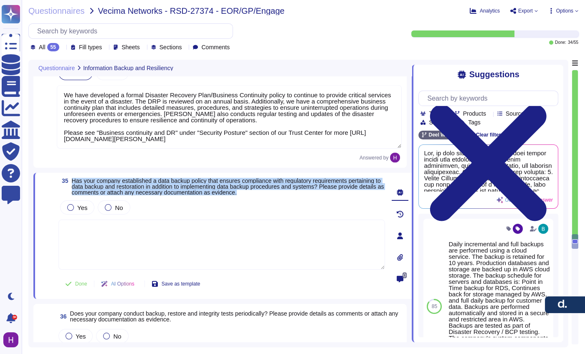
click at [209, 187] on span "Has your company established a data backup policy that ensures compliance with …" at bounding box center [228, 186] width 312 height 18
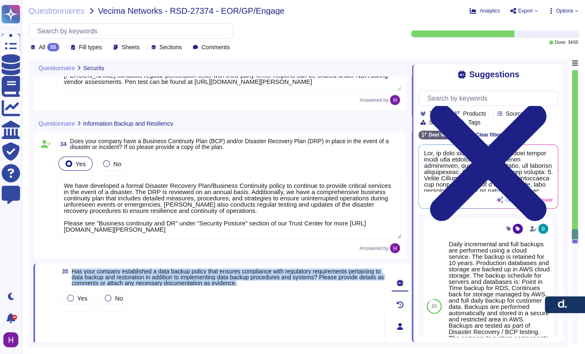
type textarea "[PERSON_NAME] uses strong encryption methods for authentication and transmissio…"
type textarea "[PERSON_NAME] conducts regular penetration tests with third-party firms. Report…"
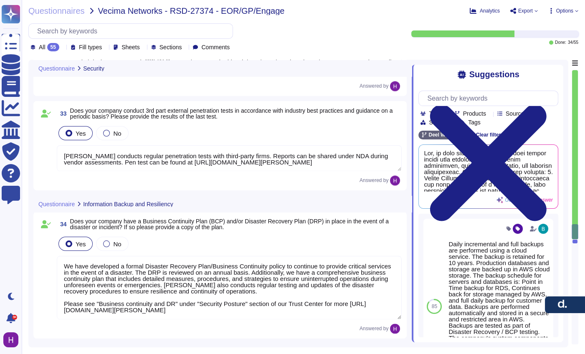
type textarea "[PERSON_NAME] has established policies, procedures, and controls to safeguard i…"
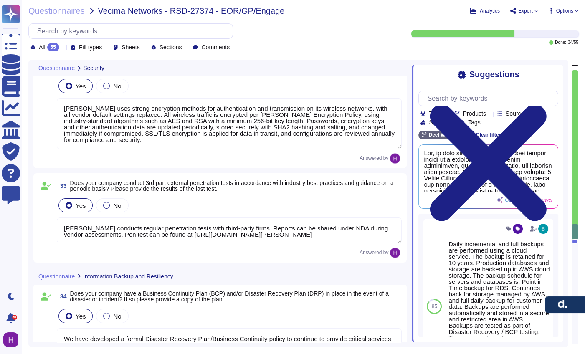
scroll to position [3150, 0]
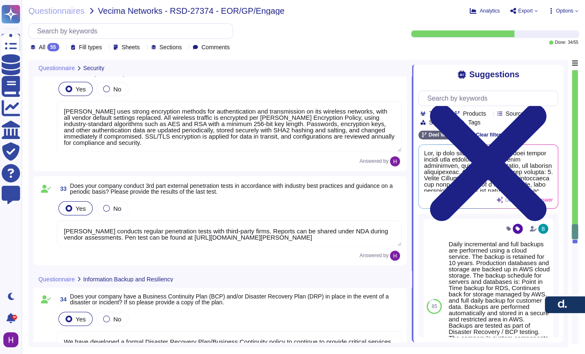
type textarea "[PERSON_NAME] has implemented anti-malware protection across all systems and de…"
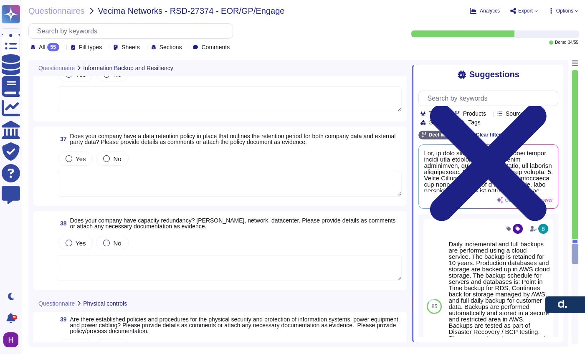
type textarea "We have developed a formal Disaster Recovery Plan/Business Continuity policy to…"
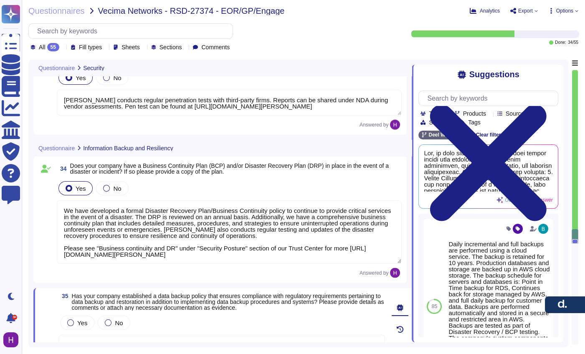
type textarea "[PERSON_NAME] has established policies, procedures, and controls to safeguard i…"
type textarea "[PERSON_NAME] uses strong encryption methods for authentication and transmissio…"
type textarea "[PERSON_NAME] conducts regular penetration tests with third-party firms. Report…"
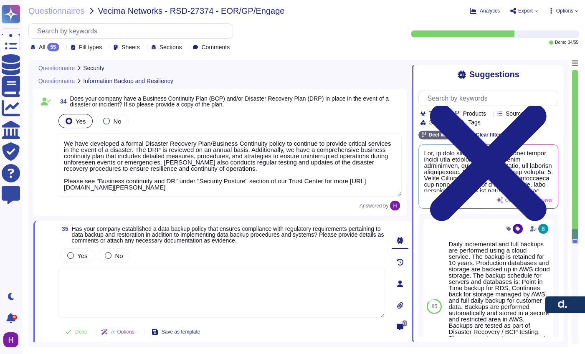
scroll to position [3426, 0]
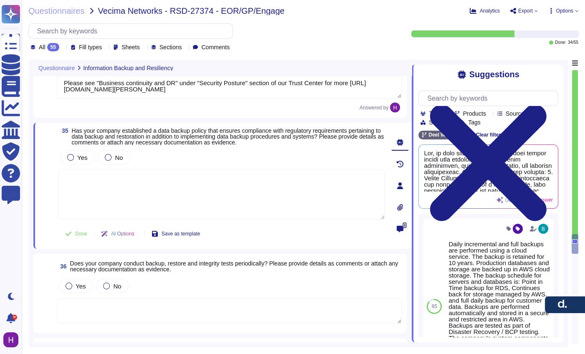
click at [157, 211] on textarea at bounding box center [221, 194] width 326 height 50
paste textarea "[PERSON_NAME] has a System Backup Policy that ensures compliance with regulator…"
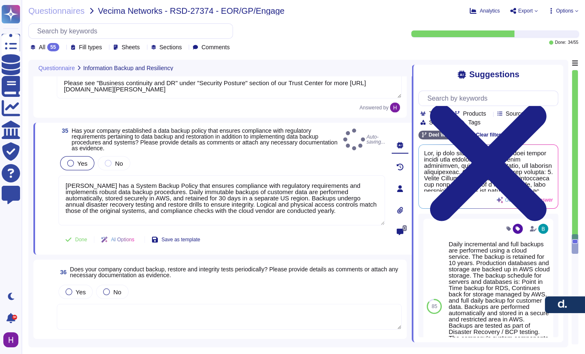
type textarea "[PERSON_NAME] has a System Backup Policy that ensures compliance with regulator…"
click at [75, 162] on div "Yes" at bounding box center [77, 163] width 34 height 14
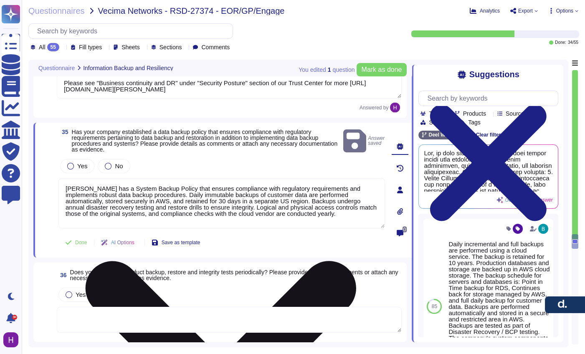
drag, startPoint x: 66, startPoint y: 210, endPoint x: 95, endPoint y: 202, distance: 30.4
click at [66, 210] on textarea "[PERSON_NAME] has a System Backup Policy that ensures compliance with regulator…" at bounding box center [221, 203] width 326 height 50
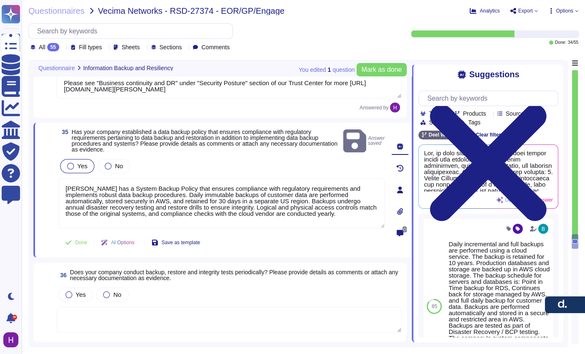
click at [73, 167] on div "Yes" at bounding box center [77, 166] width 34 height 14
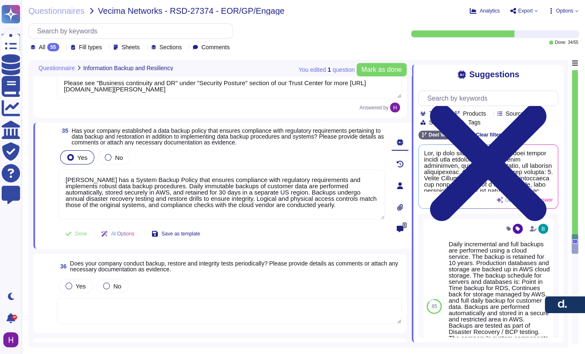
click at [65, 245] on div "35 Has your company established a data backup policy that ensures compliance wi…" at bounding box center [222, 186] width 378 height 126
click at [71, 237] on button "Done" at bounding box center [75, 233] width 35 height 17
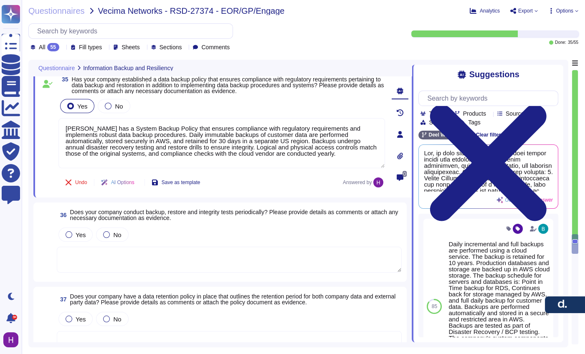
scroll to position [3581, 0]
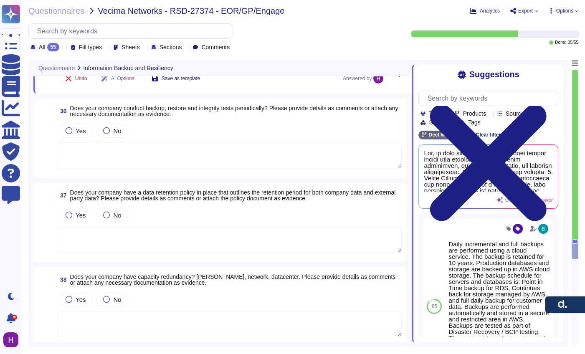
click at [121, 106] on span "Does your company conduct backup, restore and integrity tests periodically? Ple…" at bounding box center [234, 111] width 328 height 13
click at [121, 106] on span "36 Does your company conduct backup, restore and integrity tests periodically? …" at bounding box center [229, 110] width 345 height 15
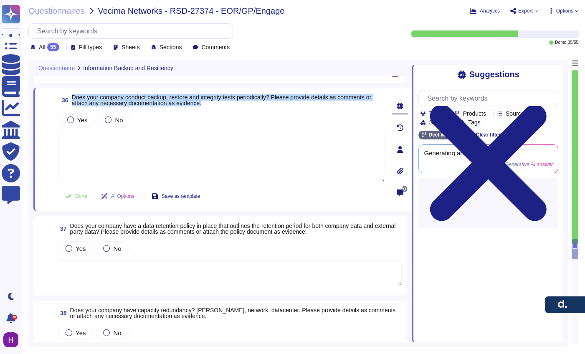
click at [121, 106] on span "36 Does your company conduct backup, restore and integrity tests periodically? …" at bounding box center [221, 100] width 326 height 15
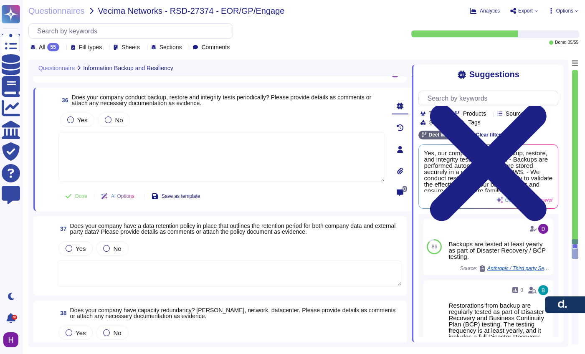
click at [165, 125] on div "Yes No" at bounding box center [221, 120] width 326 height 18
click at [145, 154] on textarea at bounding box center [221, 157] width 326 height 50
paste textarea "[PERSON_NAME] conducts periodic backup, restore, and integrity tests in line wi…"
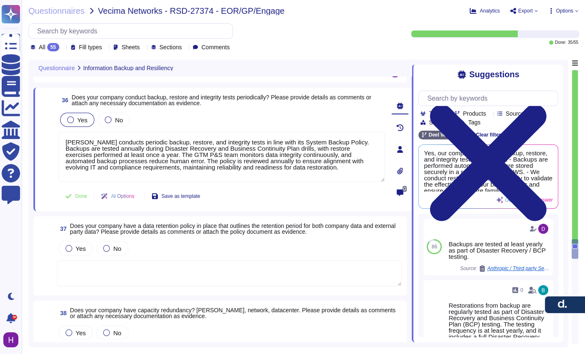
click at [67, 125] on div "Yes" at bounding box center [77, 120] width 34 height 14
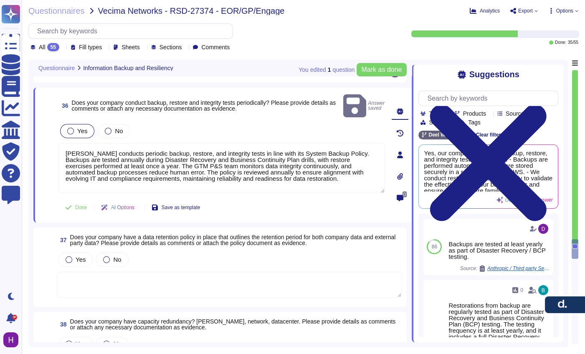
click at [75, 124] on div "Yes" at bounding box center [77, 131] width 34 height 14
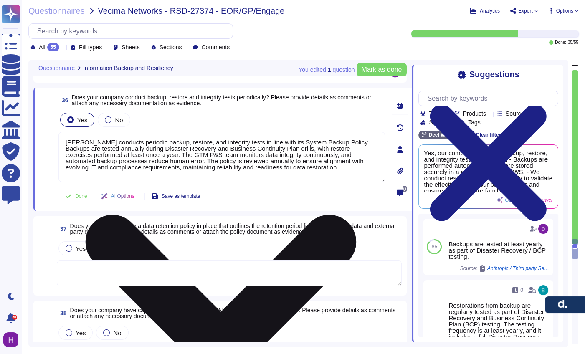
drag, startPoint x: 214, startPoint y: 156, endPoint x: 157, endPoint y: 157, distance: 56.4
click at [157, 157] on textarea "[PERSON_NAME] conducts periodic backup, restore, and integrity tests in line wi…" at bounding box center [221, 157] width 326 height 50
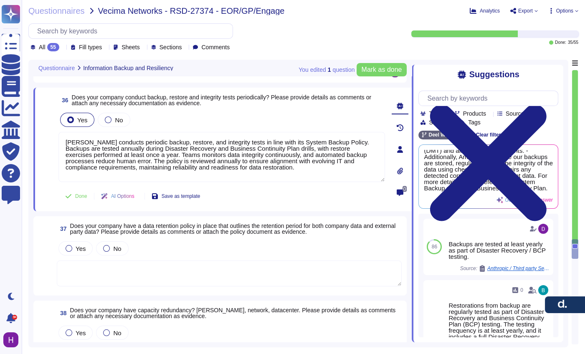
scroll to position [96, 0]
type textarea "[PERSON_NAME] conducts periodic backup, restore, and integrity tests in line wi…"
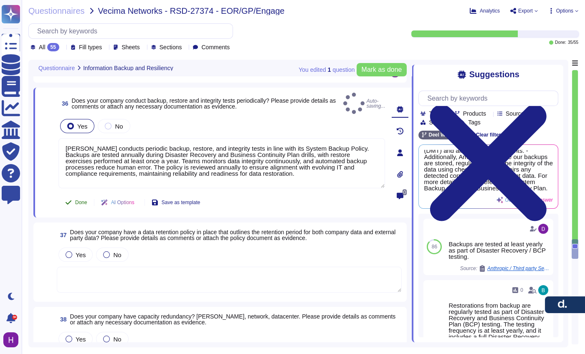
click at [64, 201] on button "Done" at bounding box center [75, 202] width 35 height 17
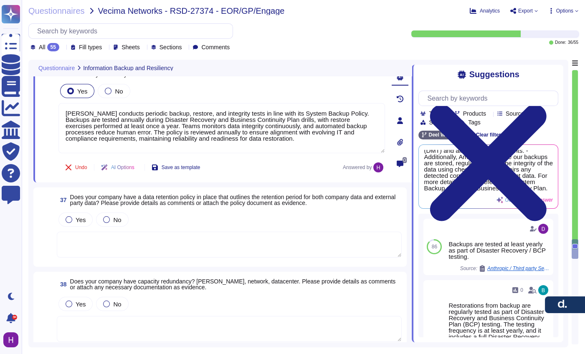
scroll to position [3646, 0]
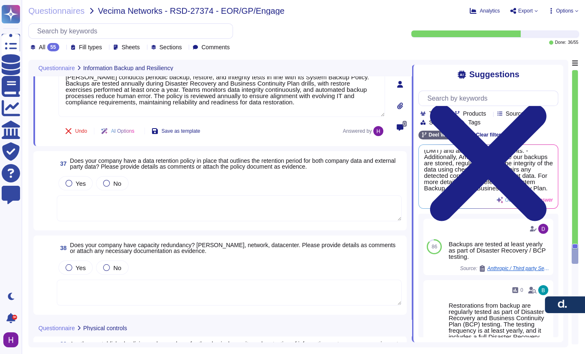
click at [210, 164] on span "Does your company have a data retention policy in place that outlines the reten…" at bounding box center [233, 163] width 326 height 13
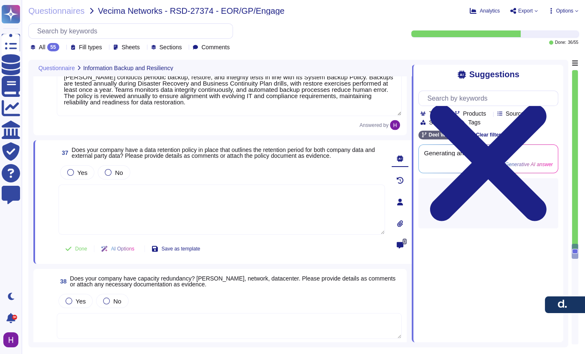
click at [210, 164] on div "Yes No" at bounding box center [221, 173] width 326 height 18
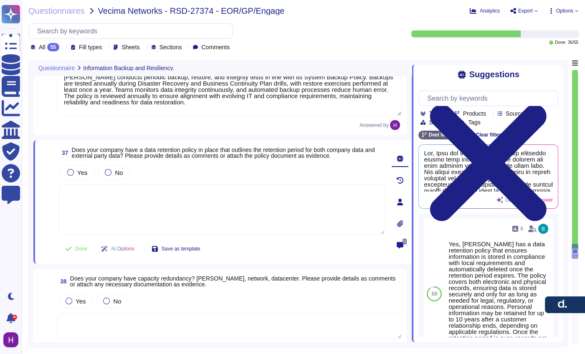
click at [215, 156] on span "Does your company have a data retention policy in place that outlines the reten…" at bounding box center [223, 152] width 303 height 13
click at [215, 155] on span "Does your company have a data retention policy in place that outlines the reten…" at bounding box center [223, 152] width 303 height 13
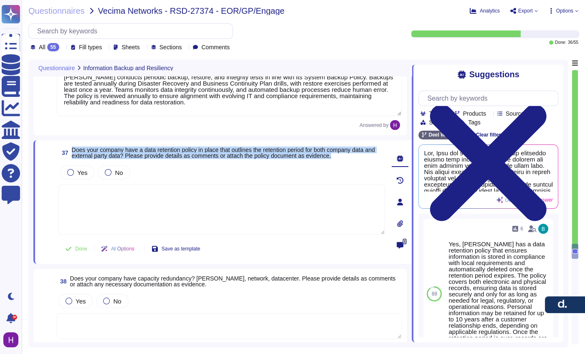
click at [215, 155] on span "Does your company have a data retention policy in place that outlines the reten…" at bounding box center [223, 152] width 303 height 13
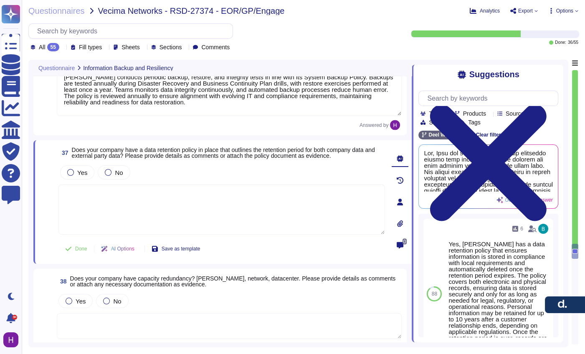
click at [191, 213] on textarea at bounding box center [221, 209] width 326 height 50
paste textarea "[PERSON_NAME] maintains a comprehensive Data Retention Policy covering both com…"
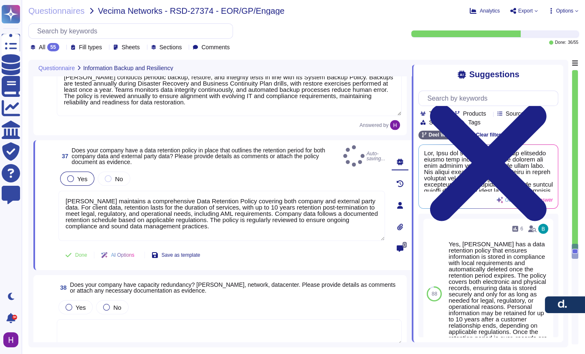
click at [78, 177] on div "Yes" at bounding box center [77, 179] width 34 height 14
type textarea "[PERSON_NAME] maintains a comprehensive Data Retention Policy covering both com…"
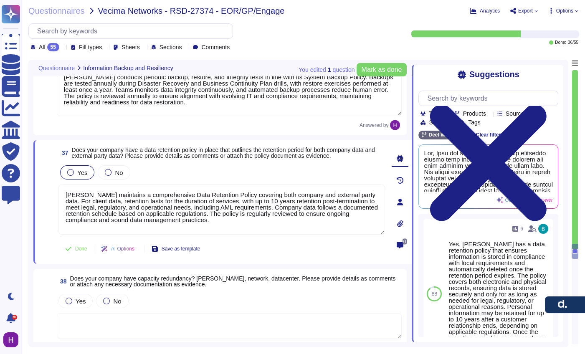
click at [71, 170] on div at bounding box center [70, 172] width 7 height 7
click at [80, 250] on span "Done" at bounding box center [81, 248] width 12 height 5
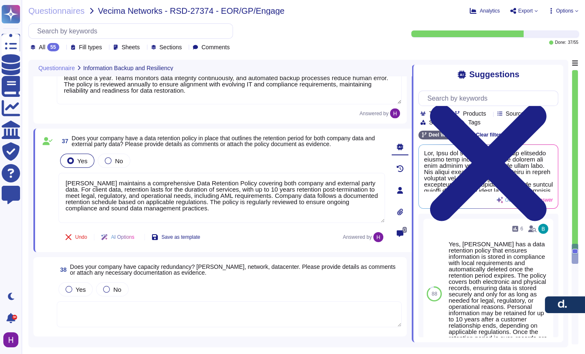
scroll to position [3771, 0]
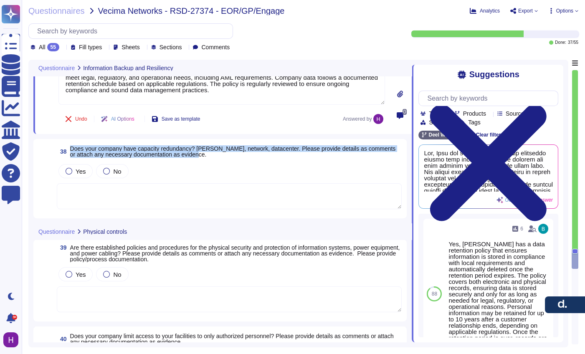
drag, startPoint x: 226, startPoint y: 151, endPoint x: 73, endPoint y: 140, distance: 153.2
click at [73, 140] on div "38 Does your company have capacity redundancy? [PERSON_NAME], network, datacent…" at bounding box center [219, 178] width 373 height 79
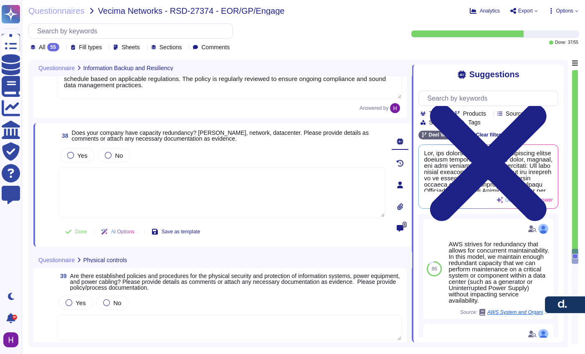
click at [235, 138] on span "Does your company have capacity redundancy? [PERSON_NAME], network, datacenter.…" at bounding box center [220, 135] width 297 height 13
click at [206, 139] on span "Does your company have capacity redundancy? [PERSON_NAME], network, datacenter.…" at bounding box center [220, 135] width 297 height 13
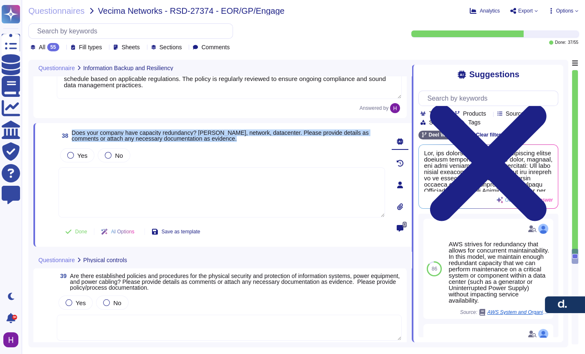
click at [206, 139] on span "Does your company have capacity redundancy? [PERSON_NAME], network, datacenter.…" at bounding box center [220, 135] width 297 height 13
click at [76, 153] on label "Yes" at bounding box center [77, 155] width 20 height 7
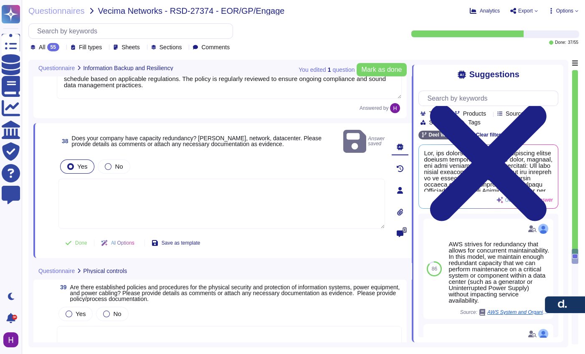
click at [368, 158] on div "Yes No" at bounding box center [221, 167] width 326 height 18
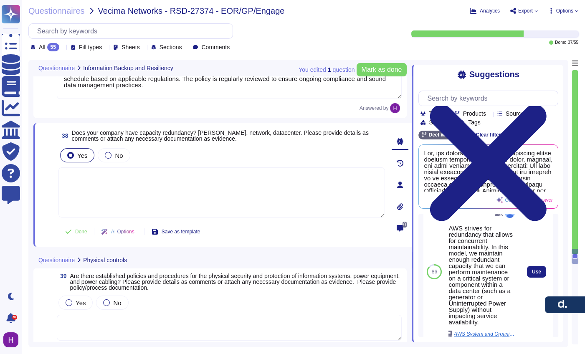
scroll to position [21, 0]
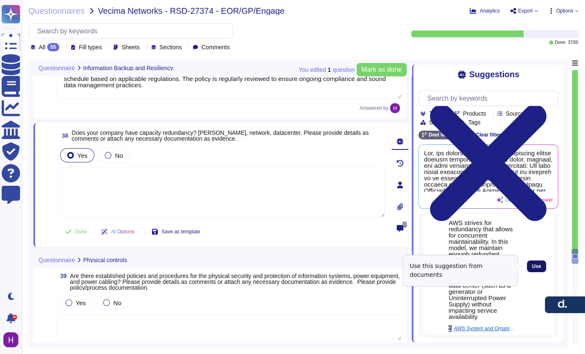
click at [532, 265] on span "Use" at bounding box center [536, 266] width 9 height 5
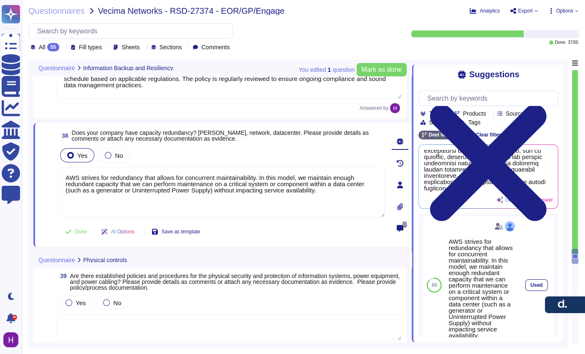
scroll to position [0, 0]
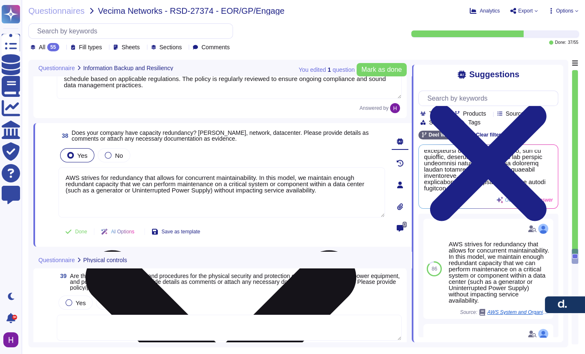
click at [67, 179] on textarea "AWS strives for redundancy that allows for concurrent maintainability. In this …" at bounding box center [221, 192] width 326 height 50
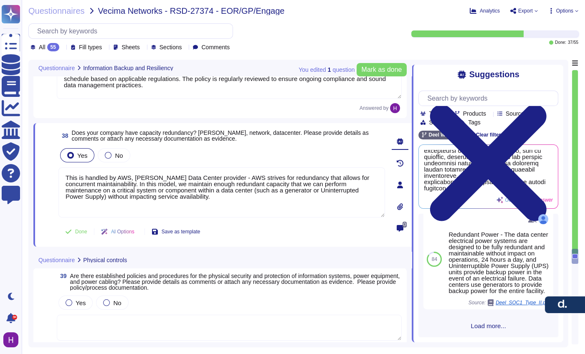
scroll to position [387, 0]
type textarea "This is handled by AWS, [PERSON_NAME] Data Center provider - AWS strives for re…"
click at [480, 318] on div "86 AWS strives for redundancy that allows for concurrent maintainability. In th…" at bounding box center [488, 276] width 140 height 124
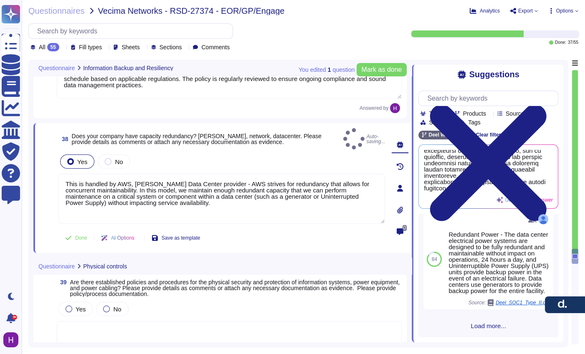
click at [479, 325] on span "Load more..." at bounding box center [488, 326] width 140 height 6
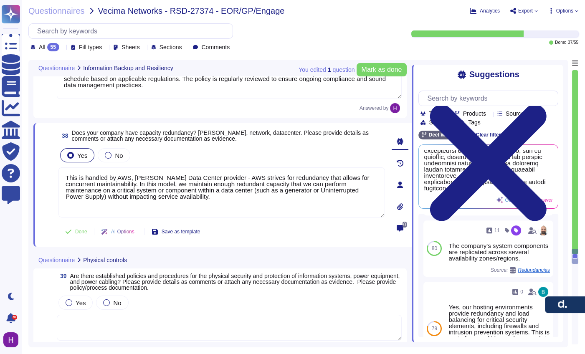
scroll to position [901, 0]
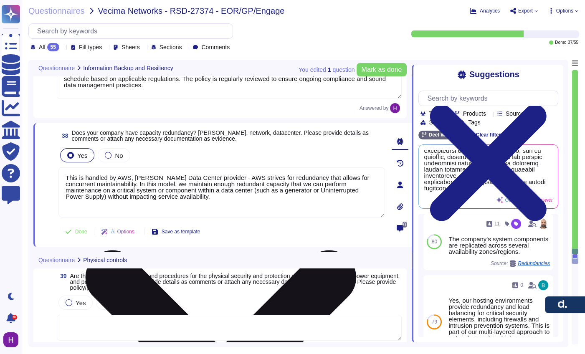
click at [242, 209] on textarea "This is handled by AWS, [PERSON_NAME] Data Center provider - AWS strives for re…" at bounding box center [221, 192] width 326 height 50
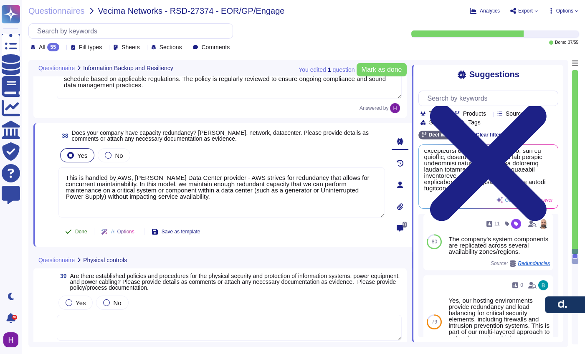
click at [72, 235] on button "Done" at bounding box center [75, 231] width 35 height 17
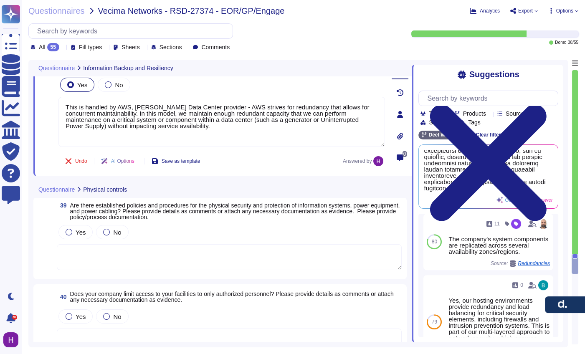
scroll to position [3922, 0]
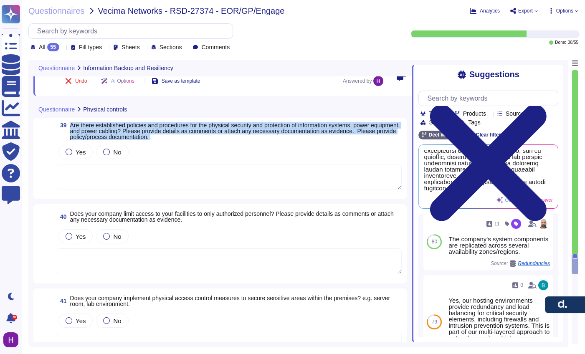
drag, startPoint x: 73, startPoint y: 128, endPoint x: 253, endPoint y: 156, distance: 182.4
click at [253, 156] on div "39 Are there established policies and procedures for the physical security and …" at bounding box center [219, 158] width 363 height 72
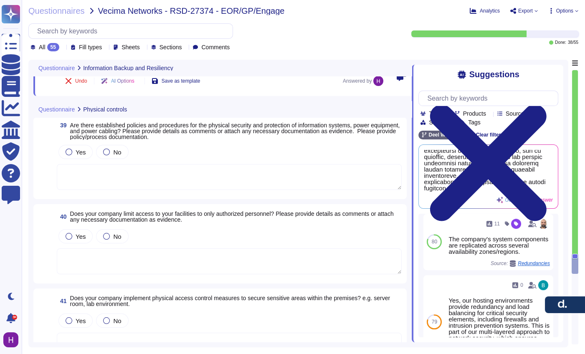
scroll to position [0, 0]
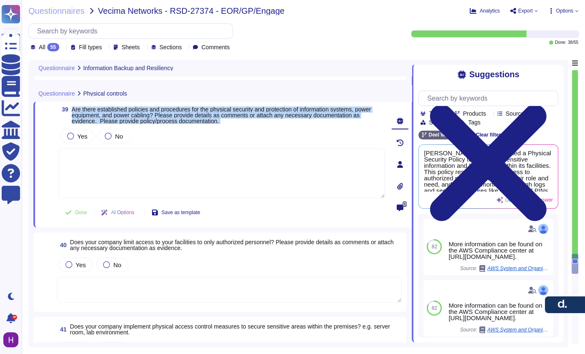
drag, startPoint x: 297, startPoint y: 126, endPoint x: 73, endPoint y: 109, distance: 225.2
click at [73, 109] on div "39 Are there established policies and procedures for the physical security and …" at bounding box center [212, 164] width 345 height 116
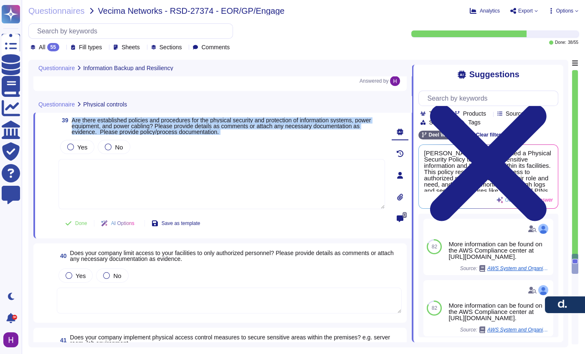
scroll to position [3906, 0]
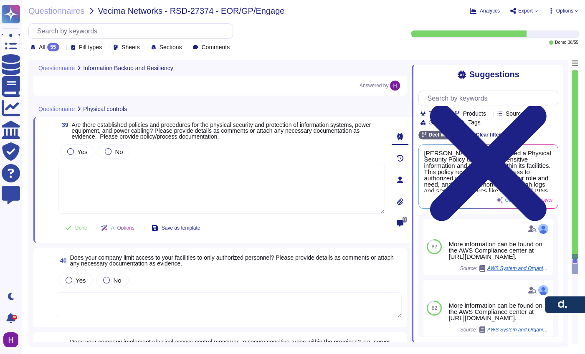
drag, startPoint x: 177, startPoint y: 208, endPoint x: 172, endPoint y: 198, distance: 11.2
click at [177, 207] on textarea at bounding box center [221, 189] width 326 height 50
paste textarea "[PERSON_NAME] has established and implemented policies and procedures to protec…"
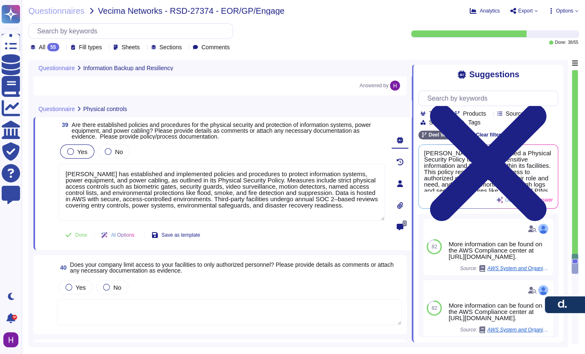
type textarea "[PERSON_NAME] has established and implemented policies and procedures to protec…"
click at [78, 151] on div "Yes" at bounding box center [77, 151] width 34 height 14
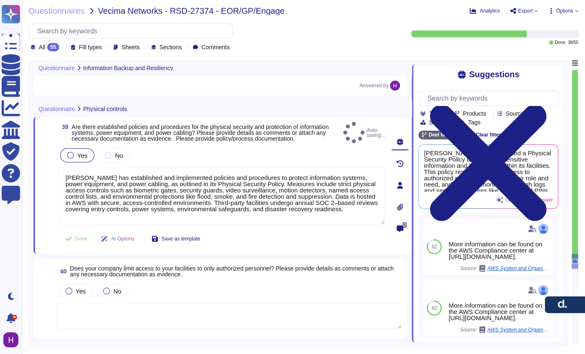
click at [79, 159] on span "Yes" at bounding box center [82, 155] width 10 height 7
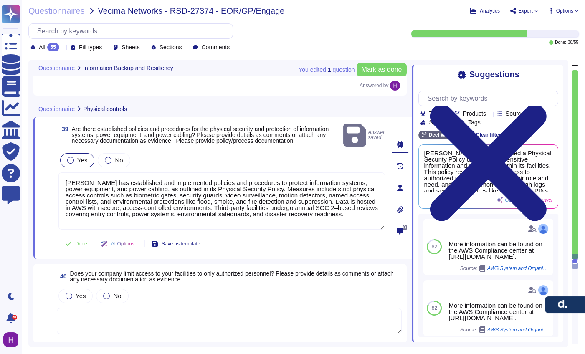
click at [79, 157] on span "Yes" at bounding box center [82, 160] width 10 height 7
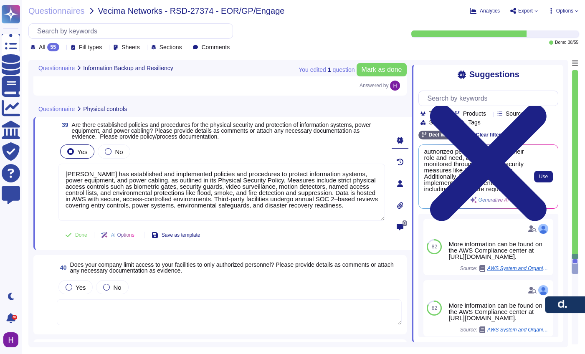
scroll to position [0, 0]
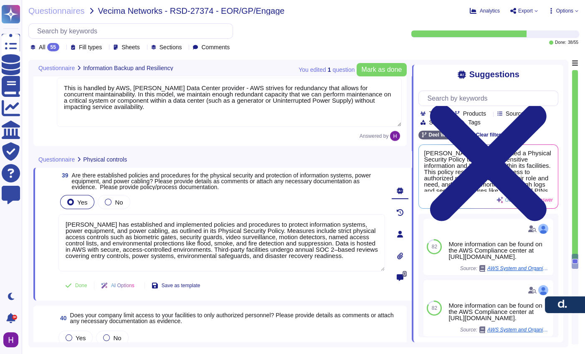
type textarea "[PERSON_NAME] conducts periodic backup, restore, and integrity tests in line wi…"
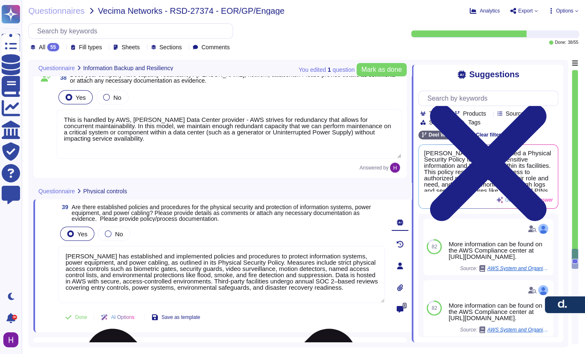
scroll to position [3887, 0]
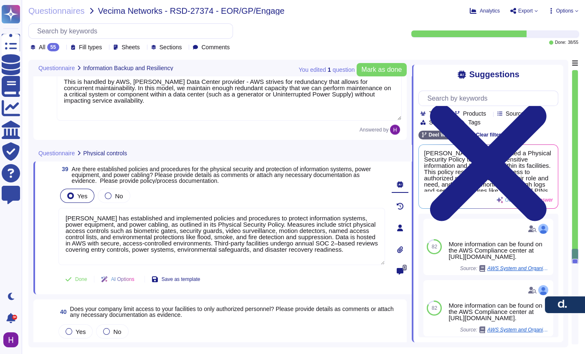
type textarea "[PERSON_NAME] conducts periodic backup, restore, and integrity tests in line wi…"
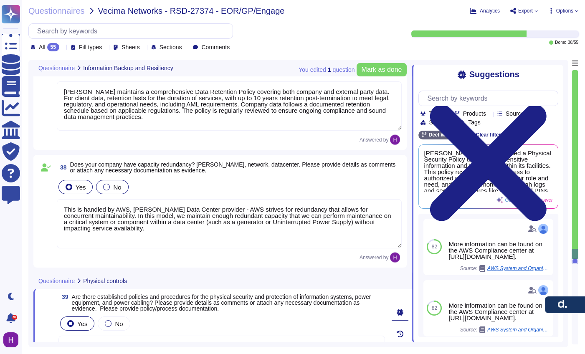
type textarea "[PERSON_NAME] has a System Backup Policy that ensures compliance with regulator…"
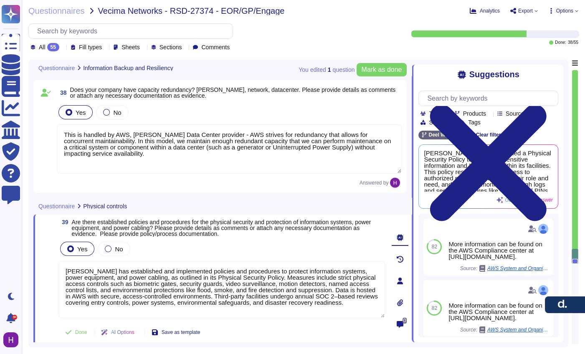
scroll to position [3895, 0]
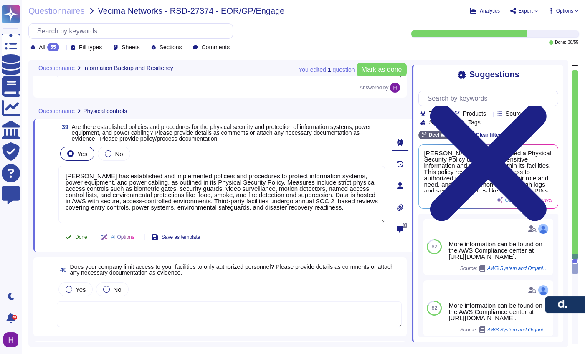
click at [76, 235] on span "Done" at bounding box center [81, 237] width 12 height 5
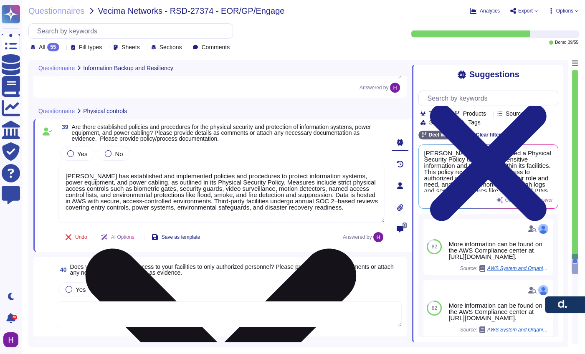
scroll to position [0, 0]
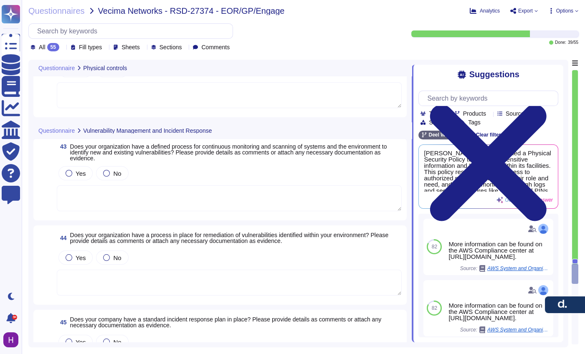
type textarea "[PERSON_NAME] has established and implemented policies and procedures to protec…"
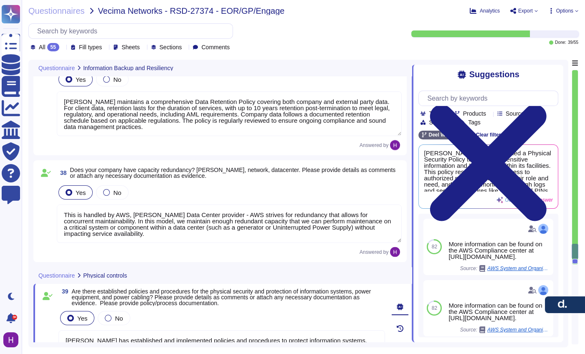
type textarea "[PERSON_NAME] has a System Backup Policy that ensures compliance with regulator…"
type textarea "[PERSON_NAME] conducts periodic backup, restore, and integrity tests in line wi…"
type textarea "[PERSON_NAME] maintains a comprehensive Data Retention Policy covering both com…"
type textarea "This is handled by AWS, [PERSON_NAME] Data Center provider - AWS strives for re…"
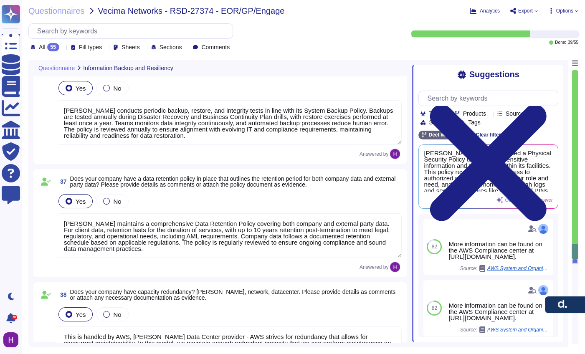
type textarea "We have developed a formal Disaster Recovery Plan/Business Continuity policy to…"
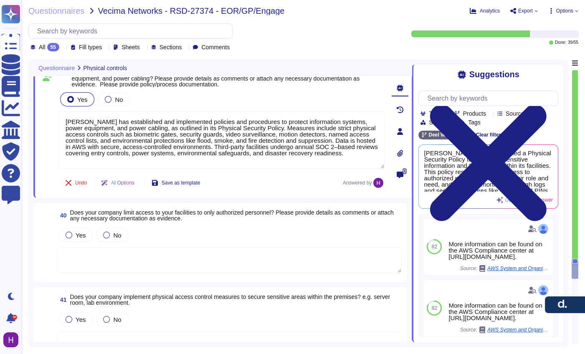
scroll to position [3958, 0]
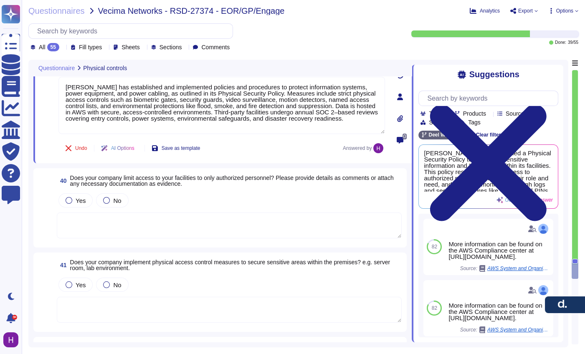
click at [124, 180] on span "Does your company limit access to your facilities to only authorized personnel?…" at bounding box center [231, 180] width 323 height 13
click at [125, 179] on div "40 Does your company limit access to your facilities to only authorized personn…" at bounding box center [219, 207] width 363 height 69
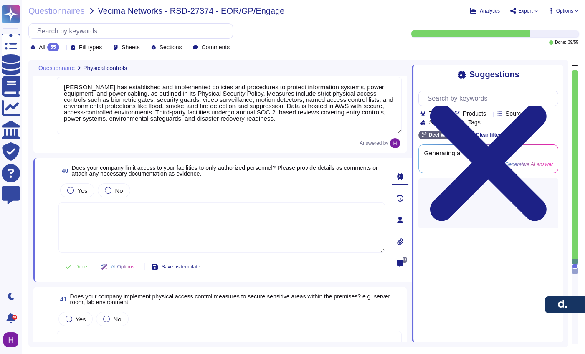
click at [125, 179] on div "40 Does your company limit access to your facilities to only authorized personn…" at bounding box center [212, 220] width 345 height 114
click at [128, 172] on span "Does your company limit access to your facilities to only authorized personnel?…" at bounding box center [225, 170] width 306 height 13
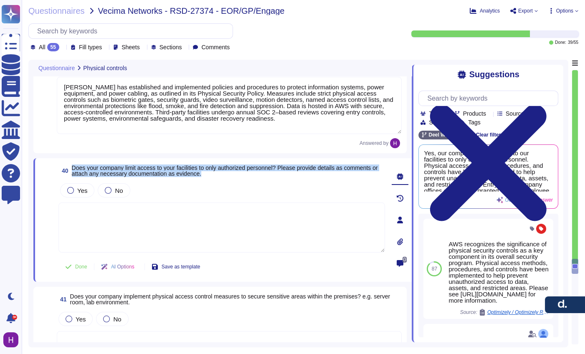
click at [128, 172] on span "Does your company limit access to your facilities to only authorized personnel?…" at bounding box center [225, 170] width 306 height 13
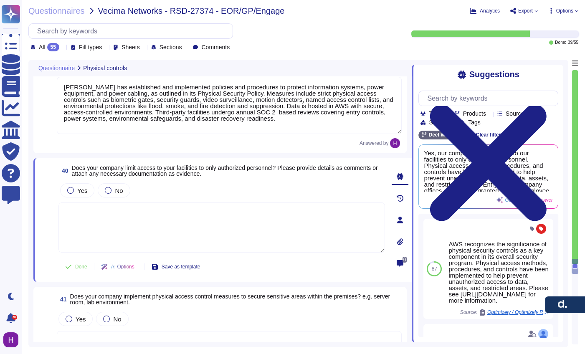
click at [215, 184] on div "Yes No" at bounding box center [221, 191] width 326 height 18
click at [220, 172] on span "Does your company limit access to your facilities to only authorized personnel?…" at bounding box center [225, 170] width 306 height 13
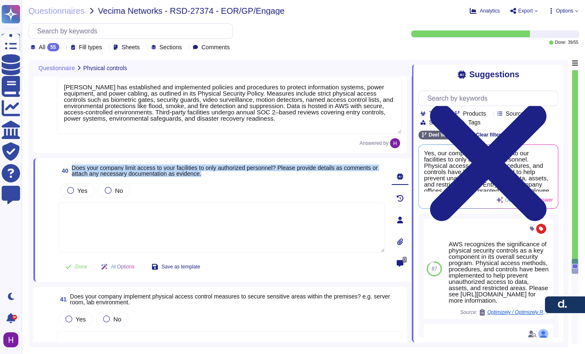
click at [220, 172] on span "Does your company limit access to your facilities to only authorized personnel?…" at bounding box center [225, 170] width 306 height 13
click at [544, 177] on span "Use" at bounding box center [543, 176] width 9 height 5
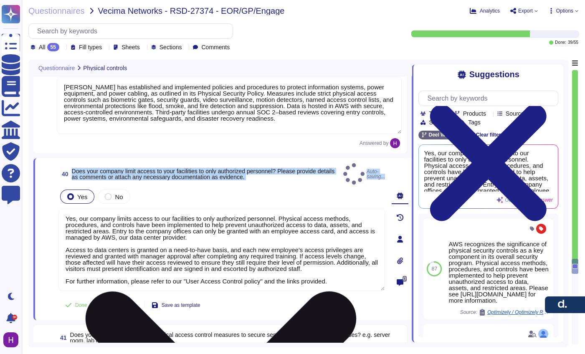
scroll to position [0, 0]
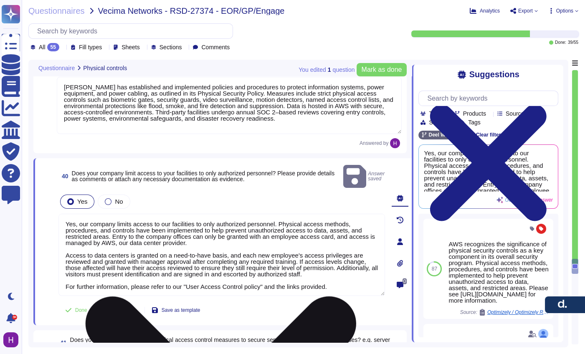
click at [357, 271] on textarea "Yes, our company limits access to our facilities to only authorized personnel. …" at bounding box center [221, 255] width 326 height 82
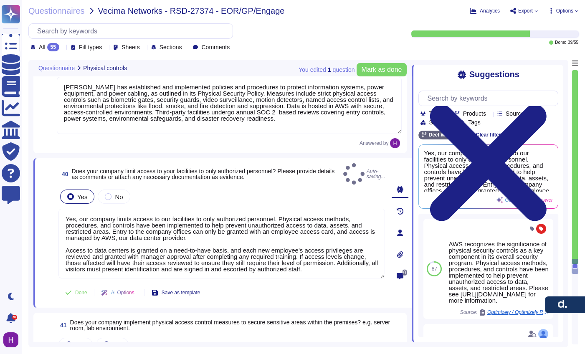
type textarea "Yes, our company limits access to our facilities to only authorized personnel. …"
click at [72, 193] on div at bounding box center [70, 196] width 7 height 7
click at [73, 193] on label "Yes" at bounding box center [77, 196] width 20 height 7
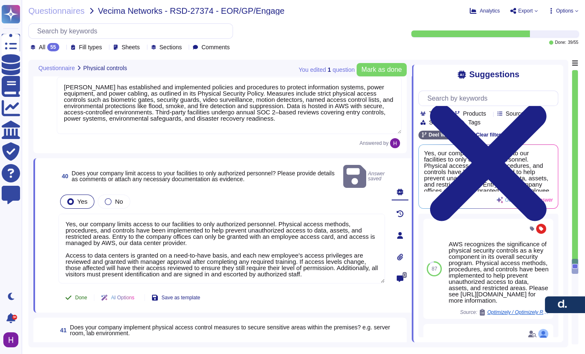
click at [74, 289] on button "Done" at bounding box center [75, 297] width 35 height 17
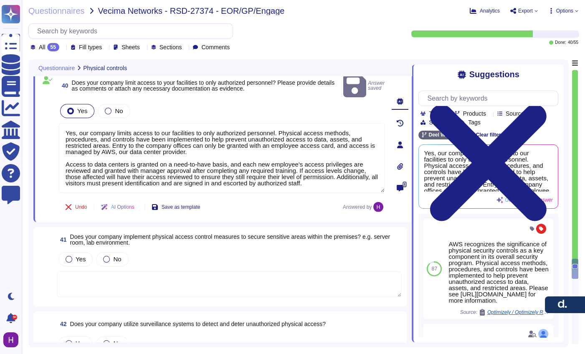
scroll to position [4086, 0]
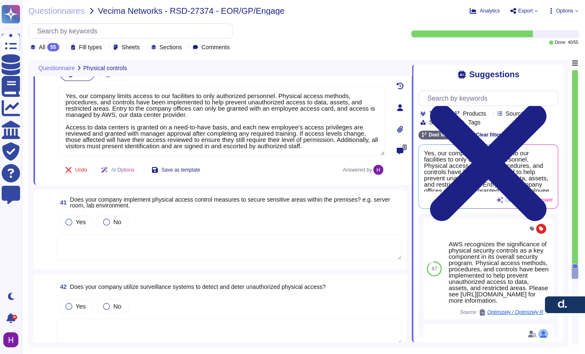
click at [152, 196] on span "Does your company implement physical access control measures to secure sensitiv…" at bounding box center [230, 202] width 320 height 13
click at [152, 213] on div "Yes No" at bounding box center [229, 222] width 345 height 18
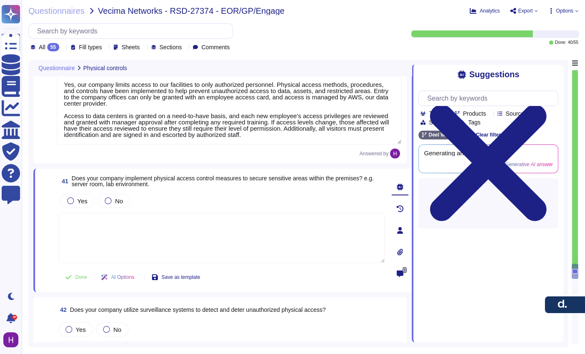
click at [152, 193] on div "Yes No" at bounding box center [221, 201] width 326 height 18
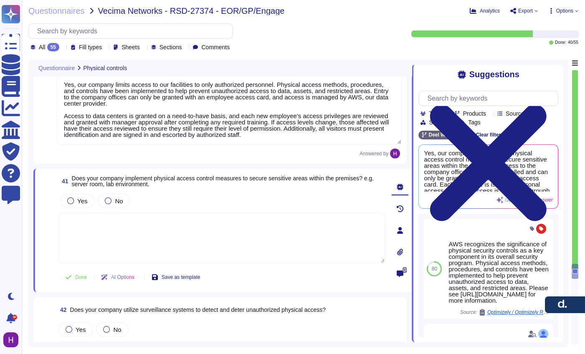
click at [147, 182] on span "Does your company implement physical access control measures to secure sensitiv…" at bounding box center [223, 181] width 302 height 13
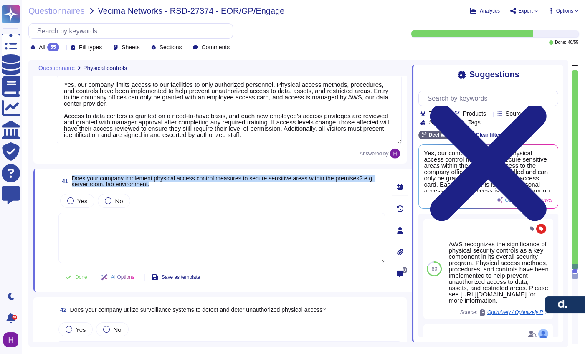
click at [147, 182] on span "Does your company implement physical access control measures to secure sensitiv…" at bounding box center [223, 181] width 302 height 13
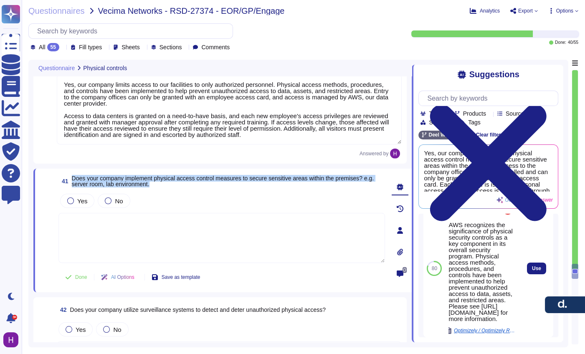
scroll to position [27, 0]
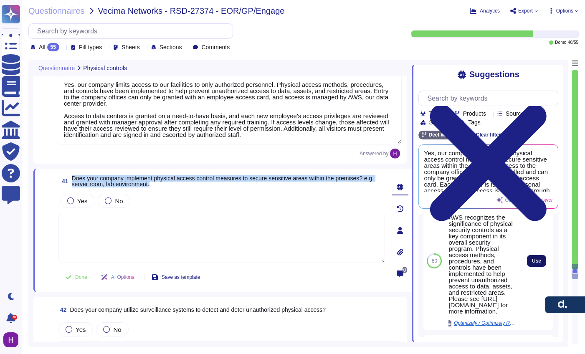
click at [527, 263] on button "Use" at bounding box center [536, 261] width 19 height 12
type textarea "AWS recognizes the significance of physical security controls as a key componen…"
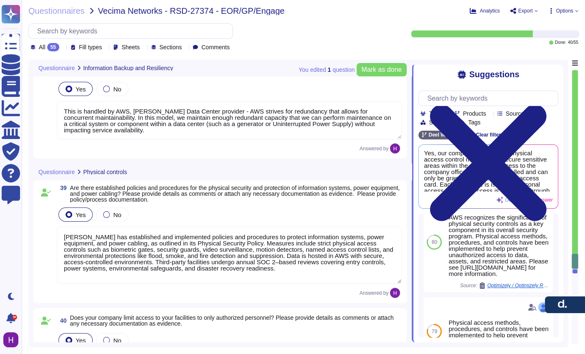
type textarea "[PERSON_NAME] conducts periodic backup, restore, and integrity tests in line wi…"
type textarea "[PERSON_NAME] maintains a comprehensive Data Retention Policy covering both com…"
type textarea "This is handled by AWS, [PERSON_NAME] Data Center provider - AWS strives for re…"
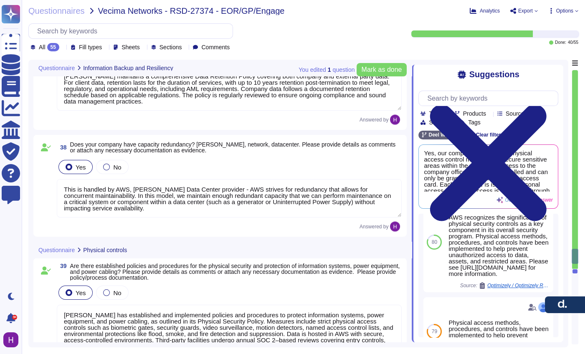
type textarea "[PERSON_NAME] has a System Backup Policy that ensures compliance with regulator…"
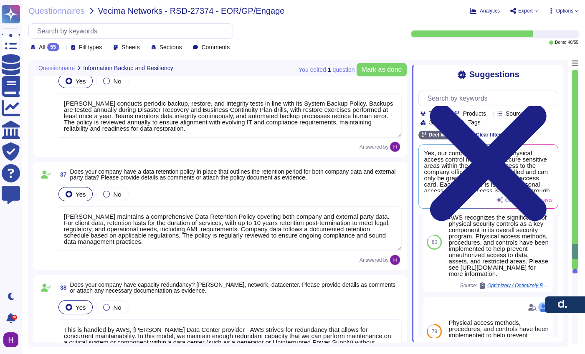
type textarea "We have developed a formal Disaster Recovery Plan/Business Continuity policy to…"
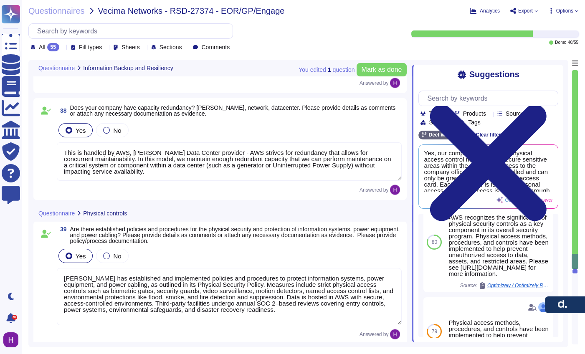
type textarea "AWS recognizes the significance of physical security controls as a key componen…"
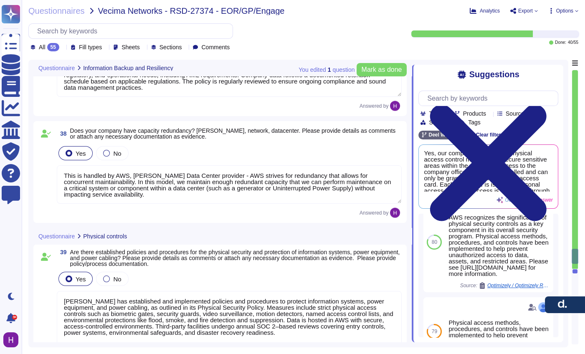
type textarea "[PERSON_NAME] has a System Backup Policy that ensures compliance with regulator…"
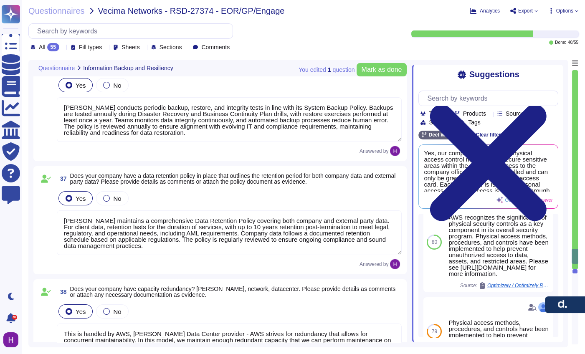
scroll to position [3550, 0]
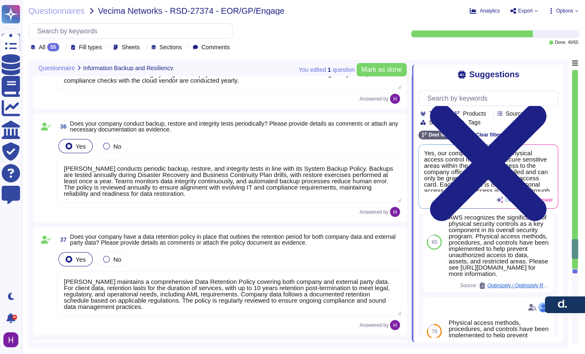
type textarea "We have developed a formal Disaster Recovery Plan/Business Continuity policy to…"
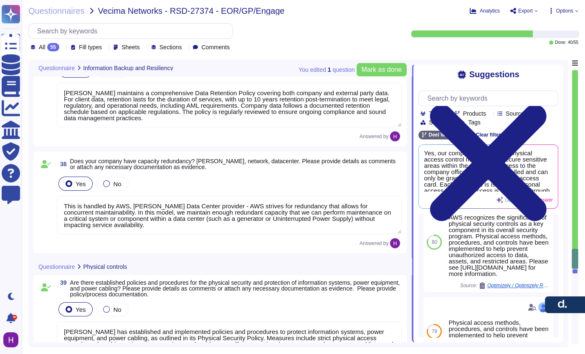
type textarea "[PERSON_NAME] has established and implemented policies and procedures to protec…"
type textarea "Yes, our company limits access to our facilities to only authorized personnel. …"
type textarea "AWS recognizes the significance of physical security controls as a key componen…"
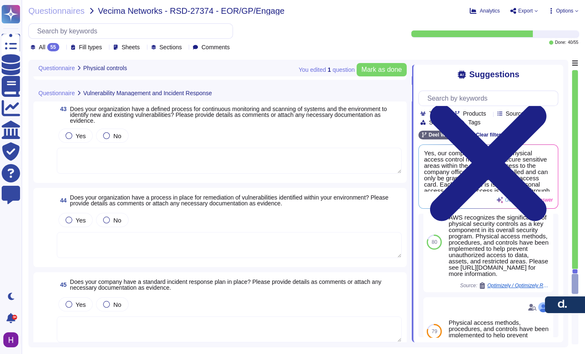
type textarea "AWS recognizes the significance of physical security controls as a key componen…"
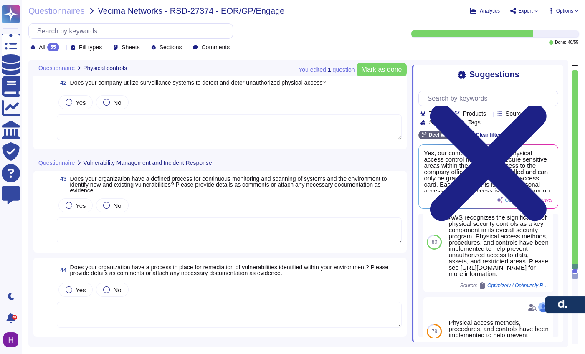
type textarea "[PERSON_NAME] has established and implemented policies and procedures to protec…"
type textarea "Yes, our company limits access to our facilities to only authorized personnel. …"
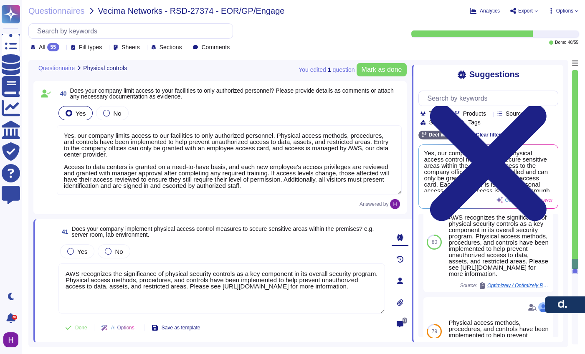
scroll to position [4107, 0]
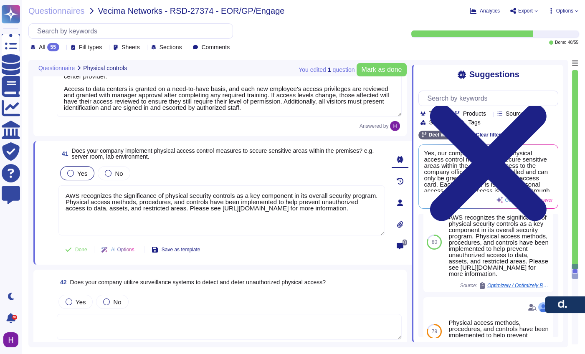
click at [79, 174] on span "Yes" at bounding box center [82, 173] width 10 height 7
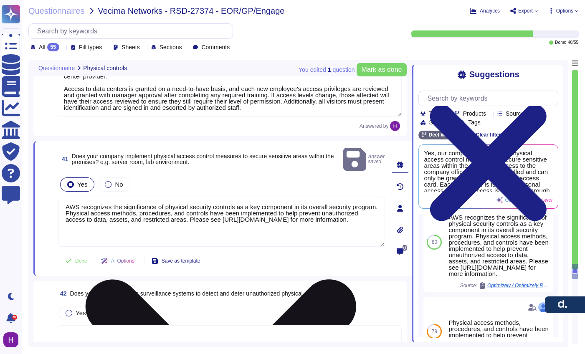
click at [67, 197] on textarea "AWS recognizes the significance of physical security controls as a key componen…" at bounding box center [221, 222] width 326 height 50
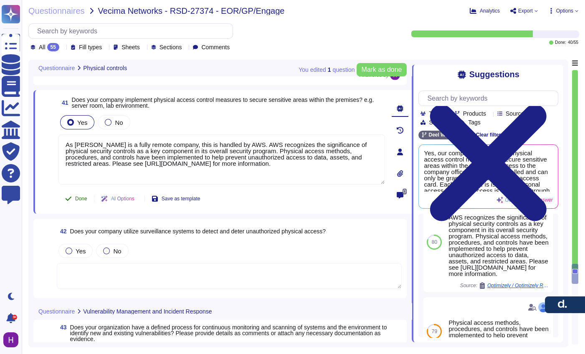
type textarea "As [PERSON_NAME] is a fully remote company, this is handled by AWS. AWS recogni…"
click at [80, 196] on span "Done" at bounding box center [81, 198] width 12 height 5
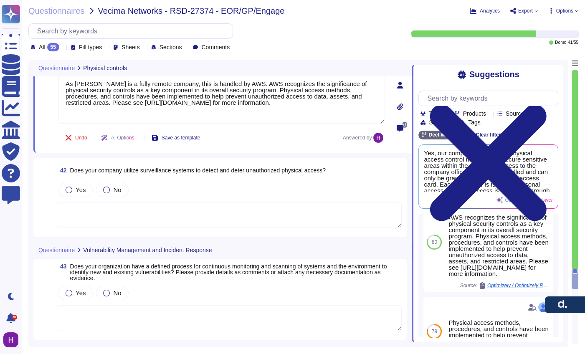
scroll to position [4235, 0]
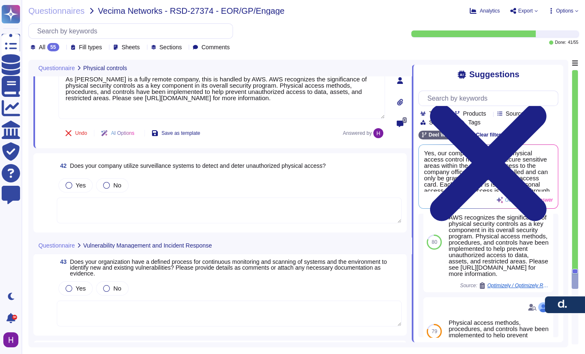
click at [88, 158] on span "42 Does your company utilize surveillance systems to detect and deter unauthori…" at bounding box center [191, 165] width 269 height 15
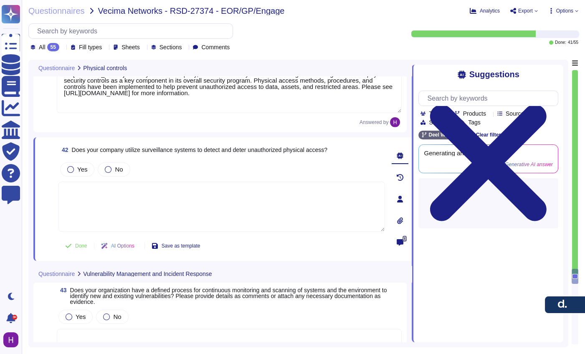
click at [88, 162] on div "Yes" at bounding box center [77, 169] width 34 height 14
click at [89, 162] on div "Yes" at bounding box center [77, 169] width 34 height 14
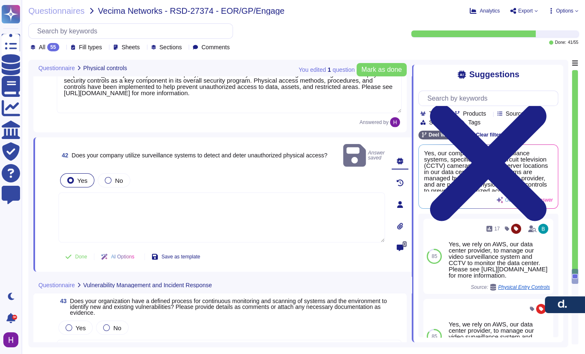
click at [98, 152] on span "Does your company utilize surveillance systems to detect and deter unauthorized…" at bounding box center [199, 155] width 255 height 7
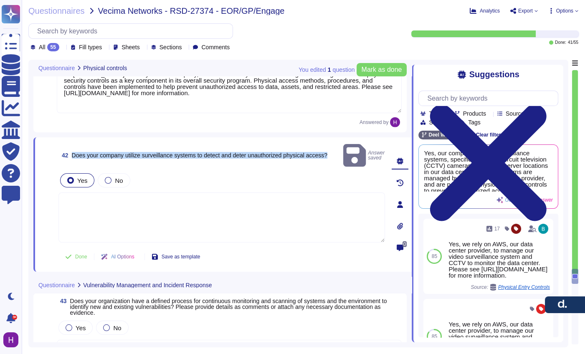
click at [98, 152] on span "Does your company utilize surveillance systems to detect and deter unauthorized…" at bounding box center [199, 155] width 255 height 7
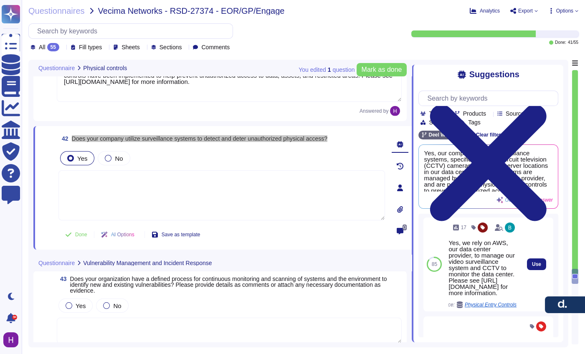
scroll to position [3, 0]
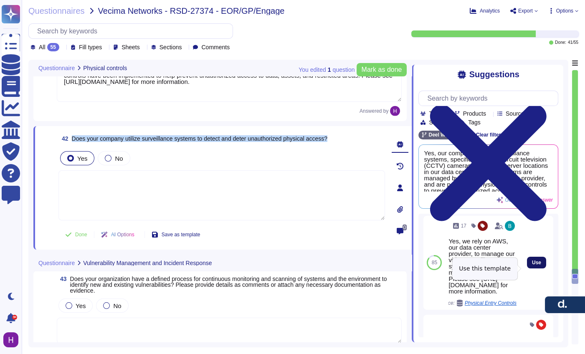
click at [532, 265] on span "Use" at bounding box center [536, 262] width 9 height 5
type textarea "Yes, we rely on AWS, our data center provider, to manage our video surveillance…"
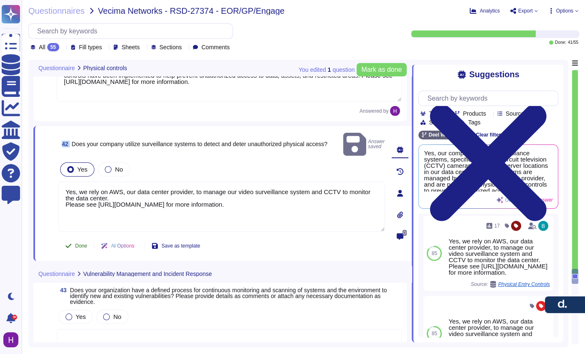
click at [75, 243] on span "Done" at bounding box center [81, 245] width 12 height 5
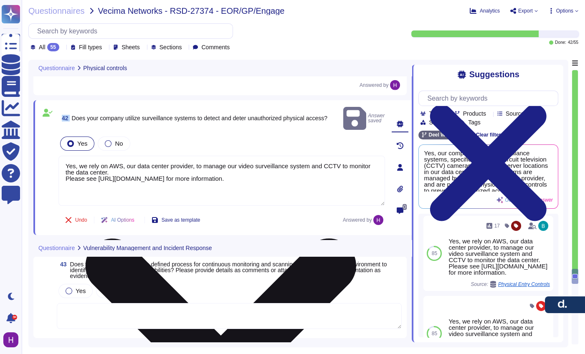
scroll to position [4382, 0]
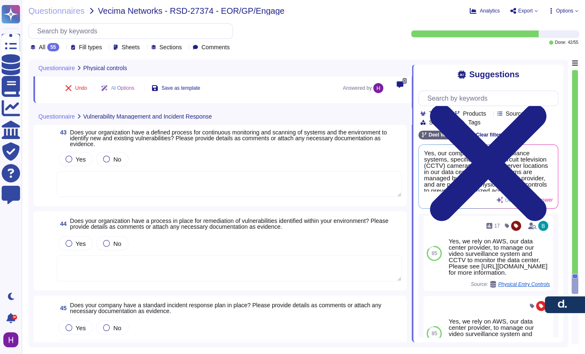
click at [100, 137] on span "Does your organization have a defined process for continuous monitoring and sca…" at bounding box center [228, 138] width 317 height 18
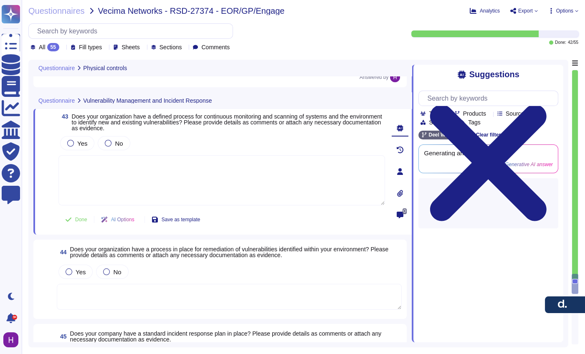
click at [100, 137] on div "No" at bounding box center [114, 143] width 32 height 14
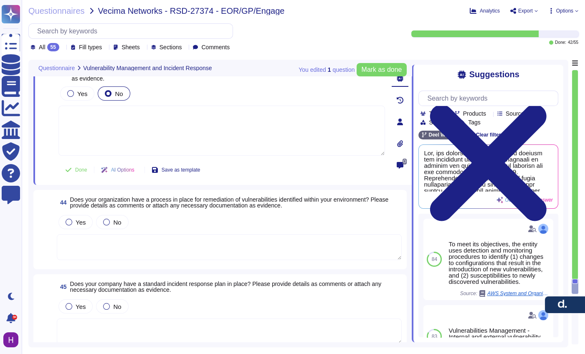
scroll to position [4448, 0]
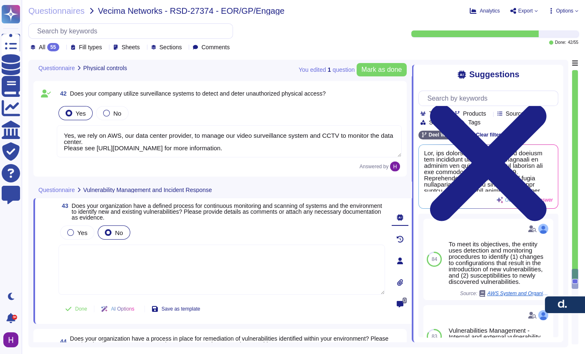
type textarea "Yes, our company limits access to our facilities to only authorized personnel. …"
type textarea "As [PERSON_NAME] is a fully remote company, this is handled by AWS. AWS recogni…"
type textarea "Yes, we rely on AWS, our data center provider, to manage our video surveillance…"
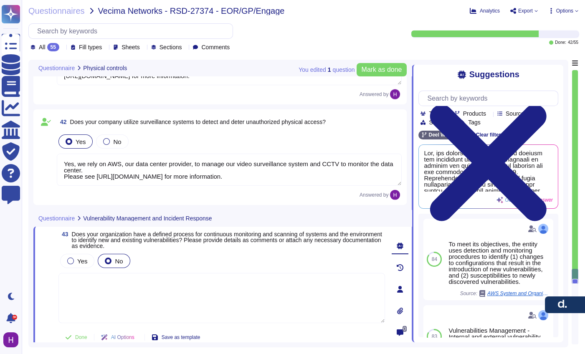
scroll to position [4274, 0]
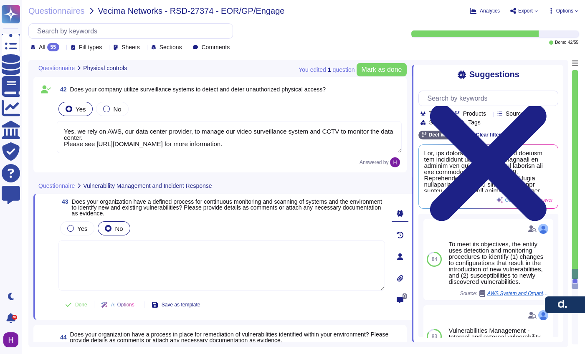
click at [140, 210] on span "Does your organization have a defined process for continuous monitoring and sca…" at bounding box center [227, 207] width 310 height 18
click at [139, 210] on span "Does your organization have a defined process for continuous monitoring and sca…" at bounding box center [227, 207] width 310 height 18
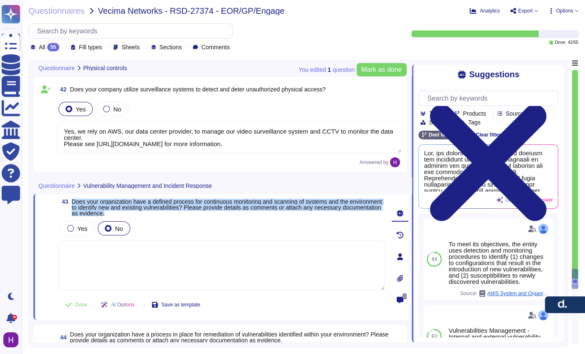
click at [139, 210] on span "Does your organization have a defined process for continuous monitoring and sca…" at bounding box center [227, 207] width 310 height 18
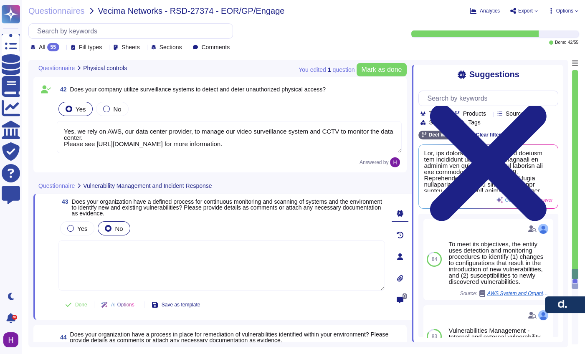
click at [176, 267] on textarea at bounding box center [221, 265] width 326 height 50
paste textarea "[PERSON_NAME] has a defined process for continuous monitoring and scanning of s…"
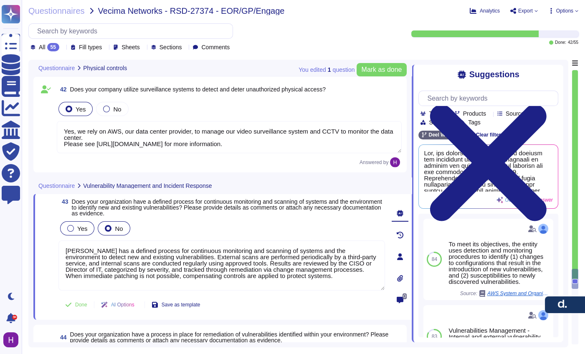
type textarea "[PERSON_NAME] has a defined process for continuous monitoring and scanning of s…"
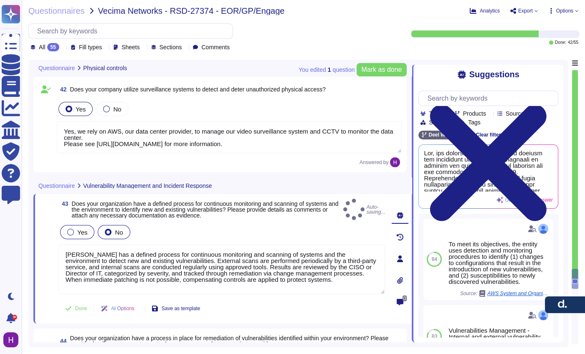
click at [72, 225] on div "Yes" at bounding box center [77, 232] width 34 height 14
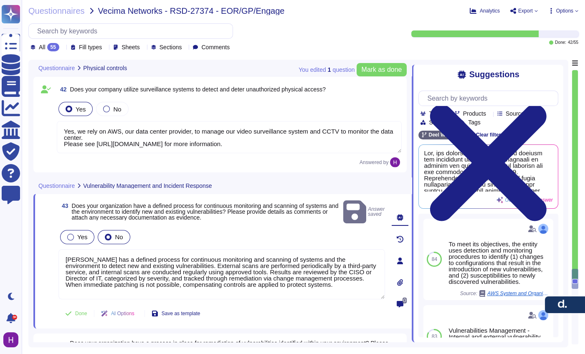
click at [78, 232] on div "Yes" at bounding box center [77, 237] width 34 height 14
click at [89, 307] on button "Done" at bounding box center [75, 313] width 35 height 17
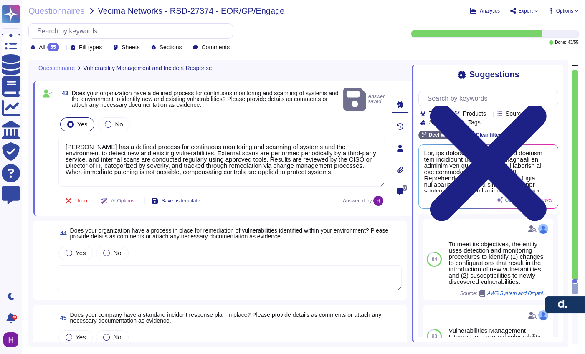
scroll to position [4410, 0]
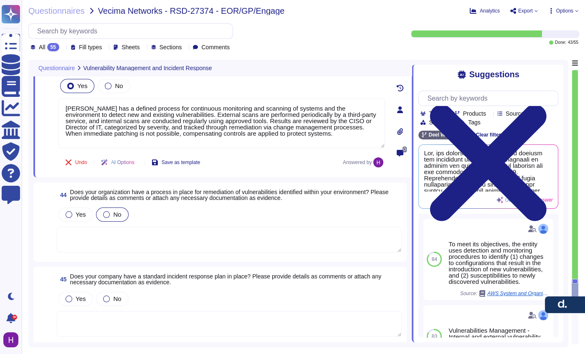
drag, startPoint x: 121, startPoint y: 195, endPoint x: 116, endPoint y: 187, distance: 9.0
click at [119, 194] on div "44 Does your organization have a process in place for remediation of vulnerabil…" at bounding box center [219, 221] width 363 height 69
click at [116, 207] on div "No" at bounding box center [112, 214] width 32 height 14
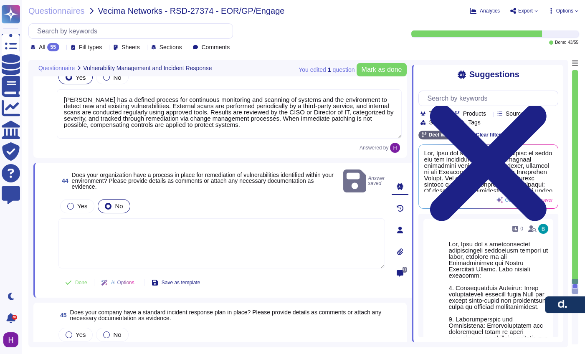
click at [120, 180] on span "Does your organization have a process in place for remediation of vulnerabiliti…" at bounding box center [206, 181] width 268 height 18
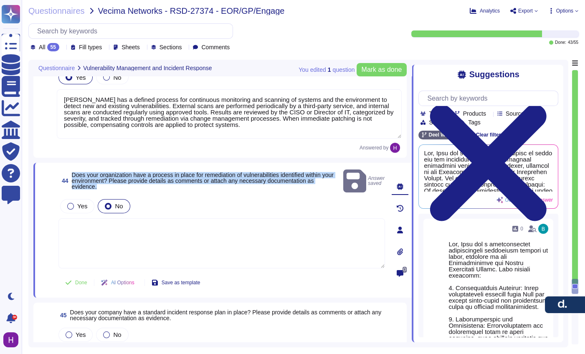
click at [120, 180] on span "Does your organization have a process in place for remediation of vulnerabiliti…" at bounding box center [206, 181] width 268 height 18
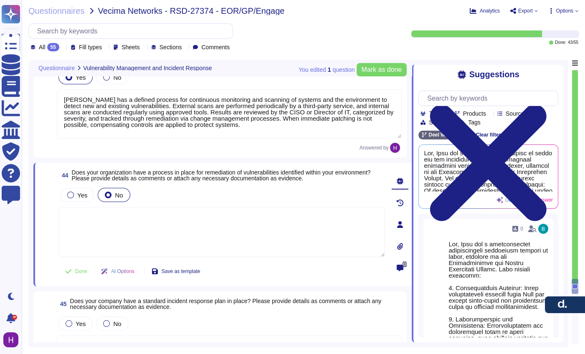
click at [101, 221] on textarea at bounding box center [221, 232] width 326 height 50
click at [72, 194] on div at bounding box center [70, 195] width 7 height 7
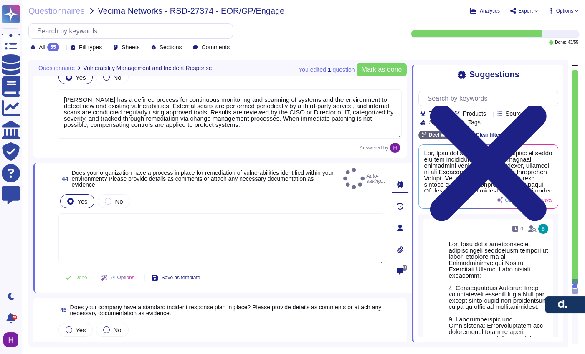
click at [117, 221] on textarea at bounding box center [221, 238] width 326 height 50
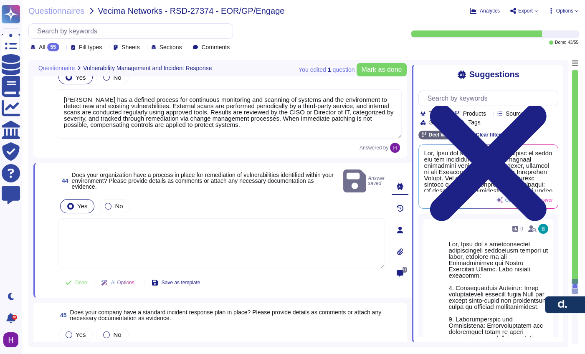
click at [116, 221] on textarea at bounding box center [221, 243] width 326 height 50
paste textarea "[PERSON_NAME] has a defined process for remediating vulnerabilities identified …"
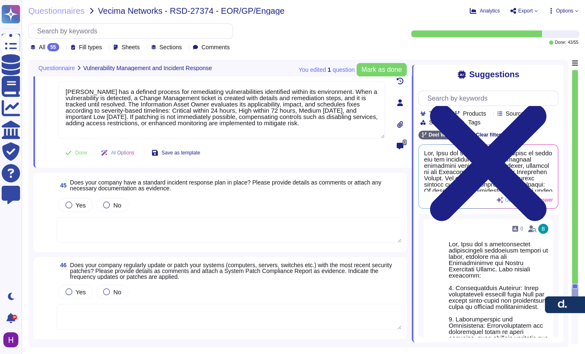
scroll to position [4537, 0]
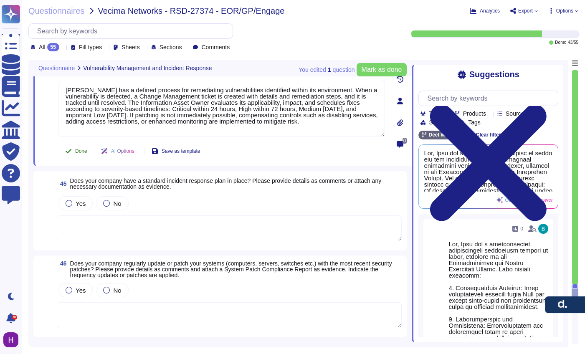
type textarea "[PERSON_NAME] has a defined process for remediating vulnerabilities identified …"
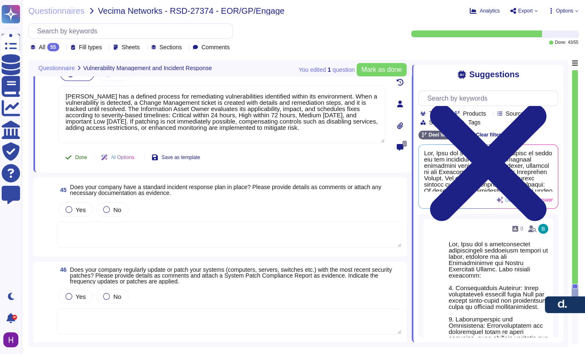
click at [76, 155] on span "Done" at bounding box center [81, 157] width 12 height 5
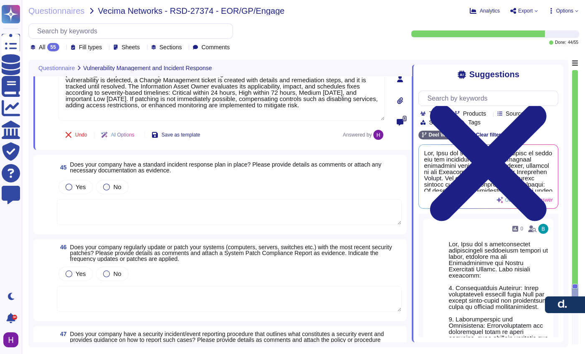
scroll to position [4565, 0]
click at [151, 160] on span "Does your company have a standard incident response plan in place? Please provi…" at bounding box center [225, 166] width 311 height 13
click at [151, 159] on span "45 Does your company have a standard incident response plan in place? Please pr…" at bounding box center [229, 166] width 345 height 15
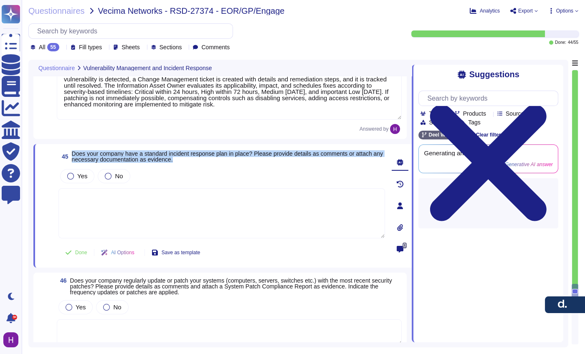
click at [151, 154] on span "45 Does your company have a standard incident response plan in place? Please pr…" at bounding box center [221, 156] width 326 height 15
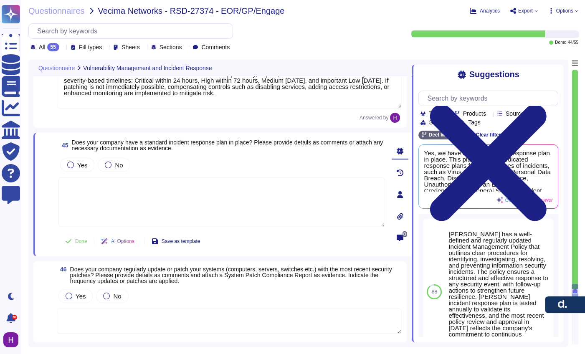
drag, startPoint x: 155, startPoint y: 210, endPoint x: 150, endPoint y: 208, distance: 6.0
click at [155, 210] on textarea at bounding box center [221, 202] width 326 height 50
paste textarea "[PERSON_NAME] has a standard Incident Response Plan in place, managed by the Se…"
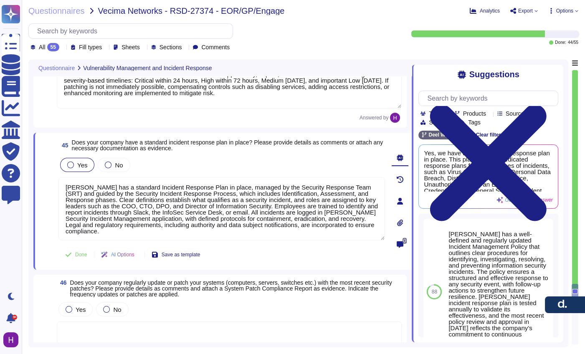
type textarea "[PERSON_NAME] has a standard Incident Response Plan in place, managed by the Se…"
click at [76, 169] on div "Yes" at bounding box center [77, 165] width 34 height 14
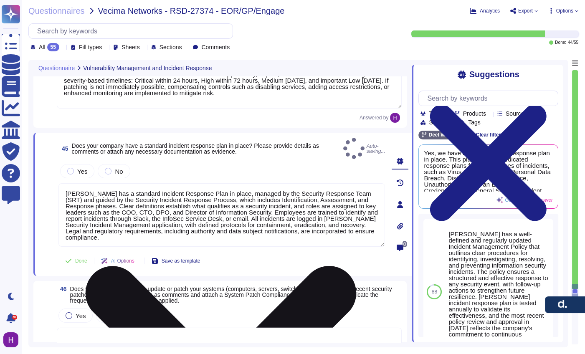
scroll to position [0, 0]
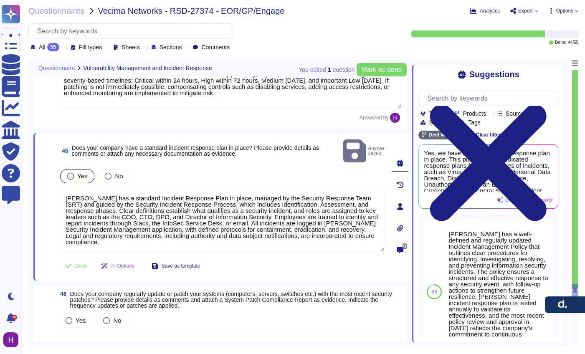
click at [86, 169] on div "Yes" at bounding box center [77, 176] width 34 height 14
click at [68, 263] on icon at bounding box center [68, 266] width 7 height 7
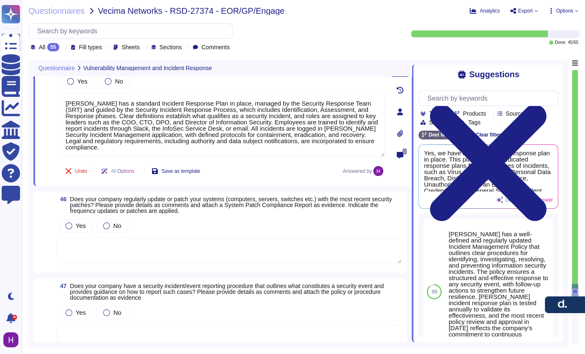
scroll to position [4718, 0]
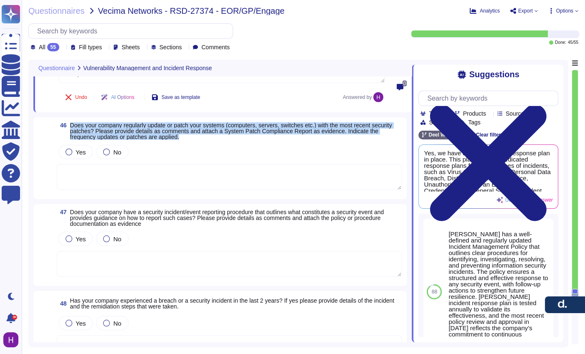
drag, startPoint x: 233, startPoint y: 140, endPoint x: 96, endPoint y: 119, distance: 138.1
click at [70, 124] on div "46 Does your company regularly update or patch your systems (computers, servers…" at bounding box center [219, 158] width 363 height 72
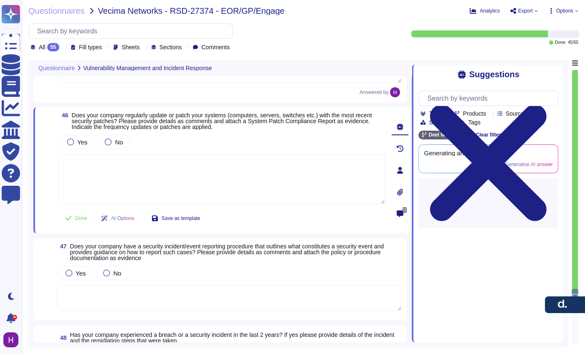
scroll to position [0, 0]
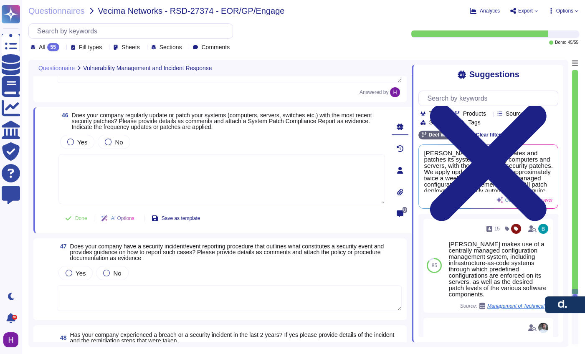
click at [210, 126] on span "Does your company regularly update or patch your systems (computers, servers, s…" at bounding box center [222, 121] width 300 height 18
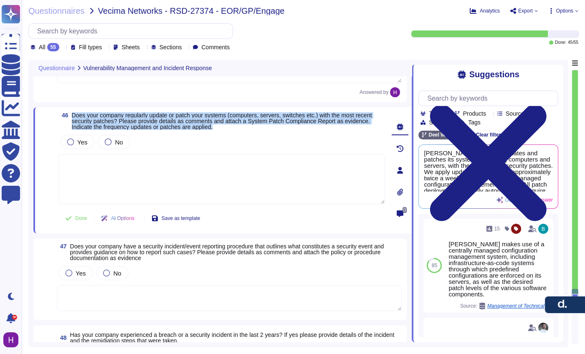
click at [210, 126] on span "Does your company regularly update or patch your systems (computers, servers, s…" at bounding box center [222, 121] width 300 height 18
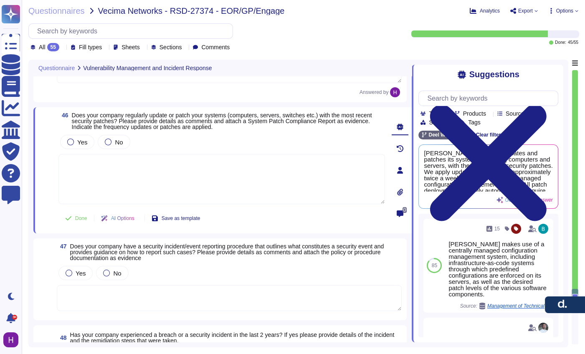
click at [162, 174] on textarea at bounding box center [221, 179] width 326 height 50
paste textarea "[PERSON_NAME] regularly updates and patches systems including computers, server…"
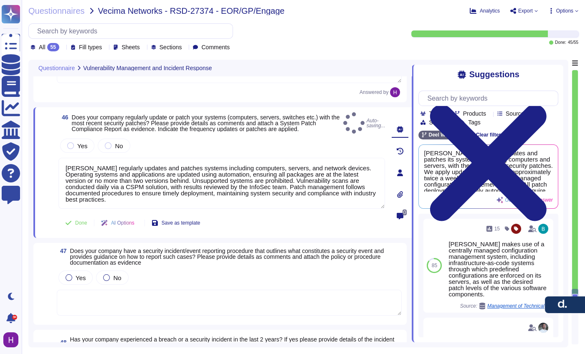
type textarea "[PERSON_NAME] regularly updates and patches systems including computers, server…"
click at [72, 153] on div "Yes No [PERSON_NAME] regularly updates and patches systems including computers,…" at bounding box center [221, 173] width 326 height 73
click at [88, 139] on div "Yes" at bounding box center [77, 146] width 34 height 14
click at [72, 142] on div at bounding box center [70, 145] width 7 height 7
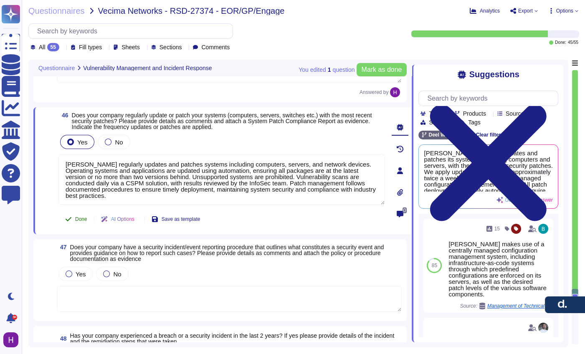
click at [76, 220] on span "Done" at bounding box center [81, 219] width 12 height 5
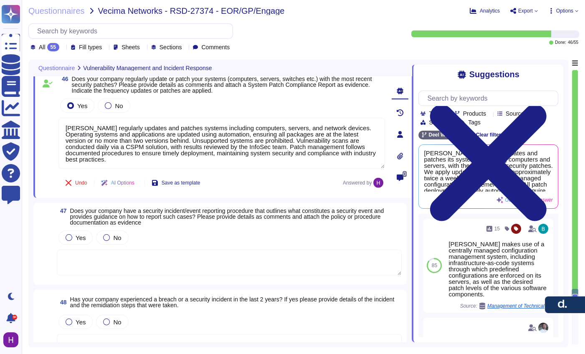
scroll to position [4859, 0]
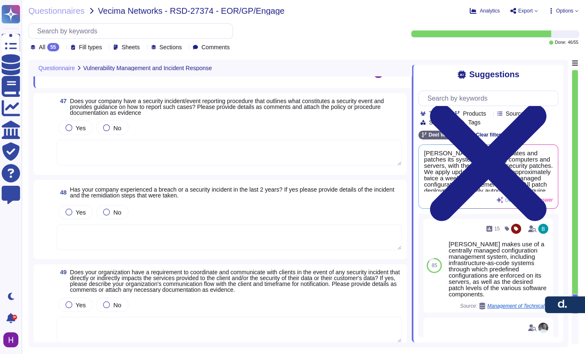
click at [111, 103] on span "Does your company have a security incident/event reporting procedure that outli…" at bounding box center [227, 107] width 314 height 18
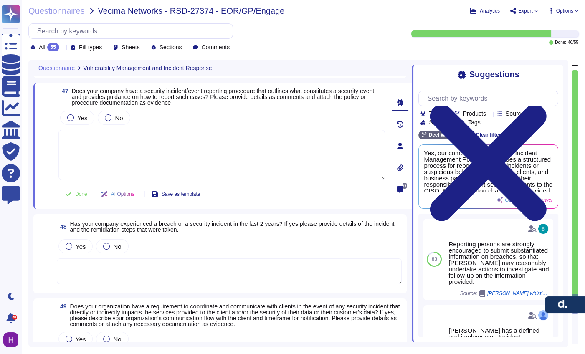
click at [152, 83] on div "47 Does your company have a security incident/event reporting procedure that ou…" at bounding box center [222, 146] width 378 height 126
click at [150, 93] on span "Does your company have a security incident/event reporting procedure that outli…" at bounding box center [223, 97] width 303 height 18
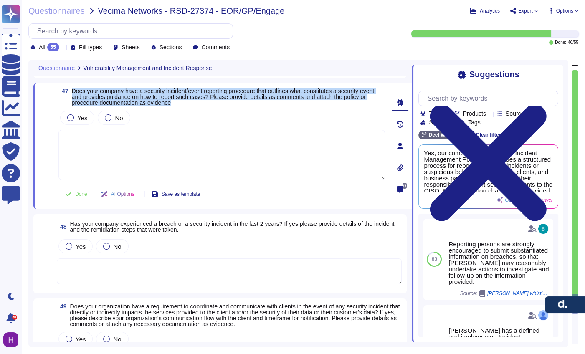
click at [150, 93] on span "Does your company have a security incident/event reporting procedure that outli…" at bounding box center [223, 97] width 303 height 18
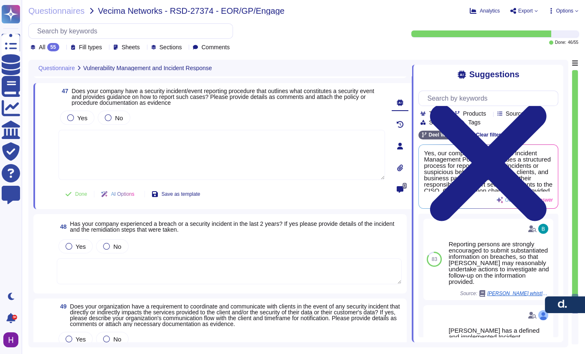
click at [176, 83] on div "47 Does your company have a security incident/event reporting procedure that ou…" at bounding box center [222, 146] width 378 height 126
click at [172, 91] on span "Does your company have a security incident/event reporting procedure that outli…" at bounding box center [223, 97] width 303 height 18
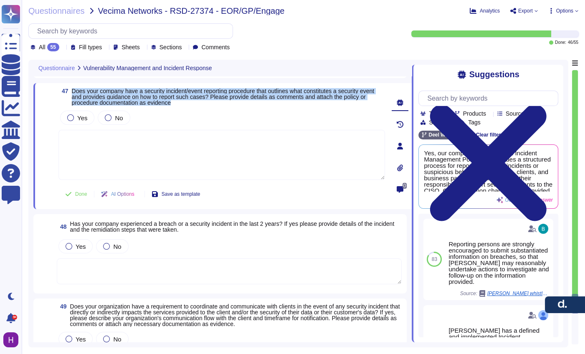
click at [172, 91] on span "Does your company have a security incident/event reporting procedure that outli…" at bounding box center [223, 97] width 303 height 18
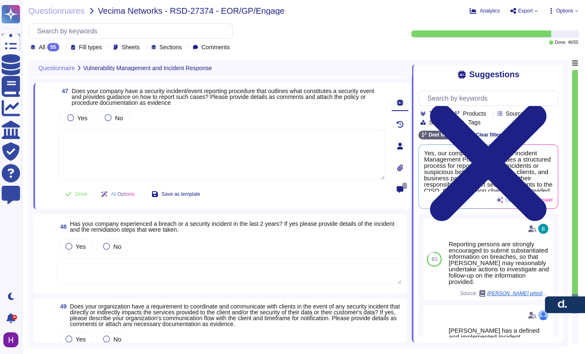
click at [172, 158] on textarea at bounding box center [221, 155] width 326 height 50
paste textarea "[PERSON_NAME] has a comprehensive security incident/event reporting procedure t…"
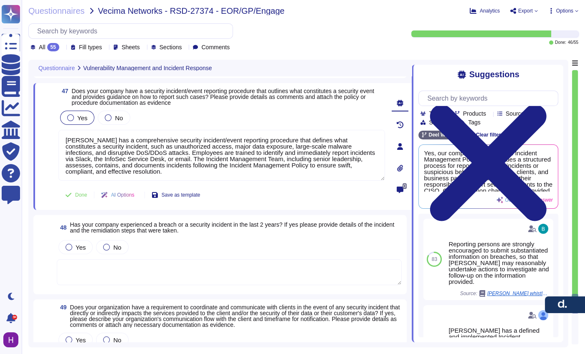
type textarea "[PERSON_NAME] has a comprehensive security incident/event reporting procedure t…"
click at [76, 116] on label "Yes" at bounding box center [77, 117] width 20 height 7
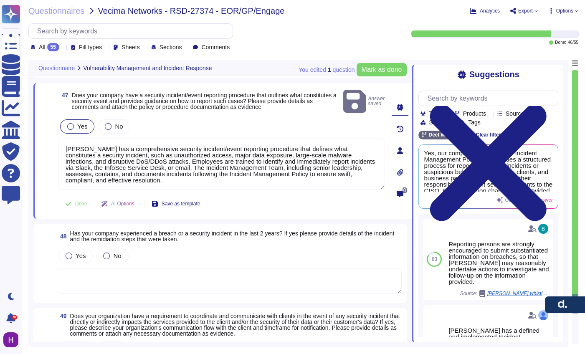
click at [88, 119] on div "Yes" at bounding box center [77, 126] width 34 height 14
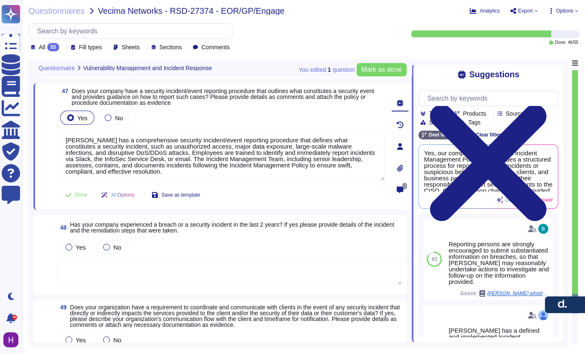
click at [136, 225] on span "Has your company experienced a breach or a security incident in the last 2 year…" at bounding box center [232, 227] width 324 height 13
click at [136, 238] on div "Yes No" at bounding box center [229, 247] width 345 height 18
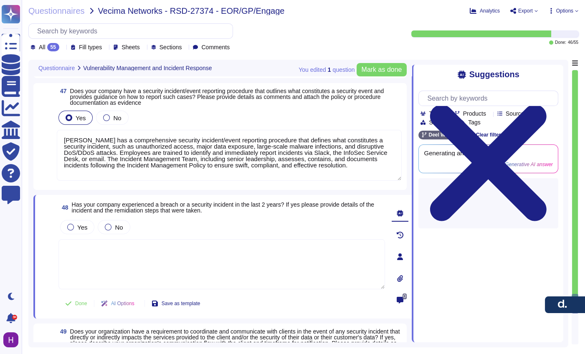
click at [136, 225] on div "Yes No" at bounding box center [221, 227] width 326 height 18
click at [165, 204] on span "Has your company experienced a breach or a security incident in the last 2 year…" at bounding box center [223, 207] width 303 height 13
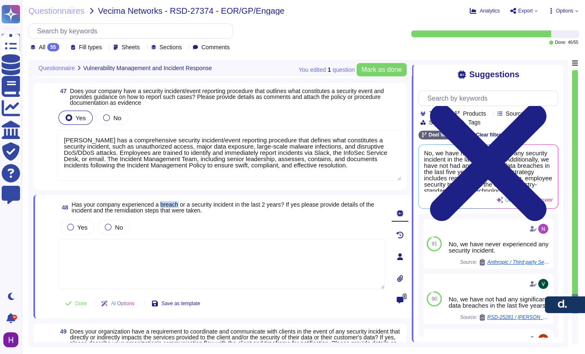
click at [165, 204] on span "Has your company experienced a breach or a security incident in the last 2 year…" at bounding box center [223, 207] width 303 height 13
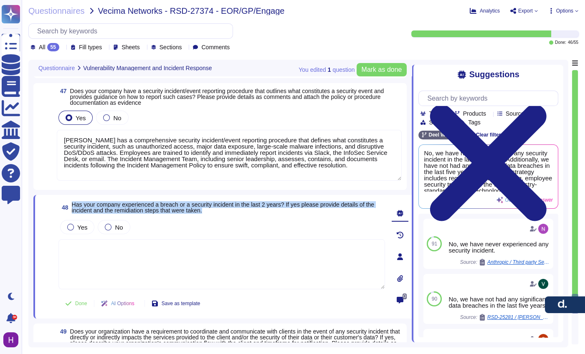
click at [165, 204] on span "Has your company experienced a breach or a security incident in the last 2 year…" at bounding box center [223, 207] width 303 height 13
click at [115, 227] on span "No" at bounding box center [119, 227] width 8 height 7
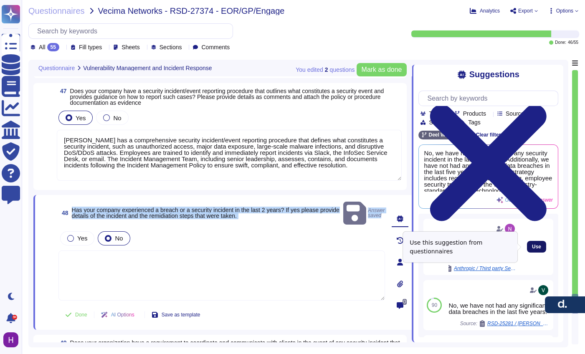
click at [532, 249] on span "Use" at bounding box center [536, 246] width 9 height 5
type textarea "No, we have never experienced any security incident."
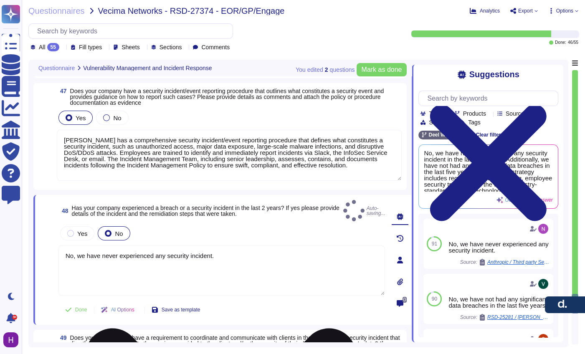
click at [229, 257] on textarea "No, we have never experienced any security incident." at bounding box center [221, 270] width 326 height 50
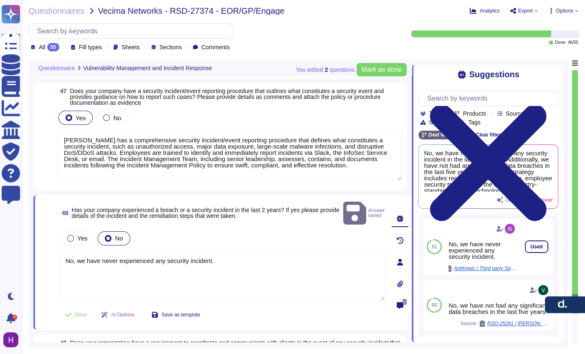
click at [531, 248] on span "Used" at bounding box center [536, 246] width 12 height 5
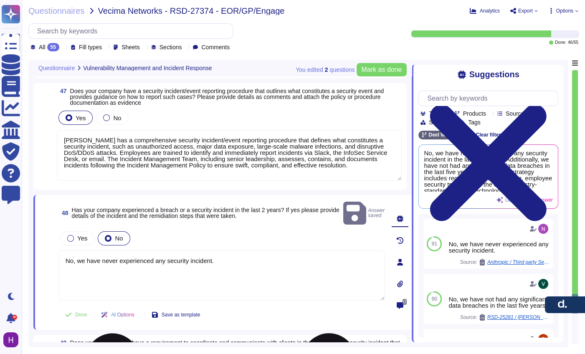
click at [205, 258] on textarea "No, we have never experienced any security incident." at bounding box center [221, 275] width 326 height 50
click at [69, 306] on button "Done" at bounding box center [75, 314] width 35 height 17
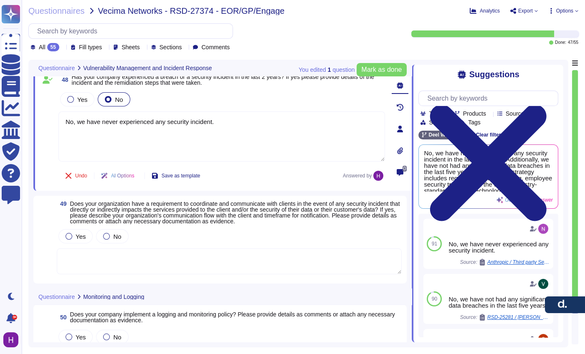
scroll to position [5056, 0]
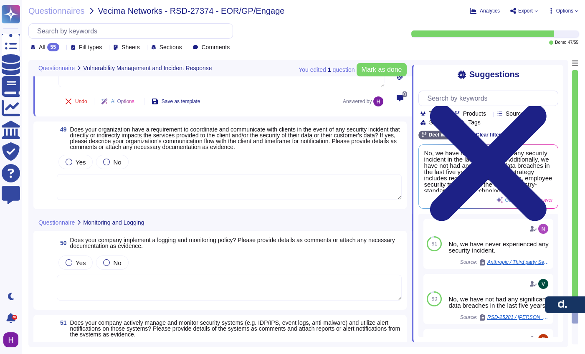
click at [143, 144] on span "Does your organization have a requirement to coordinate and communicate with cl…" at bounding box center [235, 138] width 330 height 24
click at [143, 153] on div "Yes No" at bounding box center [229, 162] width 345 height 18
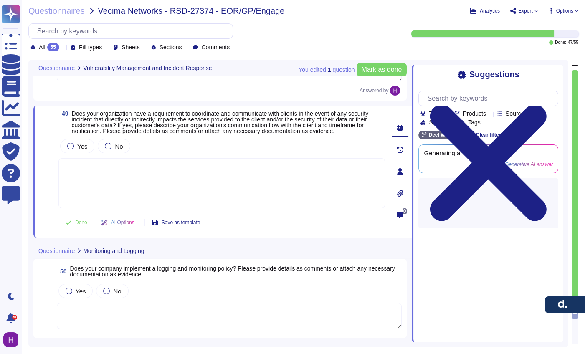
click at [143, 144] on div "Yes No" at bounding box center [221, 146] width 326 height 18
click at [152, 129] on span "Does your organization have a requirement to coordinate and communicate with cl…" at bounding box center [220, 122] width 297 height 24
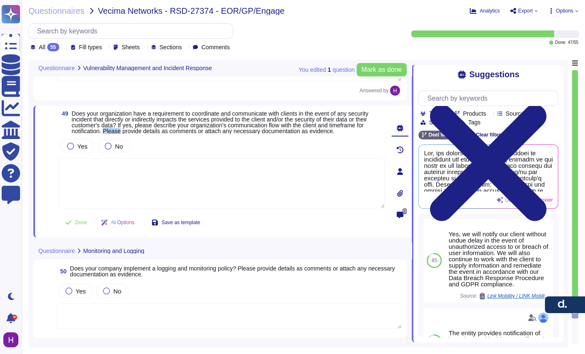
click at [152, 129] on span "Does your organization have a requirement to coordinate and communicate with cl…" at bounding box center [220, 122] width 297 height 24
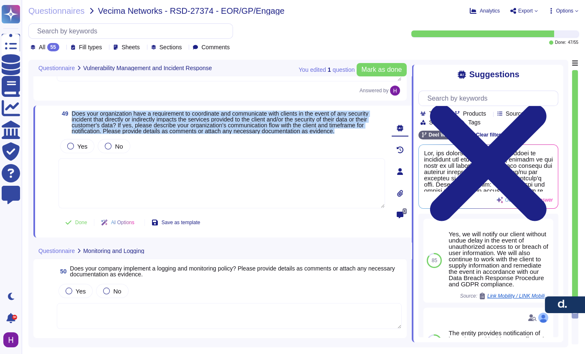
click at [152, 129] on span "Does your organization have a requirement to coordinate and communicate with cl…" at bounding box center [220, 122] width 297 height 24
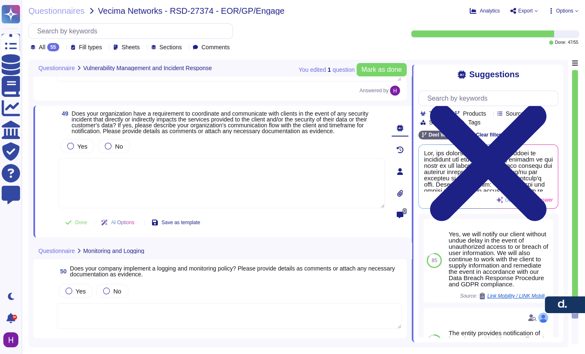
drag, startPoint x: 179, startPoint y: 196, endPoint x: 122, endPoint y: 182, distance: 58.4
click at [178, 196] on textarea at bounding box center [221, 183] width 326 height 50
paste textarea "[PERSON_NAME] coordinates and communicates with clients in the event of securit…"
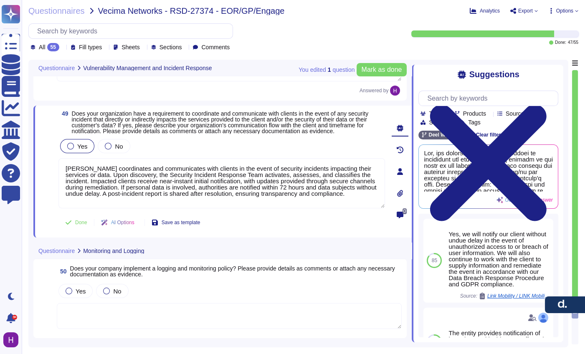
type textarea "[PERSON_NAME] coordinates and communicates with clients in the event of securit…"
click at [71, 149] on div at bounding box center [70, 146] width 7 height 7
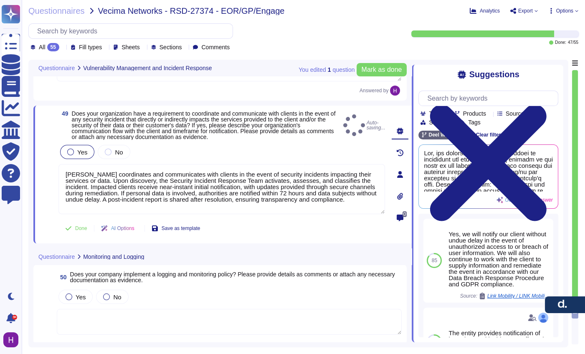
click at [76, 149] on label "Yes" at bounding box center [77, 152] width 20 height 7
click at [73, 155] on div "Yes" at bounding box center [77, 152] width 34 height 14
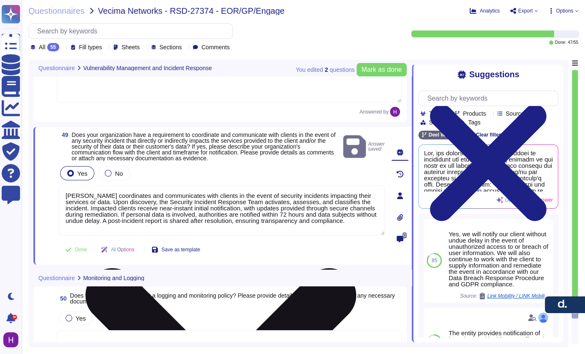
type textarea "[PERSON_NAME] regularly updates and patches systems including computers, server…"
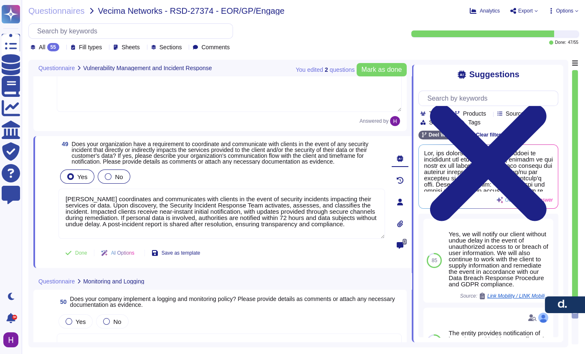
scroll to position [5018, 0]
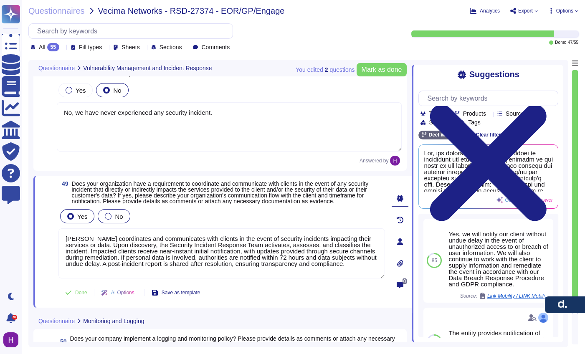
type textarea "[PERSON_NAME] regularly updates and patches systems including computers, server…"
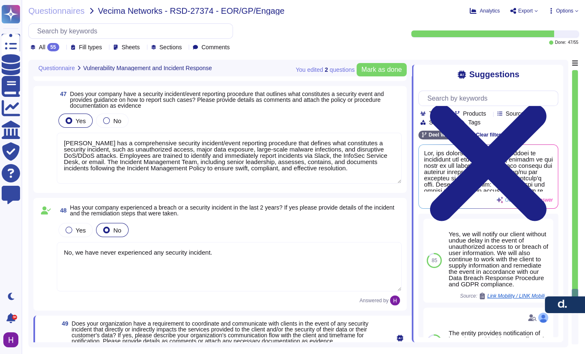
type textarea "[PERSON_NAME] has a defined process for remediating vulnerabilities identified …"
type textarea "[PERSON_NAME] has a standard Incident Response Plan in place, managed by the Se…"
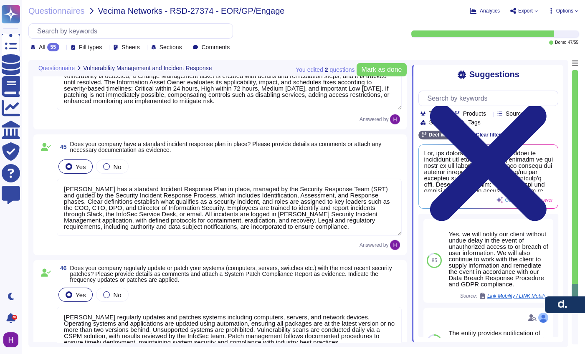
type textarea "[PERSON_NAME] has a defined process for continuous monitoring and scanning of s…"
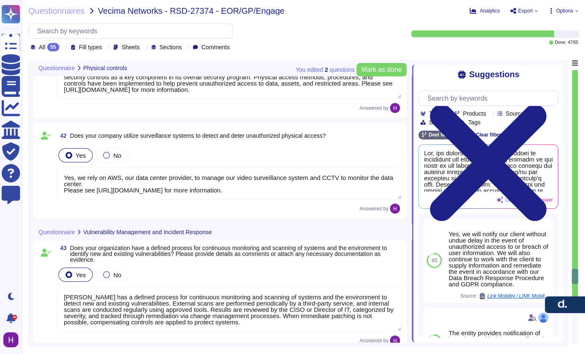
type textarea "Yes, our company limits access to our facilities to only authorized personnel. …"
type textarea "As [PERSON_NAME] is a fully remote company, this is handled by AWS. AWS recogni…"
type textarea "Yes, we rely on AWS, our data center provider, to manage our video surveillance…"
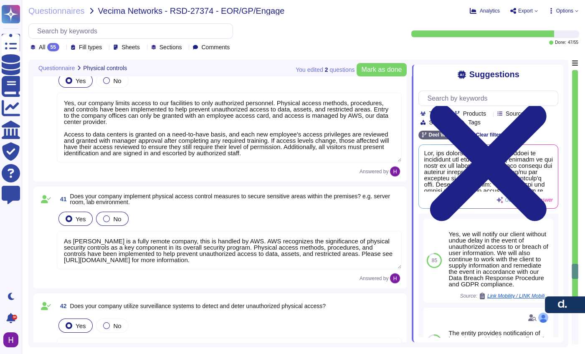
type textarea "[PERSON_NAME] has established and implemented policies and procedures to protec…"
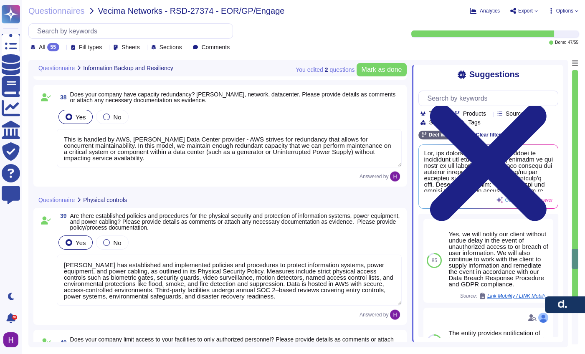
type textarea "[PERSON_NAME] conducts periodic backup, restore, and integrity tests in line wi…"
type textarea "[PERSON_NAME] maintains a comprehensive Data Retention Policy covering both com…"
type textarea "This is handled by AWS, [PERSON_NAME] Data Center provider - AWS strives for re…"
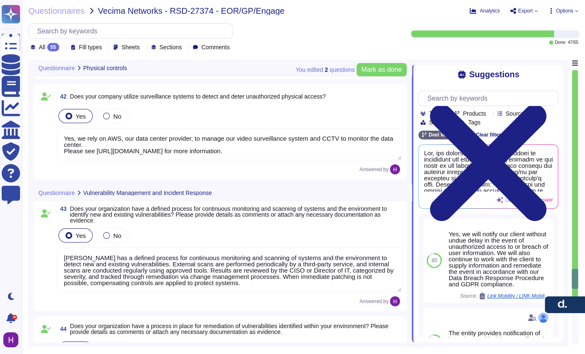
type textarea "Yes, we rely on AWS, our data center provider, to manage our video surveillance…"
type textarea "[PERSON_NAME] has a defined process for continuous monitoring and scanning of s…"
type textarea "[PERSON_NAME] has a defined process for remediating vulnerabilities identified …"
type textarea "[PERSON_NAME] has a standard Incident Response Plan in place, managed by the Se…"
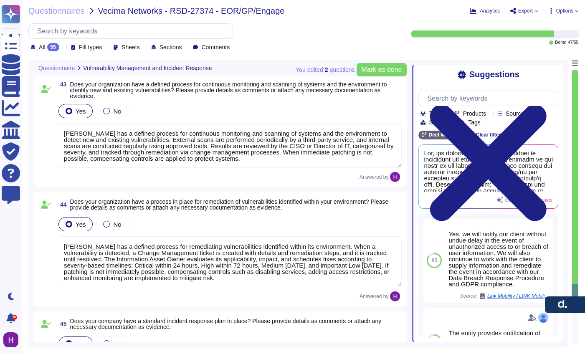
type textarea "[PERSON_NAME] regularly updates and patches systems including computers, server…"
type textarea "[PERSON_NAME] has a comprehensive security incident/event reporting procedure t…"
type textarea "No, we have never experienced any security incident."
type textarea "[PERSON_NAME] coordinates and communicates with clients in the event of securit…"
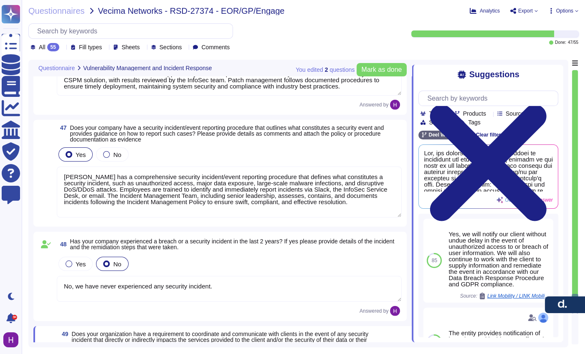
type textarea "[PERSON_NAME] has a standard Incident Response Plan in place, managed by the Se…"
type textarea "[PERSON_NAME] regularly updates and patches systems including computers, server…"
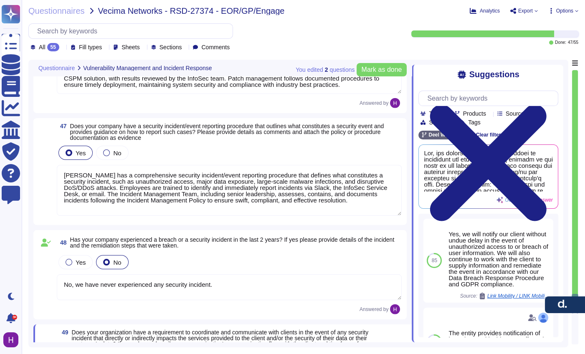
scroll to position [4797, 0]
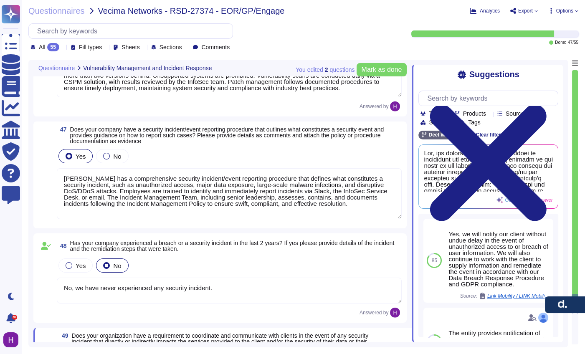
click at [86, 193] on textarea "[PERSON_NAME] has a comprehensive security incident/event reporting procedure t…" at bounding box center [229, 193] width 345 height 51
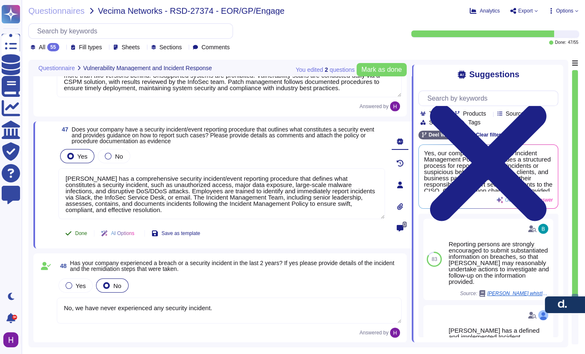
click at [83, 235] on span "Done" at bounding box center [81, 233] width 12 height 5
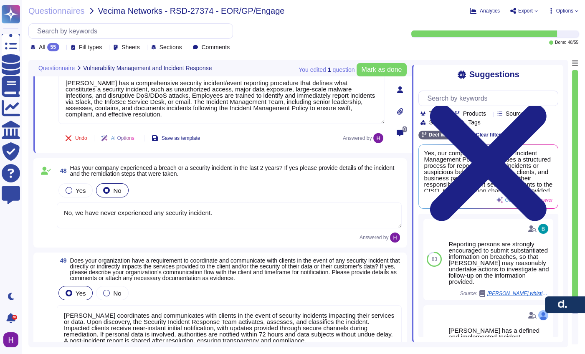
scroll to position [4958, 0]
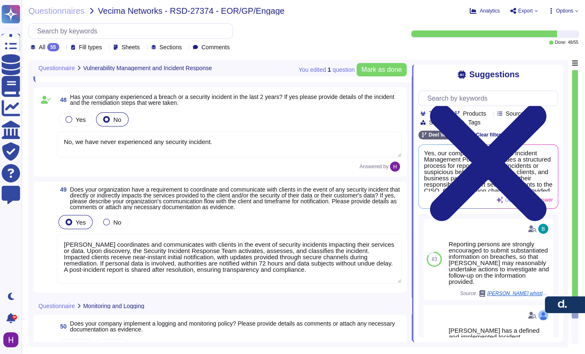
click at [133, 259] on textarea "[PERSON_NAME] coordinates and communicates with clients in the event of securit…" at bounding box center [229, 258] width 345 height 49
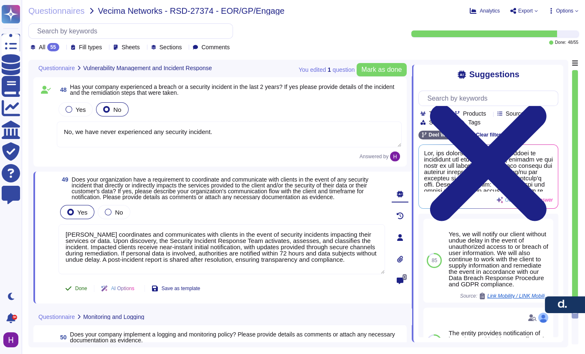
click at [77, 291] on span "Done" at bounding box center [81, 288] width 12 height 5
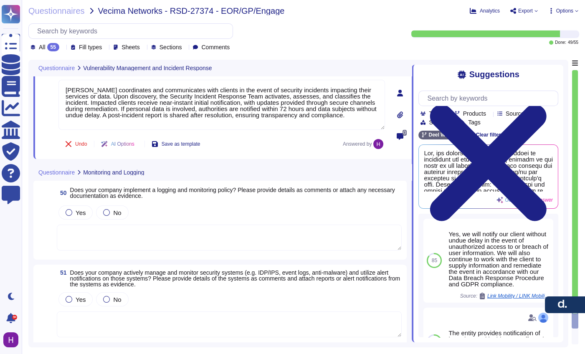
scroll to position [5131, 0]
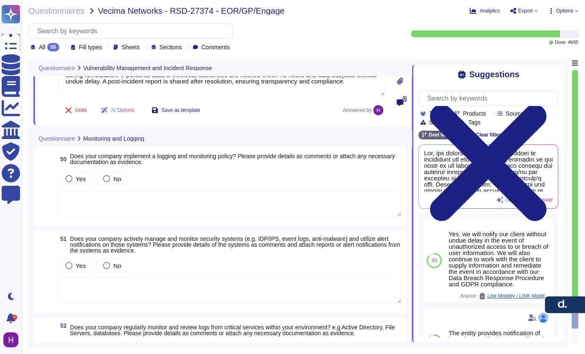
click at [124, 158] on span "Does your company implement a logging and monitoring policy? Please provide det…" at bounding box center [232, 159] width 325 height 13
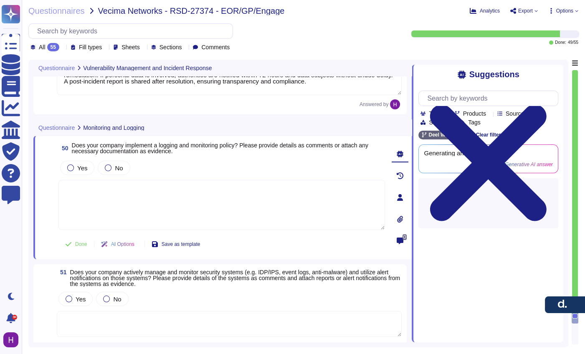
click at [124, 159] on div "Yes No" at bounding box center [221, 168] width 326 height 18
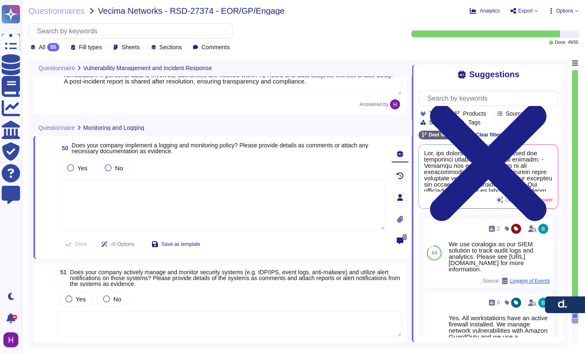
click at [127, 149] on span "Does your company implement a logging and monitoring policy? Please provide det…" at bounding box center [220, 148] width 297 height 13
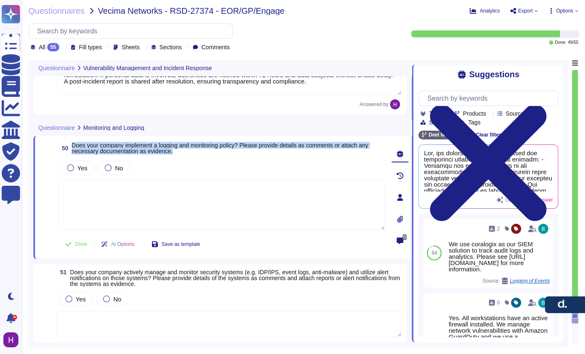
click at [127, 149] on span "Does your company implement a logging and monitoring policy? Please provide det…" at bounding box center [220, 148] width 297 height 13
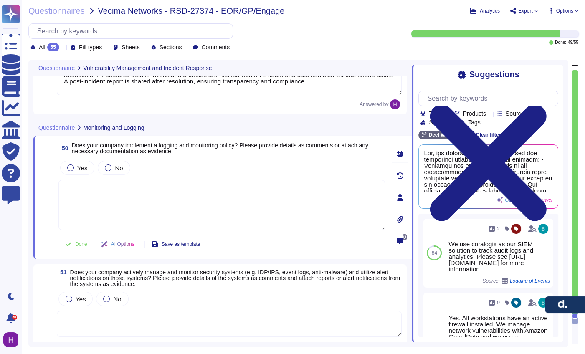
click at [199, 187] on textarea at bounding box center [221, 205] width 326 height 50
paste textarea "[PERSON_NAME] has a comprehensive logging and monitoring policy. All logs from …"
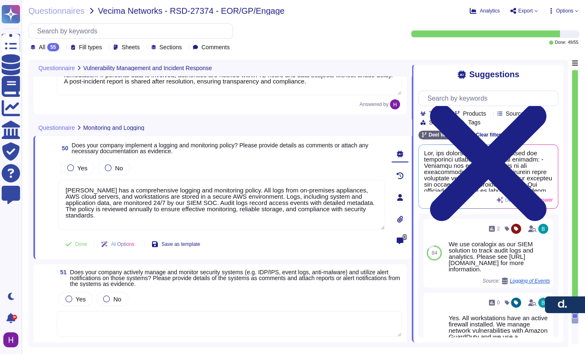
type textarea "[PERSON_NAME] has a comprehensive logging and monitoring policy. All logs from …"
click at [70, 156] on div "50 Does your company implement a logging and monitoring policy? Please provide …" at bounding box center [212, 198] width 345 height 114
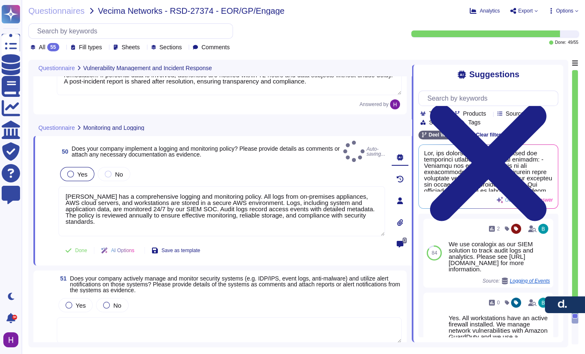
click at [70, 171] on div at bounding box center [70, 174] width 7 height 7
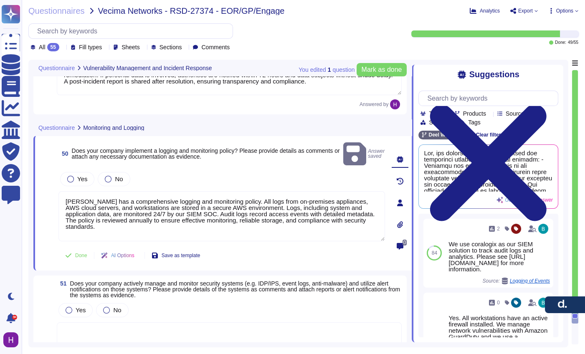
click at [78, 154] on span "50 Does your company implement a logging and monitoring policy? Please provide …" at bounding box center [198, 153] width 281 height 15
click at [76, 176] on label "Yes" at bounding box center [77, 179] width 20 height 7
click at [68, 252] on icon at bounding box center [68, 255] width 7 height 7
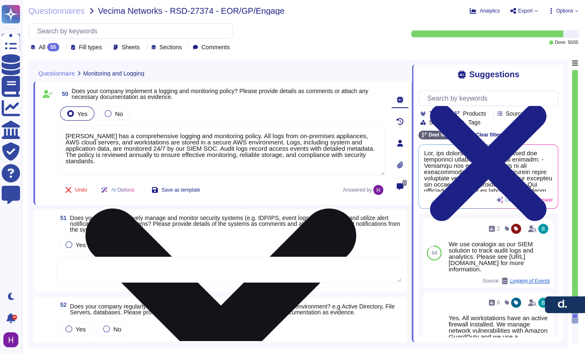
scroll to position [5190, 0]
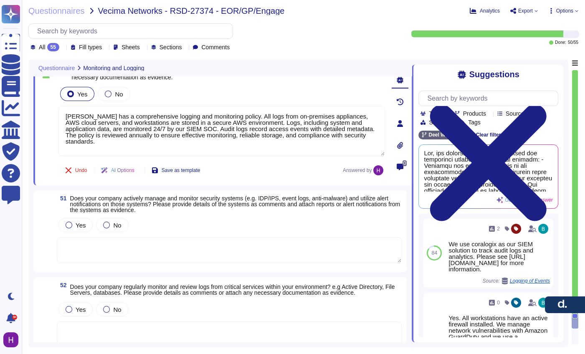
click at [112, 201] on span "Does your company actively manage and monitor security systems (e.g. IDP/IPS, e…" at bounding box center [235, 204] width 330 height 18
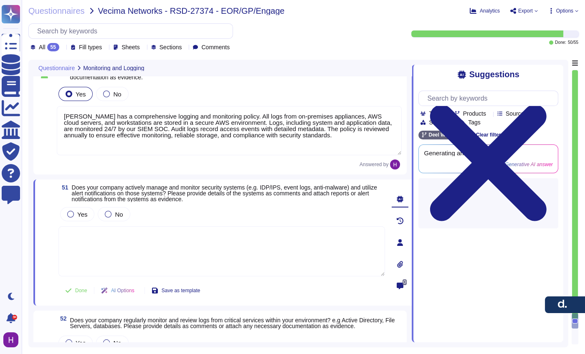
click at [112, 201] on span "Does your company actively manage and monitor security systems (e.g. IDP/IPS, e…" at bounding box center [224, 193] width 305 height 18
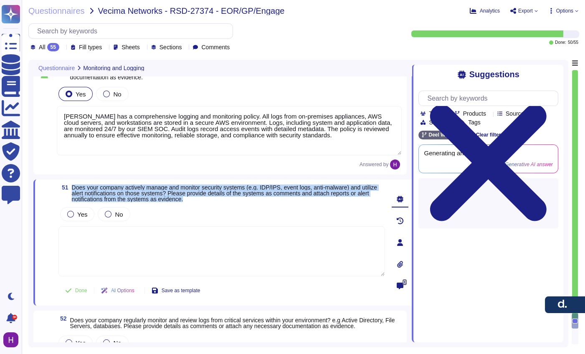
click at [112, 201] on span "Does your company actively manage and monitor security systems (e.g. IDP/IPS, e…" at bounding box center [224, 193] width 305 height 18
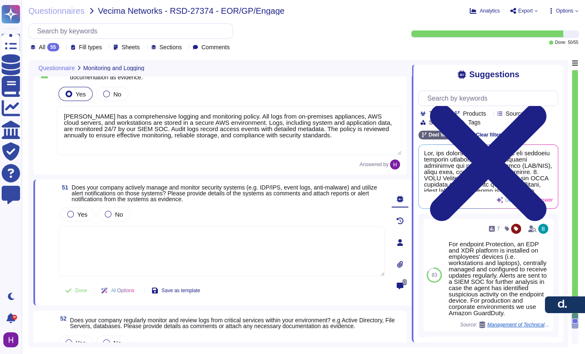
drag, startPoint x: 158, startPoint y: 245, endPoint x: 124, endPoint y: 242, distance: 33.6
click at [157, 246] on textarea at bounding box center [221, 251] width 326 height 50
paste textarea "[PERSON_NAME] actively manages and monitors multiple security systems, includin…"
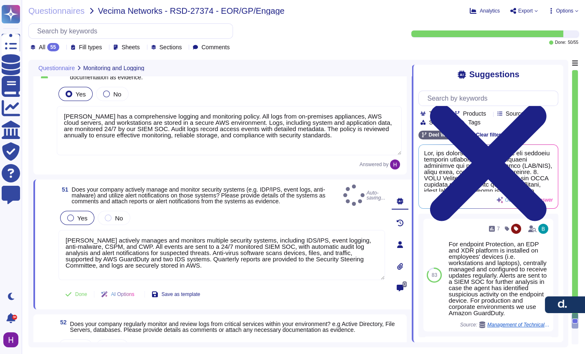
type textarea "[PERSON_NAME] actively manages and monitors multiple security systems, includin…"
click at [72, 217] on div "Yes" at bounding box center [77, 218] width 34 height 14
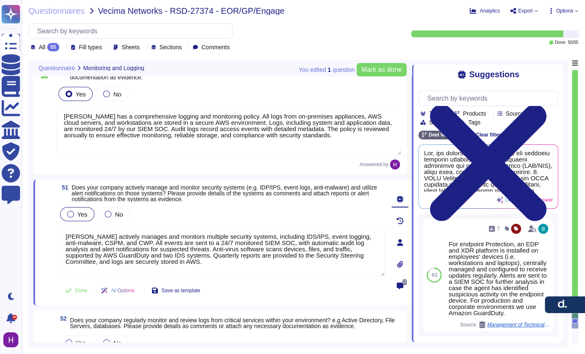
click at [83, 214] on span "Yes" at bounding box center [82, 214] width 10 height 7
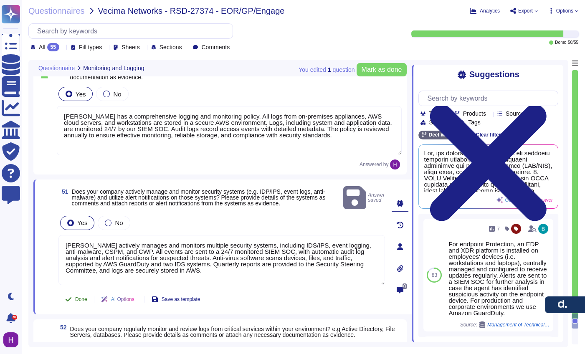
click at [78, 295] on button "Done" at bounding box center [75, 299] width 35 height 17
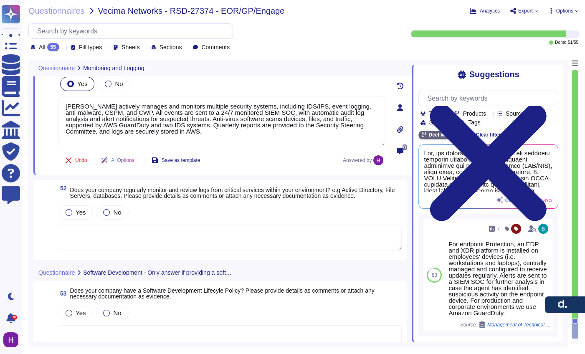
scroll to position [5371, 0]
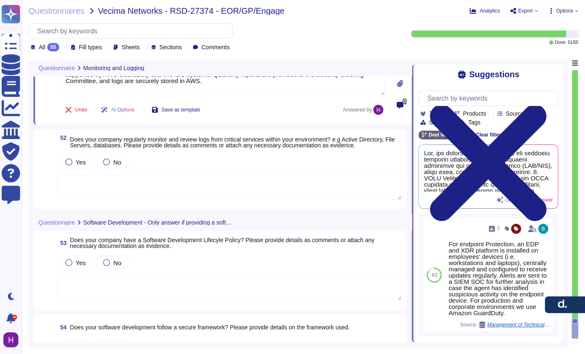
click at [119, 141] on span "Does your company regularly monitor and review logs from critical services with…" at bounding box center [232, 142] width 325 height 13
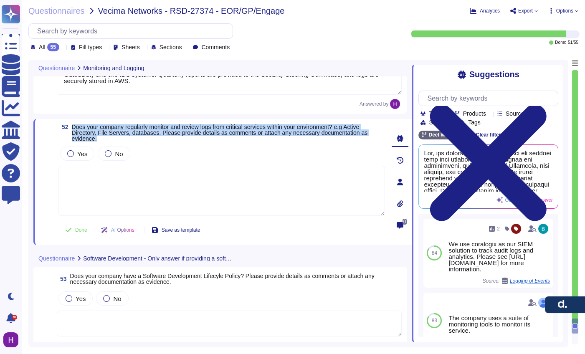
drag, startPoint x: 109, startPoint y: 141, endPoint x: 73, endPoint y: 125, distance: 39.4
click at [73, 125] on div "52 Does your company regularly monitor and review logs from critical services w…" at bounding box center [212, 182] width 345 height 116
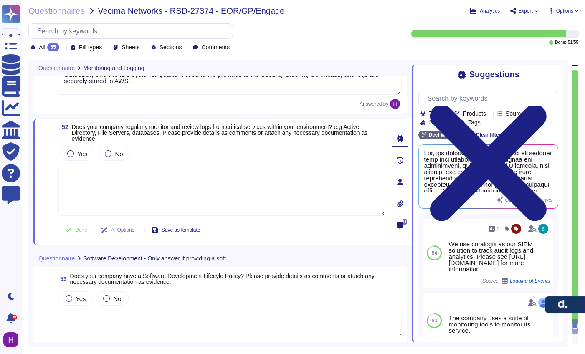
click at [148, 189] on textarea at bounding box center [221, 191] width 326 height 50
paste textarea "[PERSON_NAME] regularly monitors and reviews logs from critical services, inclu…"
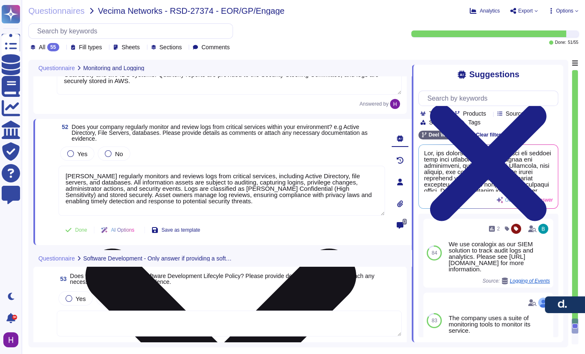
drag, startPoint x: 68, startPoint y: 171, endPoint x: 63, endPoint y: 170, distance: 5.0
click at [63, 170] on textarea "[PERSON_NAME] regularly monitors and reviews logs from critical services, inclu…" at bounding box center [221, 191] width 326 height 50
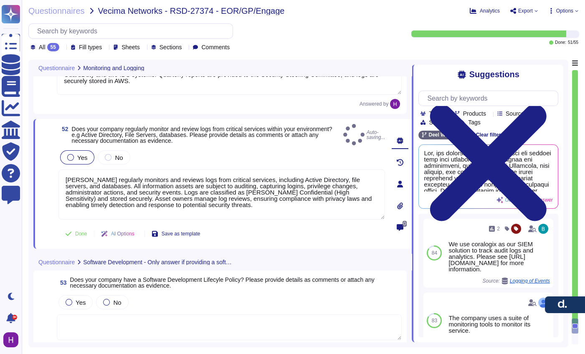
type textarea "[PERSON_NAME] regularly monitors and reviews logs from critical services, inclu…"
drag, startPoint x: 79, startPoint y: 154, endPoint x: 86, endPoint y: 157, distance: 7.5
click at [78, 155] on span "Yes" at bounding box center [82, 157] width 10 height 7
click at [66, 150] on div "Yes" at bounding box center [77, 157] width 34 height 14
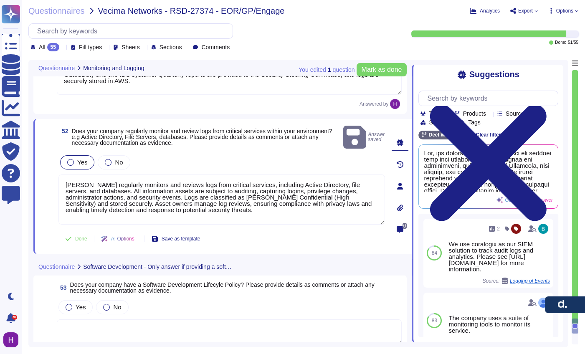
click at [78, 155] on div "Yes" at bounding box center [77, 162] width 34 height 14
click at [80, 236] on span "Done" at bounding box center [81, 238] width 12 height 5
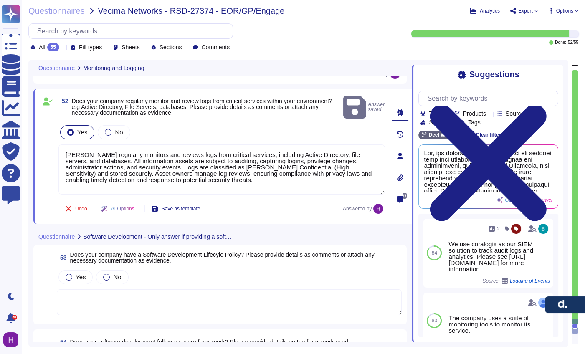
scroll to position [5437, 0]
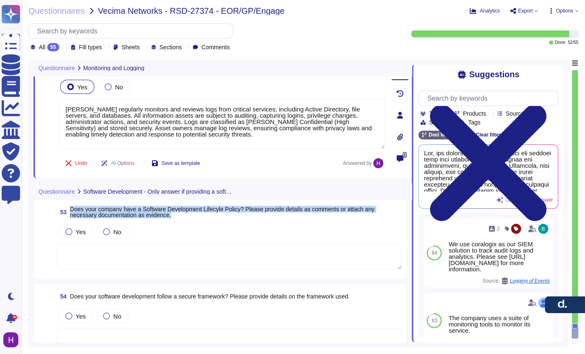
drag, startPoint x: 183, startPoint y: 216, endPoint x: 70, endPoint y: 210, distance: 112.9
click at [70, 210] on span "53 Does your company have a Software Development Lifecyle Policy? Please provid…" at bounding box center [229, 211] width 345 height 15
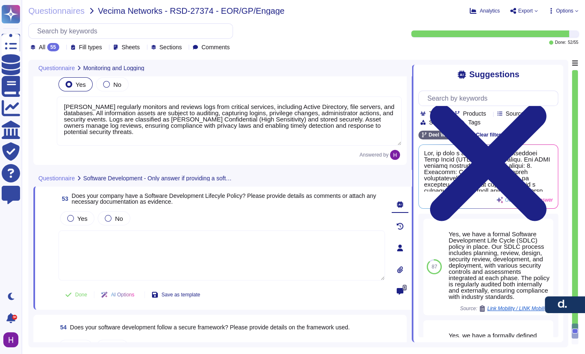
drag, startPoint x: 136, startPoint y: 199, endPoint x: 136, endPoint y: 191, distance: 7.9
click at [136, 199] on span "Does your company have a Software Development Lifecyle Policy? Please provide d…" at bounding box center [224, 198] width 304 height 13
click at [137, 189] on div "53 Does your company have a Software Development Lifecyle Policy? Please provid…" at bounding box center [222, 248] width 378 height 124
click at [133, 203] on span "Does your company have a Software Development Lifecyle Policy? Please provide d…" at bounding box center [224, 198] width 304 height 13
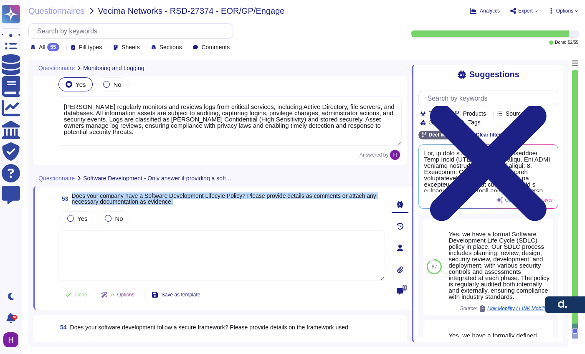
click at [133, 203] on span "Does your company have a Software Development Lifecyle Policy? Please provide d…" at bounding box center [224, 198] width 304 height 13
click at [79, 219] on span "Yes" at bounding box center [82, 218] width 10 height 7
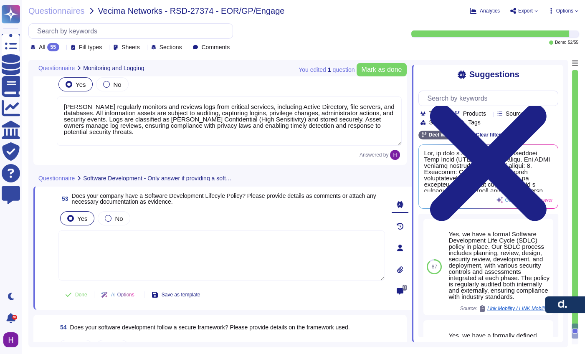
click at [95, 250] on textarea at bounding box center [221, 255] width 326 height 50
paste textarea "[PERSON_NAME] has a Software Development Lifecycle (SDLC) policy that defines p…"
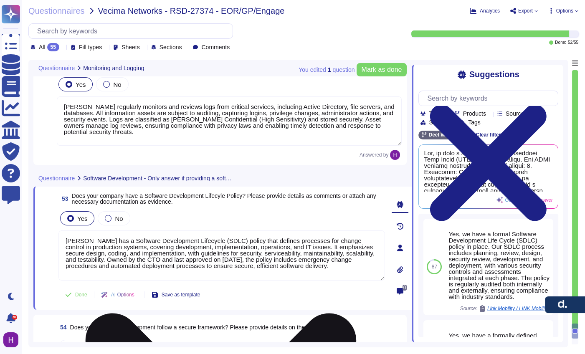
drag, startPoint x: 167, startPoint y: 263, endPoint x: 247, endPoint y: 262, distance: 80.1
click at [247, 262] on textarea "[PERSON_NAME] has a Software Development Lifecycle (SDLC) policy that defines p…" at bounding box center [221, 255] width 326 height 50
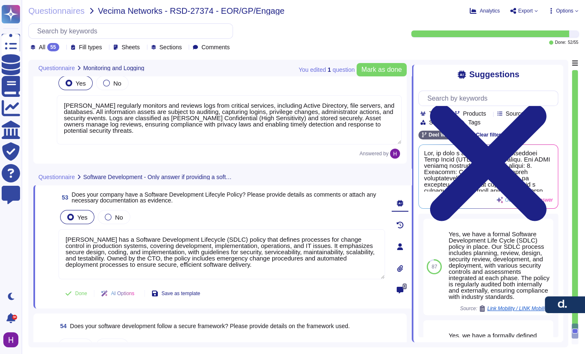
scroll to position [5440, 0]
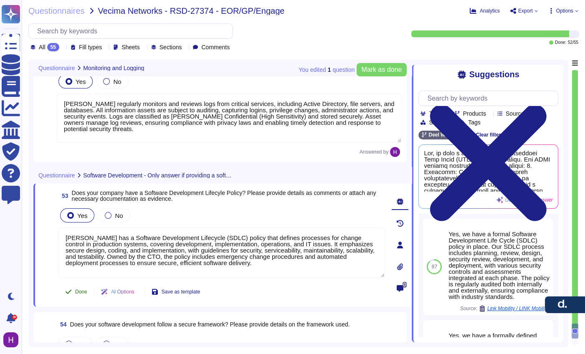
type textarea "[PERSON_NAME] has a Software Development Lifecycle (SDLC) policy that defines p…"
click at [77, 300] on button "Done" at bounding box center [75, 291] width 35 height 17
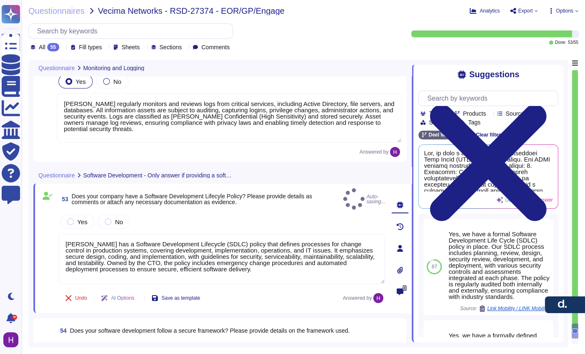
type textarea "[PERSON_NAME] has a Software Development Lifecycle (SDLC) policy that defines p…"
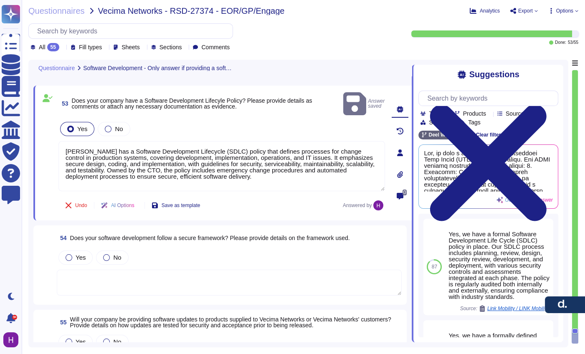
scroll to position [5561, 0]
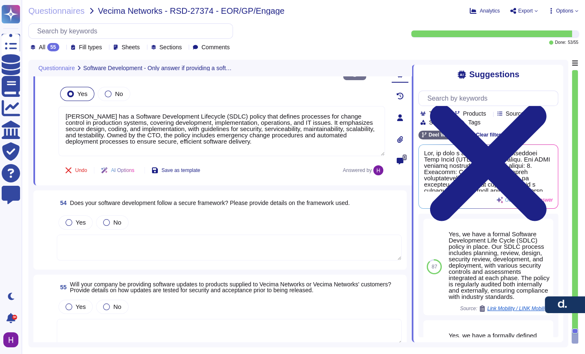
click at [125, 199] on span "Does your software development follow a secure framework? Please provide detail…" at bounding box center [210, 202] width 280 height 7
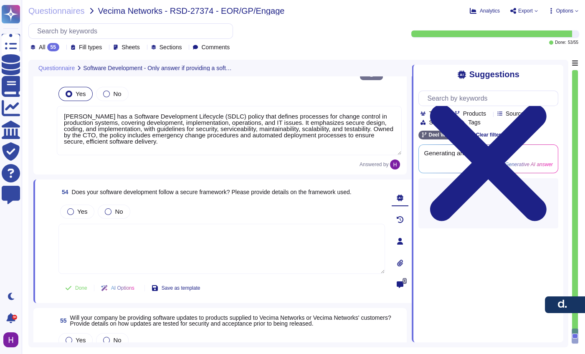
click at [125, 187] on span "54 Does your software development follow a secure framework? Please provide det…" at bounding box center [204, 191] width 293 height 15
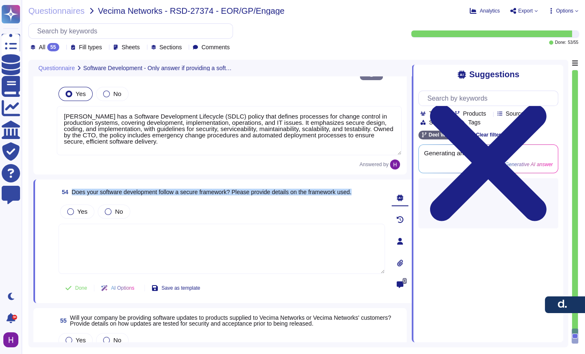
click at [125, 187] on span "54 Does your software development follow a secure framework? Please provide det…" at bounding box center [204, 191] width 293 height 15
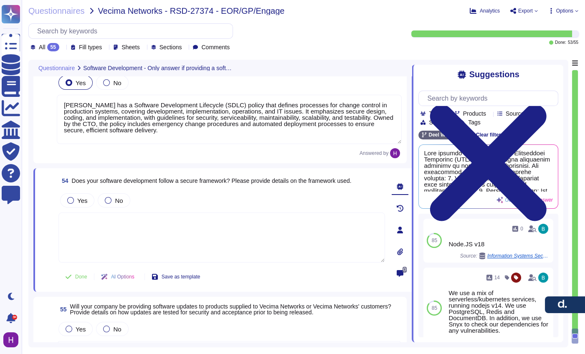
click at [208, 227] on textarea at bounding box center [221, 237] width 326 height 50
paste textarea "[PERSON_NAME] software development follows a secure framework based on our SDLC…"
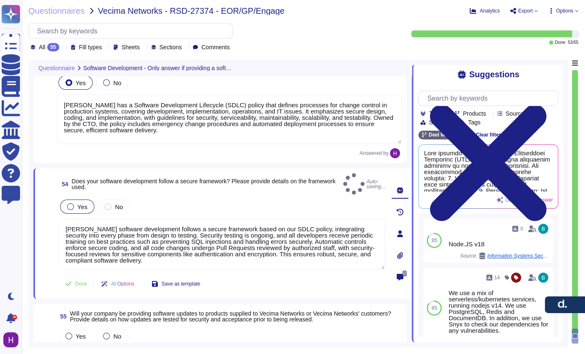
type textarea "[PERSON_NAME] software development follows a secure framework based on our SDLC…"
click at [67, 203] on div at bounding box center [70, 206] width 7 height 7
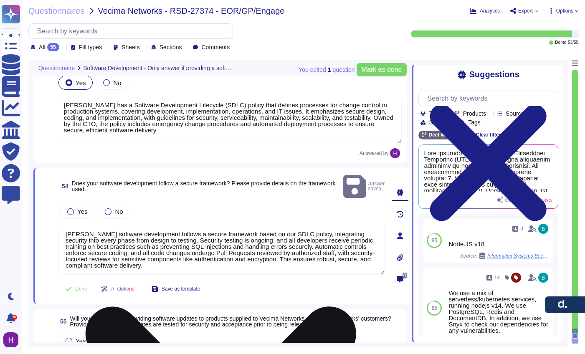
click at [222, 258] on textarea "[PERSON_NAME] software development follows a secure framework based on our SDLC…" at bounding box center [221, 249] width 326 height 51
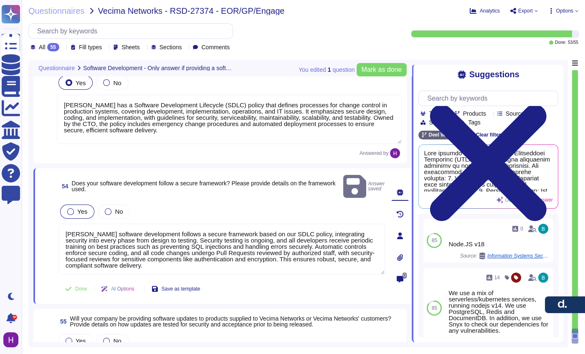
click at [81, 204] on div "Yes" at bounding box center [77, 211] width 34 height 14
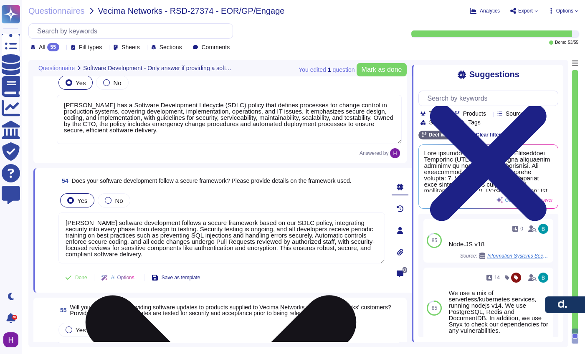
click at [217, 255] on textarea "[PERSON_NAME] software development follows a secure framework based on our SDLC…" at bounding box center [221, 237] width 326 height 51
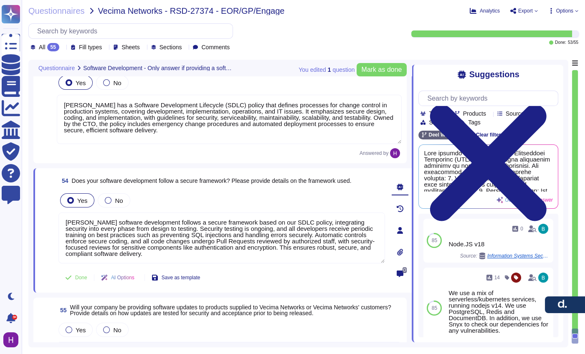
scroll to position [0, 0]
drag, startPoint x: 210, startPoint y: 253, endPoint x: 28, endPoint y: 215, distance: 185.5
click at [27, 216] on div "Questionnaires Vecima Networks - RSD-27374 - EOR/GP/Engage Analytics Export Opt…" at bounding box center [303, 177] width 563 height 354
drag, startPoint x: 260, startPoint y: 249, endPoint x: 256, endPoint y: 305, distance: 56.5
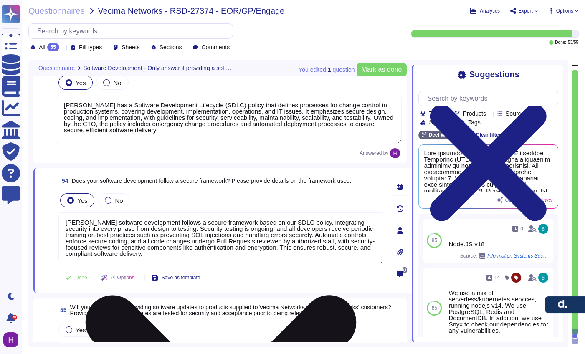
click at [254, 262] on textarea "[PERSON_NAME] software development follows a secure framework based on our SDLC…" at bounding box center [221, 237] width 326 height 51
click at [249, 260] on textarea "[PERSON_NAME] software development follows a secure framework based on our SDLC…" at bounding box center [221, 237] width 326 height 51
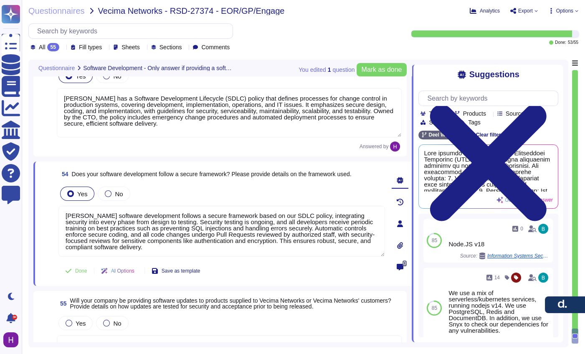
scroll to position [5595, 0]
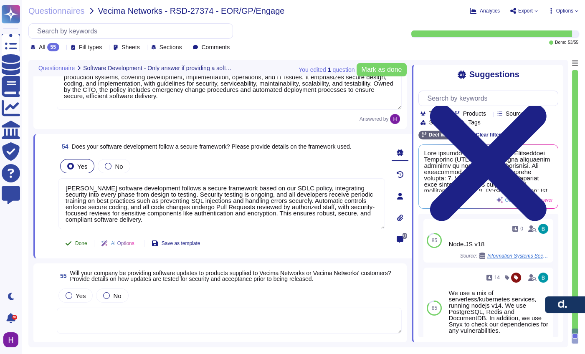
click at [78, 241] on span "Done" at bounding box center [81, 243] width 12 height 5
click at [131, 272] on span "Will your company be providing software updates to products supplied to Vecima …" at bounding box center [230, 276] width 321 height 13
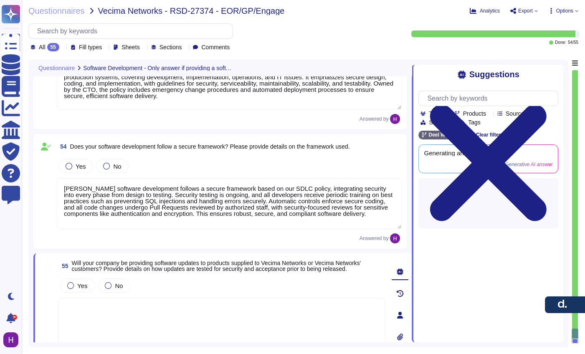
click at [131, 272] on span "55 Will your company be providing software updates to products supplied to Veci…" at bounding box center [221, 265] width 326 height 15
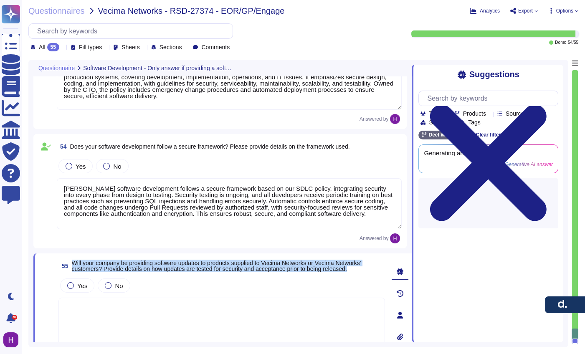
click at [131, 272] on span "55 Will your company be providing software updates to products supplied to Veci…" at bounding box center [221, 265] width 326 height 15
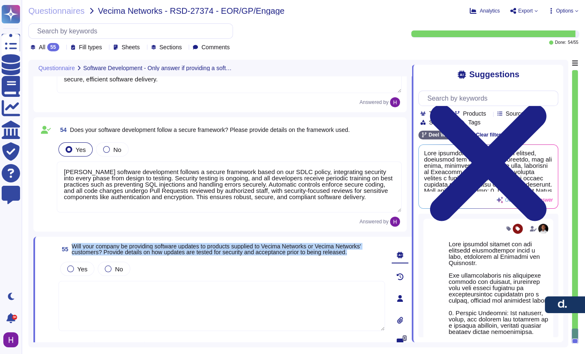
scroll to position [5629, 0]
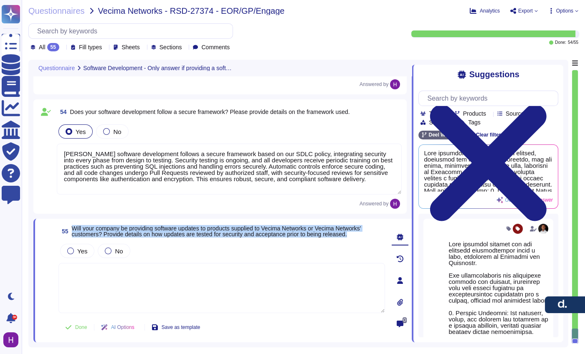
drag, startPoint x: 107, startPoint y: 280, endPoint x: 99, endPoint y: 268, distance: 14.1
click at [107, 279] on textarea at bounding box center [221, 288] width 326 height 50
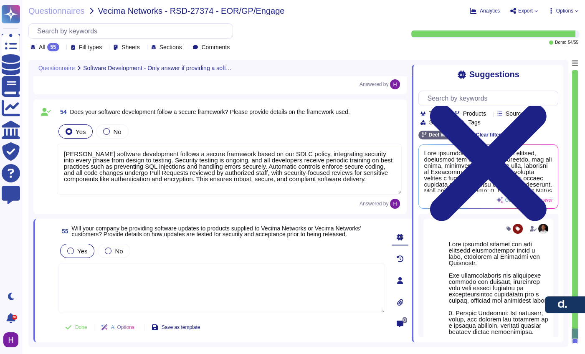
click at [73, 252] on div at bounding box center [70, 250] width 7 height 7
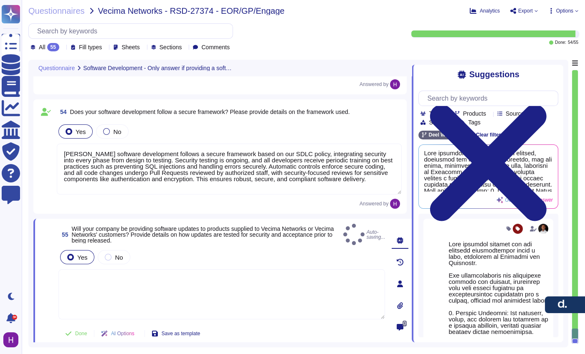
click at [114, 283] on textarea at bounding box center [221, 294] width 326 height 50
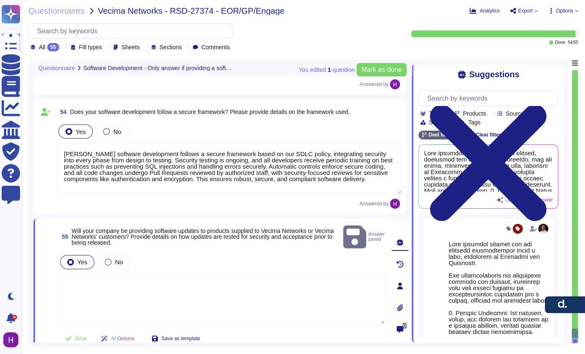
click at [119, 279] on textarea at bounding box center [221, 299] width 326 height 50
paste textarea "[PERSON_NAME] provides software updates to products supplied to clients. Update…"
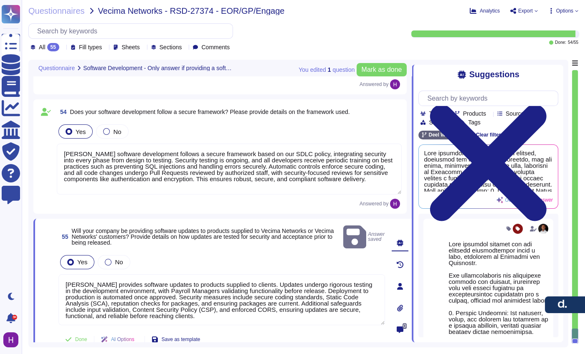
scroll to position [0, 0]
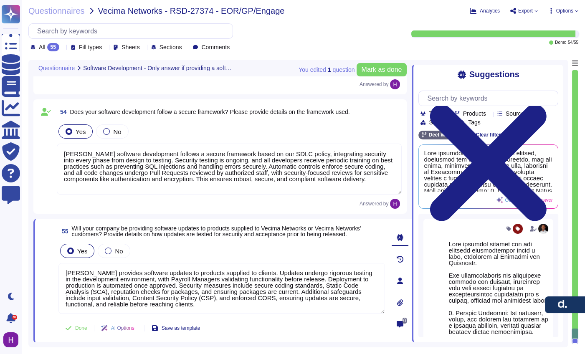
click at [162, 271] on textarea "[PERSON_NAME] provides software updates to products supplied to clients. Update…" at bounding box center [221, 288] width 326 height 51
click at [193, 290] on textarea "[PERSON_NAME] provides software updates through our [PERSON_NAME] platform. Upd…" at bounding box center [221, 288] width 326 height 51
paste textarea "o products supplied to clients, typically twice a week on Tuesdays and Thursday…"
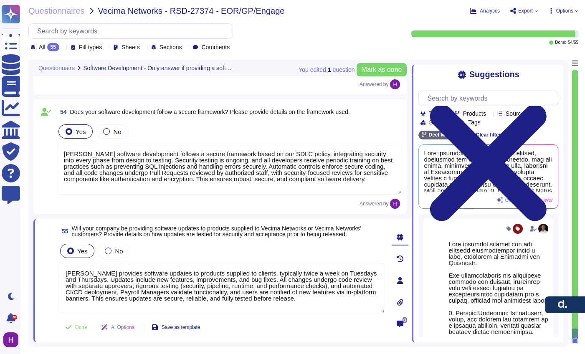
drag, startPoint x: 166, startPoint y: 275, endPoint x: 243, endPoint y: 272, distance: 77.7
click at [243, 272] on textarea "[PERSON_NAME] provides software updates to products supplied to clients, typica…" at bounding box center [221, 288] width 326 height 50
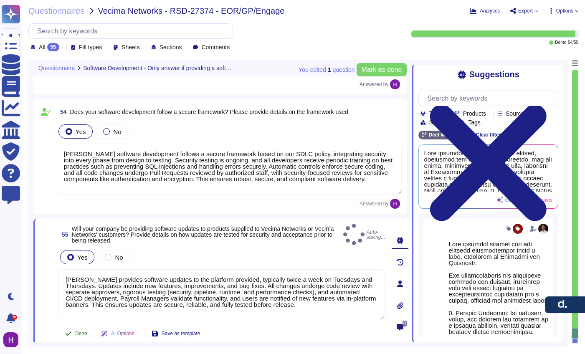
type textarea "[PERSON_NAME] provides software updates to the platform provided, typically twi…"
click at [78, 325] on button "Done" at bounding box center [75, 333] width 35 height 17
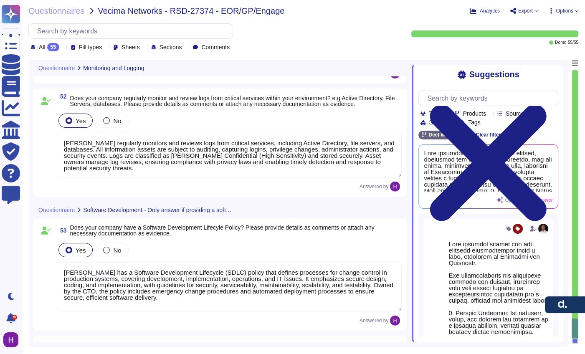
type textarea "[PERSON_NAME] has a comprehensive logging and monitoring policy. All logs from …"
type textarea "[PERSON_NAME] actively manages and monitors multiple security systems, includin…"
type textarea "[PERSON_NAME] regularly monitors and reviews logs from critical services, inclu…"
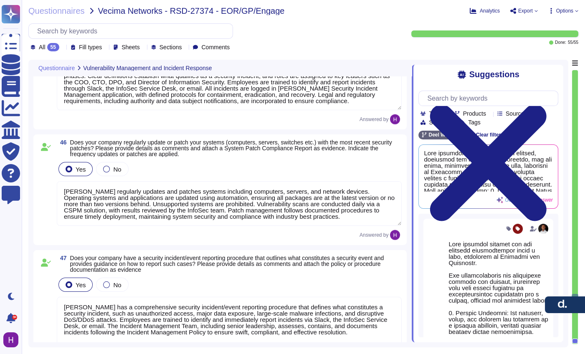
type textarea "[PERSON_NAME] has a defined process for remediating vulnerabilities identified …"
type textarea "[PERSON_NAME] has a standard Incident Response Plan in place, managed by the Se…"
type textarea "[PERSON_NAME] regularly updates and patches systems including computers, server…"
type textarea "[PERSON_NAME] has a comprehensive security incident/event reporting procedure t…"
type textarea "No, we have never experienced any security incident."
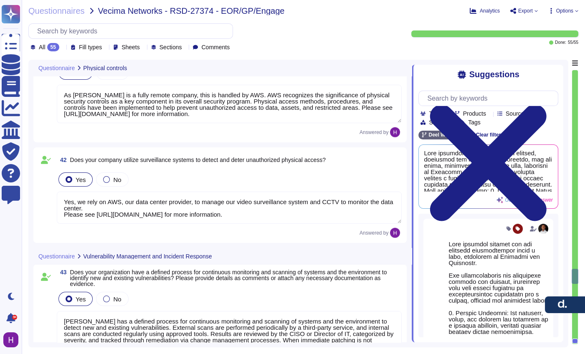
type textarea "[PERSON_NAME] has established and implemented policies and procedures to protec…"
type textarea "Yes, our company limits access to our facilities to only authorized personnel. …"
type textarea "As [PERSON_NAME] is a fully remote company, this is handled by AWS. AWS recogni…"
type textarea "Yes, we rely on AWS, our data center provider, to manage our video surveillance…"
type textarea "[PERSON_NAME] has a defined process for continuous monitoring and scanning of s…"
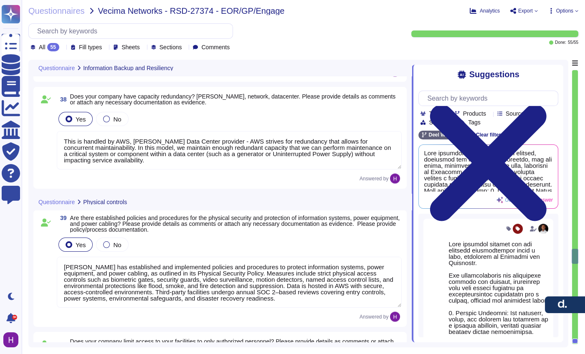
type textarea "[PERSON_NAME] has a System Backup Policy that ensures compliance with regulator…"
type textarea "[PERSON_NAME] conducts periodic backup, restore, and integrity tests in line wi…"
type textarea "[PERSON_NAME] maintains a comprehensive Data Retention Policy covering both com…"
type textarea "This is handled by AWS, [PERSON_NAME] Data Center provider - AWS strives for re…"
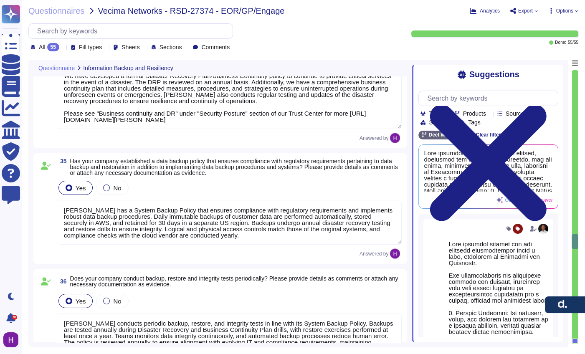
type textarea "We have developed a formal Disaster Recovery Plan/Business Continuity policy to…"
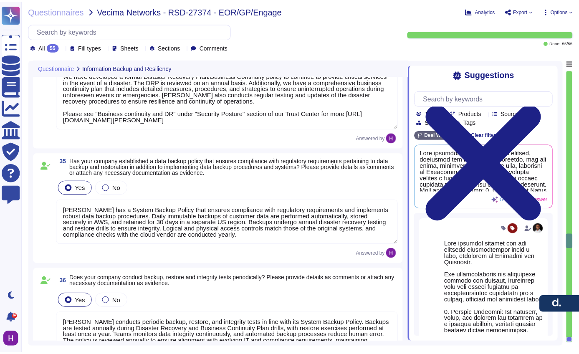
scroll to position [3382, 0]
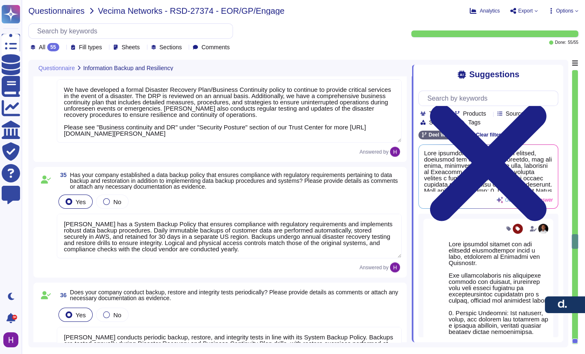
click at [47, 10] on span "Questionnaires" at bounding box center [56, 11] width 56 height 8
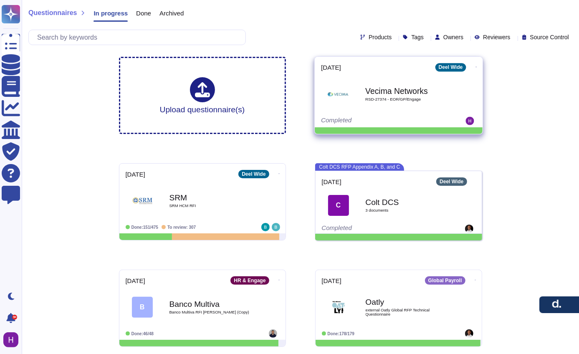
click at [475, 66] on icon at bounding box center [476, 67] width 2 height 2
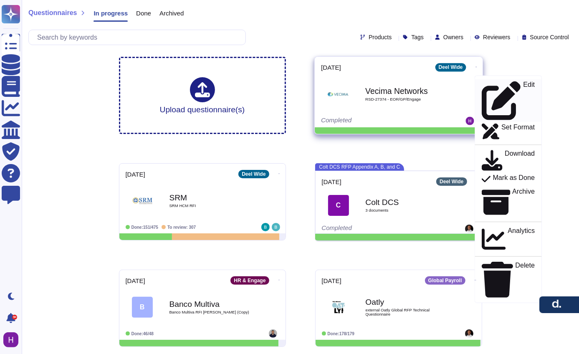
click at [509, 83] on div "Edit" at bounding box center [507, 100] width 53 height 39
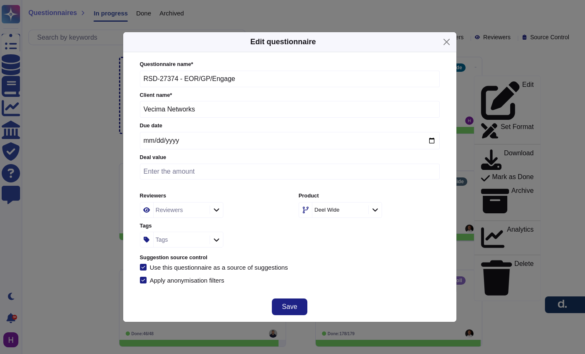
click at [190, 214] on div "Reviewers" at bounding box center [181, 209] width 54 height 15
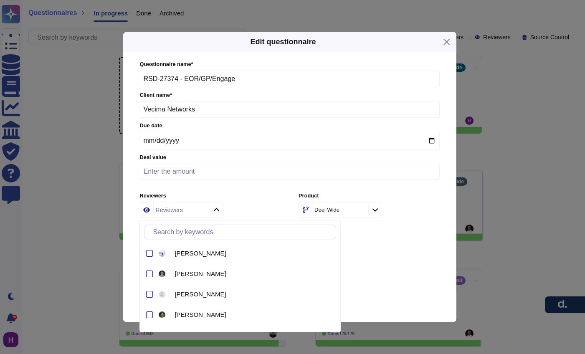
click at [195, 207] on div "Reviewers" at bounding box center [181, 209] width 54 height 15
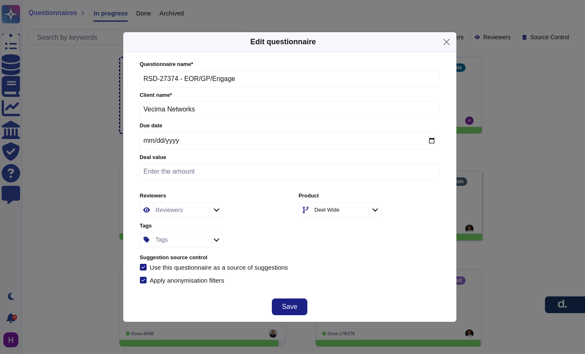
click at [194, 210] on div "Reviewers" at bounding box center [181, 209] width 54 height 15
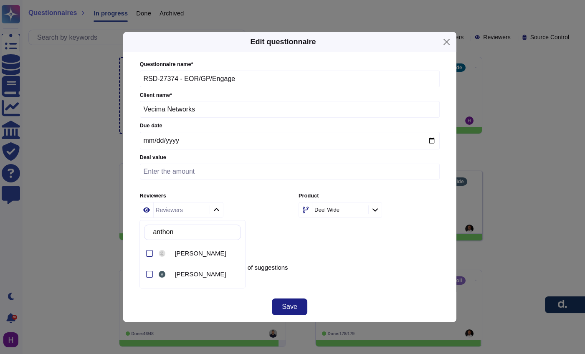
type input "[PERSON_NAME]"
click at [182, 273] on span "[PERSON_NAME]" at bounding box center [199, 274] width 51 height 8
click at [197, 237] on input "[PERSON_NAME]" at bounding box center [195, 232] width 92 height 15
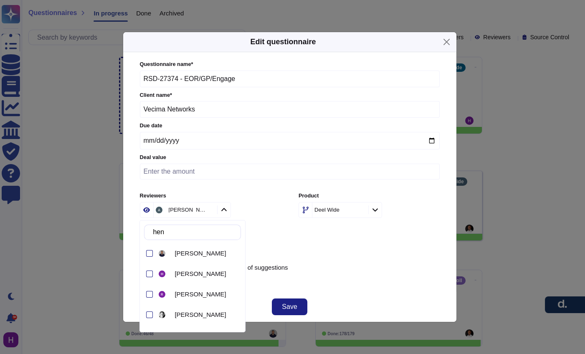
type input "henr"
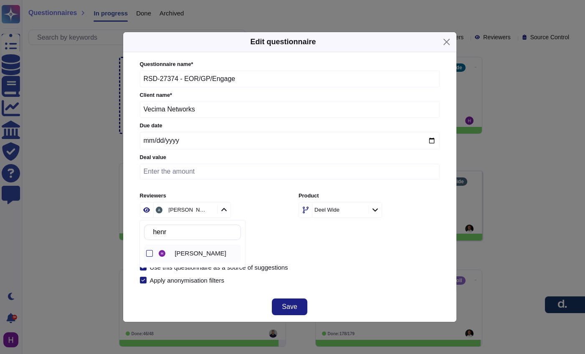
click at [174, 247] on div "[PERSON_NAME]" at bounding box center [199, 253] width 84 height 19
click at [187, 232] on input "henr" at bounding box center [195, 232] width 92 height 15
type input "khu"
click at [182, 255] on span "[PERSON_NAME]" at bounding box center [199, 254] width 51 height 8
click at [189, 234] on input "khu" at bounding box center [195, 232] width 92 height 15
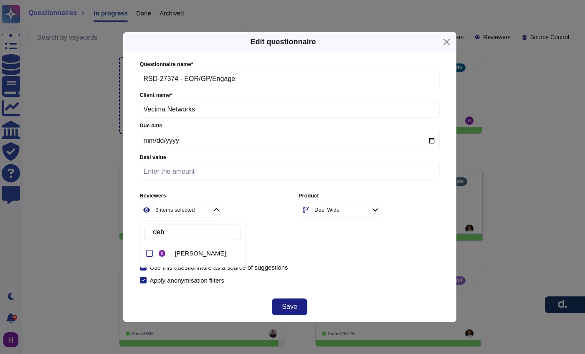
type input "deba"
click at [201, 250] on span "[PERSON_NAME]" at bounding box center [199, 254] width 51 height 8
click at [204, 235] on input "deba" at bounding box center [195, 232] width 92 height 15
type input "[PERSON_NAME]"
click at [207, 255] on span "[PERSON_NAME]" at bounding box center [199, 254] width 51 height 8
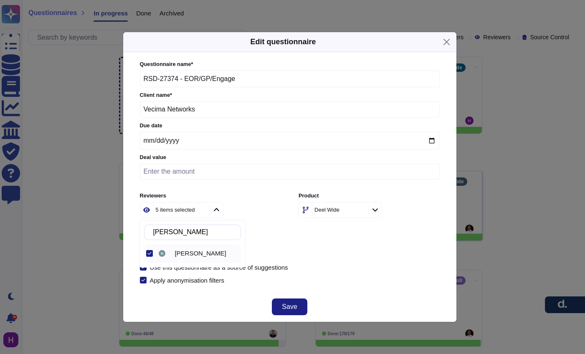
click at [198, 226] on input "[PERSON_NAME]" at bounding box center [195, 232] width 92 height 15
type input "nicho"
click at [180, 252] on span "[PERSON_NAME]" at bounding box center [199, 254] width 51 height 8
click at [197, 230] on input "nicho" at bounding box center [195, 232] width 92 height 15
type input "apple"
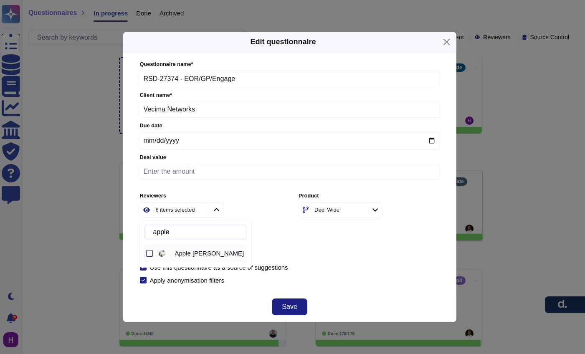
click at [201, 260] on div "Apple [PERSON_NAME]" at bounding box center [202, 253] width 90 height 19
click at [203, 225] on input "apple" at bounding box center [198, 232] width 98 height 15
type input "vanesa"
click at [171, 249] on div at bounding box center [164, 253] width 14 height 10
click at [288, 303] on span "Save" at bounding box center [289, 306] width 15 height 7
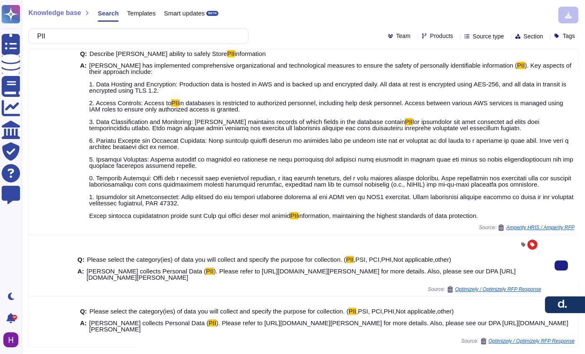
scroll to position [100, 0]
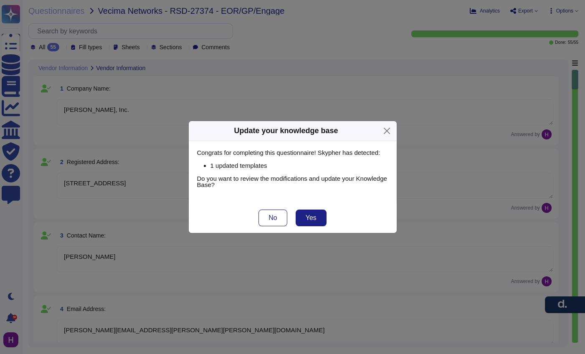
type textarea "[PERSON_NAME], Inc."
type textarea "[STREET_ADDRESS]"
type textarea "[PERSON_NAME]"
type textarea "[PERSON_NAME][EMAIL_ADDRESS][PERSON_NAME][PERSON_NAME][DOMAIN_NAME]"
type textarea "N/A"
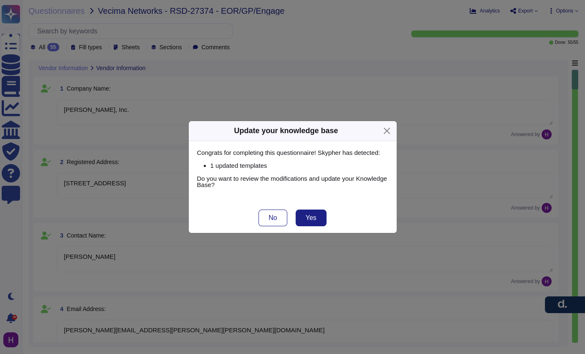
type textarea "EOR (Employer of Record): [PERSON_NAME] EOR serves as the legal employer for a …"
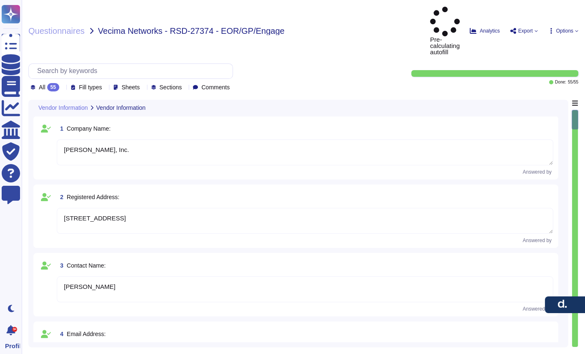
type textarea "[PERSON_NAME], Inc."
type textarea "[STREET_ADDRESS]"
type textarea "[PERSON_NAME]"
type textarea "[PERSON_NAME][EMAIL_ADDRESS][PERSON_NAME][PERSON_NAME][DOMAIN_NAME]"
type textarea "N/A"
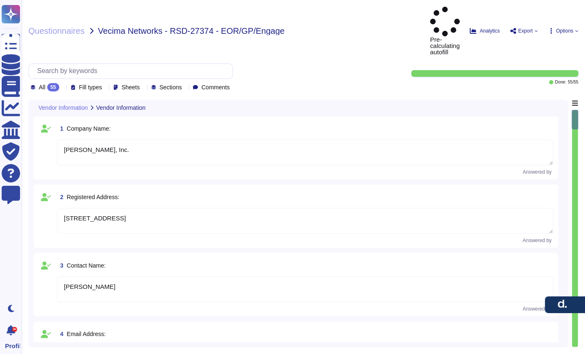
type textarea "EOR (Employer of Record): [PERSON_NAME] EOR serves as the legal employer for a …"
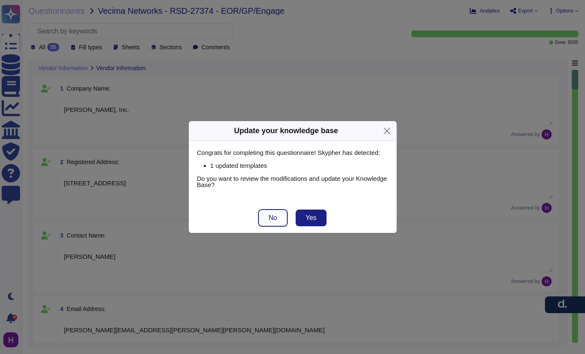
click at [266, 218] on button "No" at bounding box center [272, 218] width 28 height 17
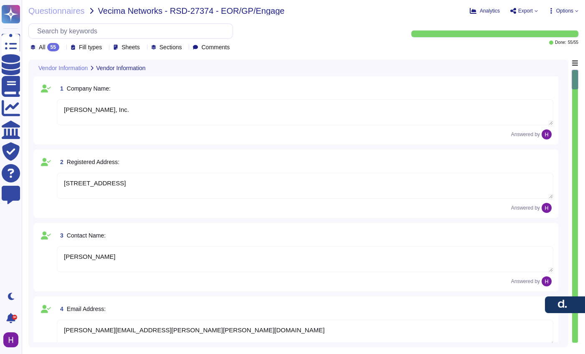
type textarea "[DATE]"
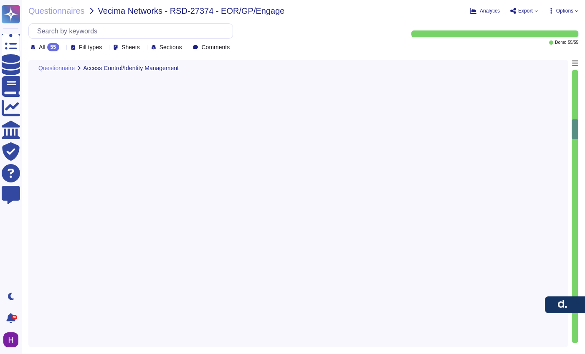
type textarea "[PERSON_NAME] has an access review policy to ensure access is revoked when no l…"
type textarea "[PERSON_NAME] enforces segregation of duties to prevent collusion or fraud, sup…"
type textarea "[PERSON_NAME] has policies and processes to authorize and oversee system connec…"
type textarea "[PERSON_NAME] collects and stores client data in AWS data centers located prima…"
type textarea "This is outlined in the 'Information Sharing with Third Parties' section of our…"
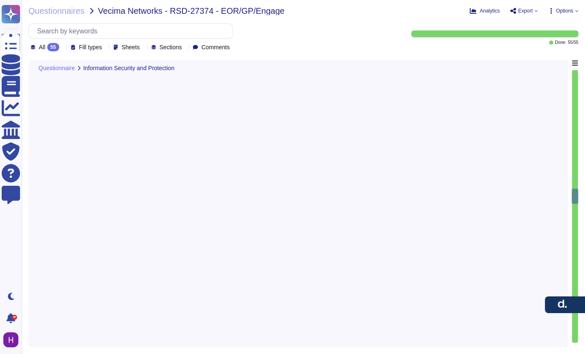
type textarea "Third parties are contractually obligated to follow our information security, c…"
type textarea "[PERSON_NAME] encrypts user devices to protect information in the event of loss…"
type textarea "[PERSON_NAME] has an information classification and labelling policy to ensure …"
type textarea "[PERSON_NAME] safeguards its system and network environments by using AWS Secur…"
type textarea "[PERSON_NAME] has deployed multiple security systems to protect its environment…"
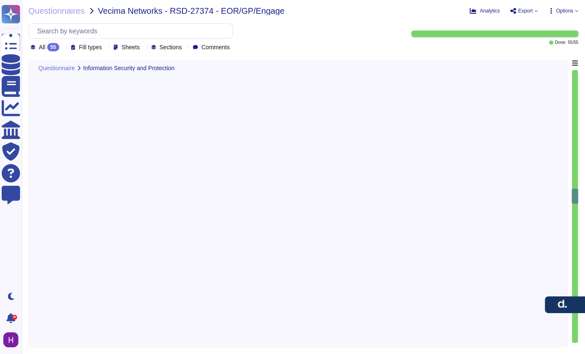
type textarea "[PERSON_NAME] does not access the client's network. [PERSON_NAME] has implement…"
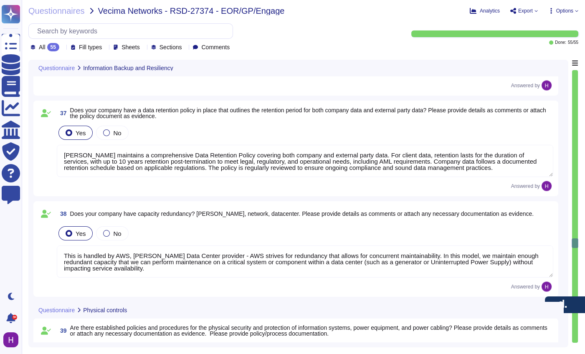
type textarea "[PERSON_NAME] has established and implemented policies and procedures to protec…"
type textarea "Yes, our company limits access to our facilities to only authorized personnel. …"
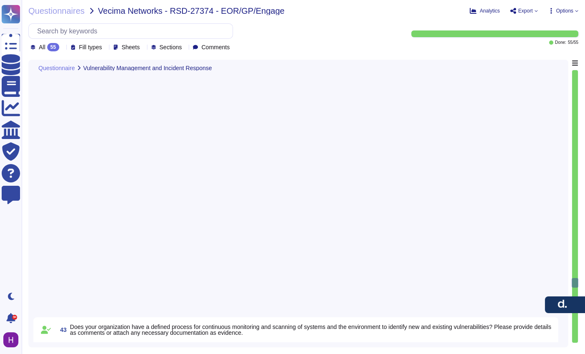
type textarea "[PERSON_NAME] has a defined process for continuous monitoring and scanning of s…"
type textarea "[PERSON_NAME] has a defined process for remediating vulnerabilities identified …"
type textarea "[PERSON_NAME] has a standard Incident Response Plan in place, managed by the Se…"
type textarea "[PERSON_NAME] regularly updates and patches systems including computers, server…"
type textarea "[PERSON_NAME] has a comprehensive security incident/event reporting procedure t…"
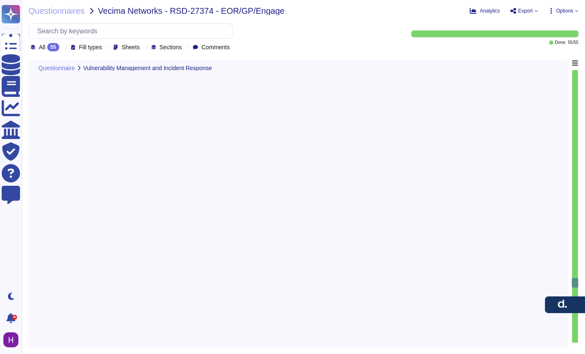
scroll to position [5131, 0]
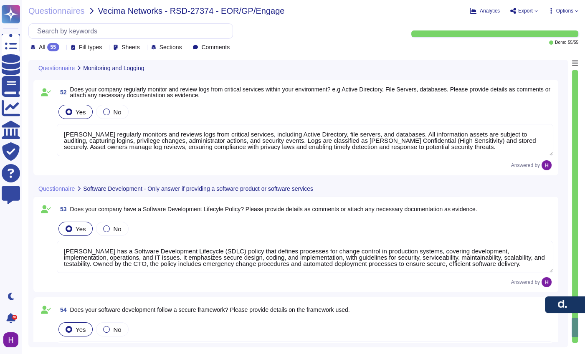
type textarea "[PERSON_NAME] has a comprehensive logging and monitoring policy. All logs from …"
type textarea "[PERSON_NAME] actively manages and monitors multiple security systems, includin…"
type textarea "[PERSON_NAME] regularly monitors and reviews logs from critical services, inclu…"
type textarea "[PERSON_NAME] has a Software Development Lifecycle (SDLC) policy that defines p…"
type textarea "[PERSON_NAME] software development follows a secure framework based on our SDLC…"
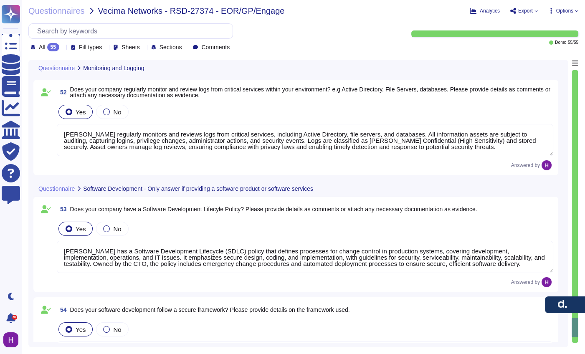
type textarea "[PERSON_NAME] provides software updates to the platform provided, typically twi…"
